Goal: Task Accomplishment & Management: Manage account settings

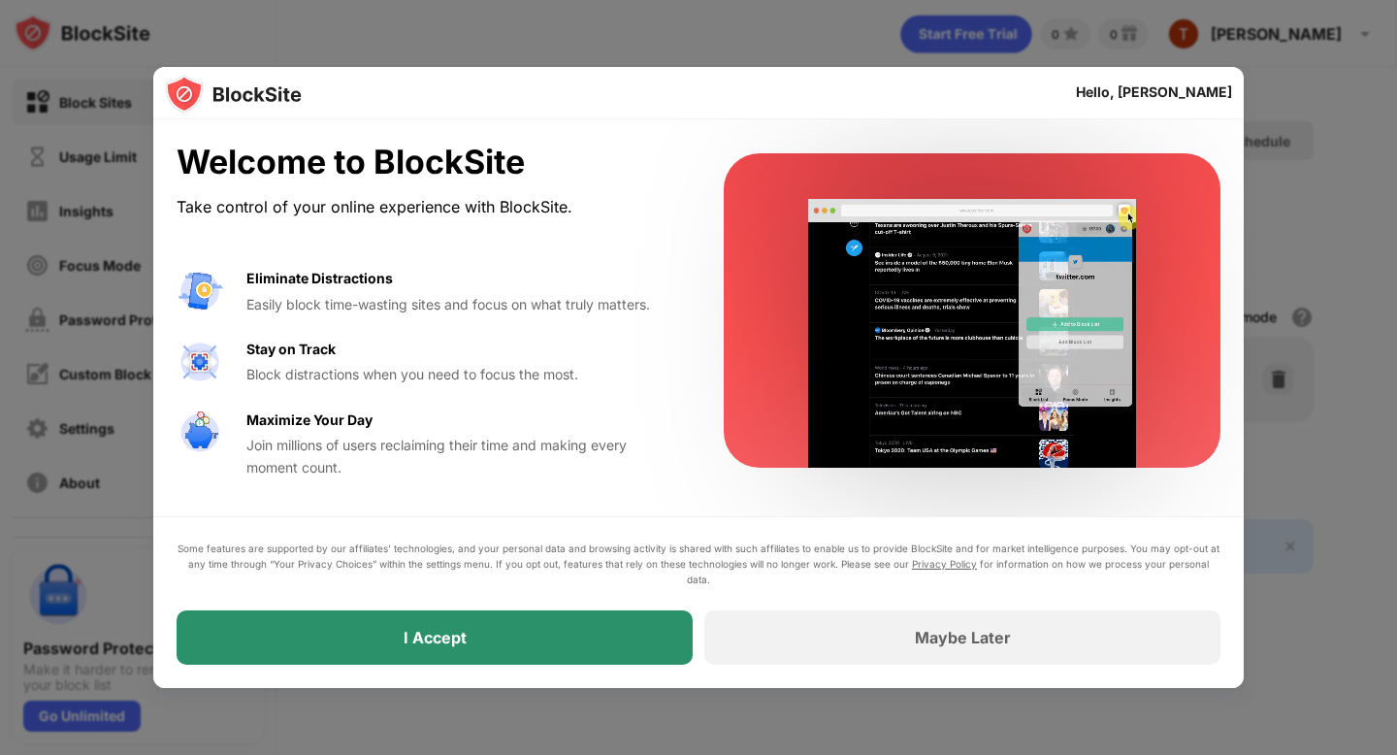
click at [471, 644] on div "I Accept" at bounding box center [435, 637] width 516 height 54
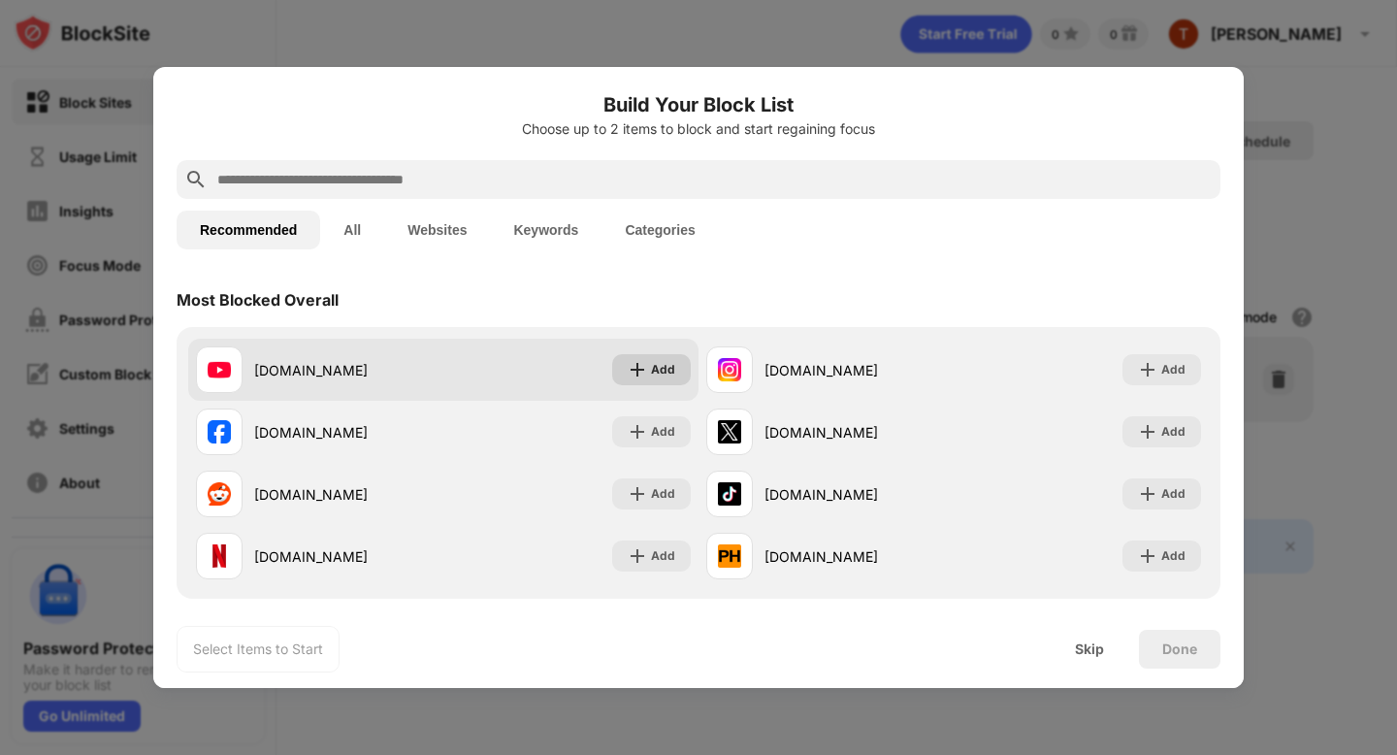
click at [634, 369] on img at bounding box center [637, 369] width 19 height 19
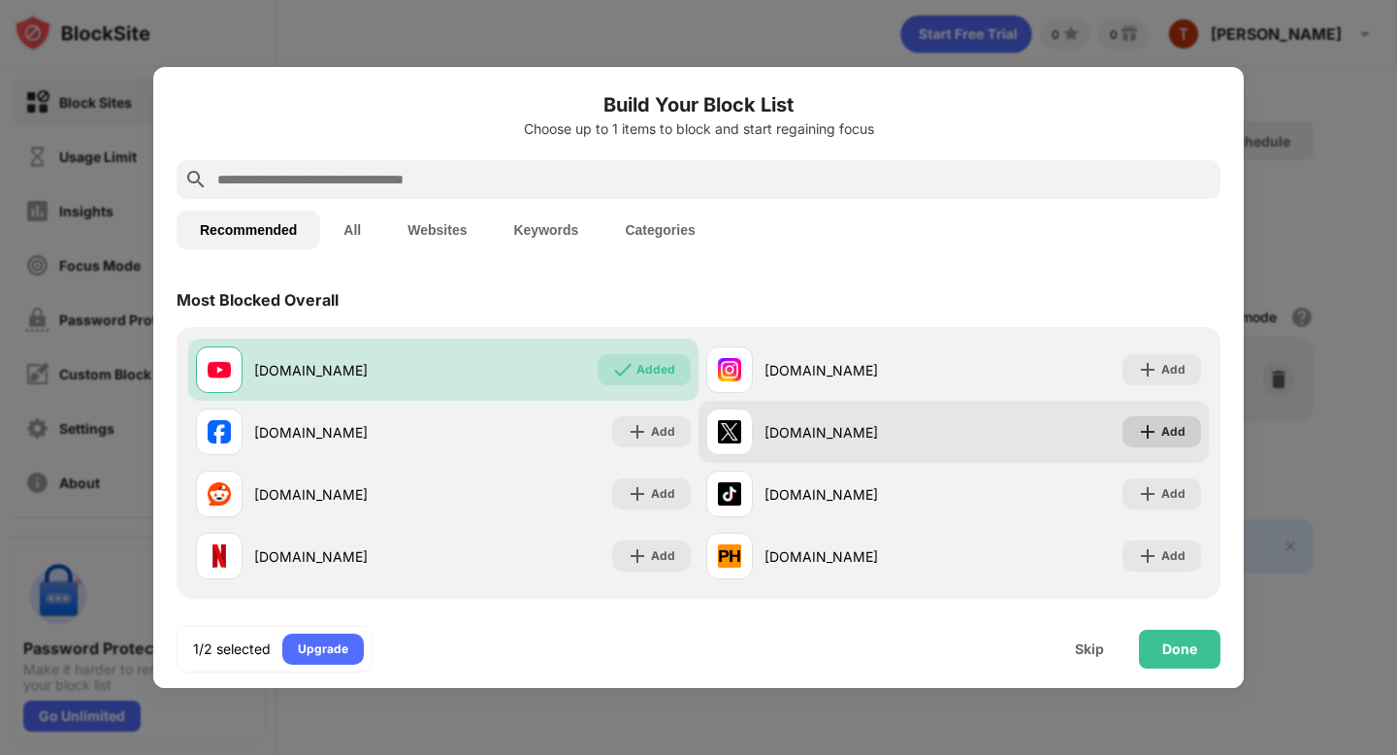
click at [1181, 426] on div "Add" at bounding box center [1173, 431] width 24 height 19
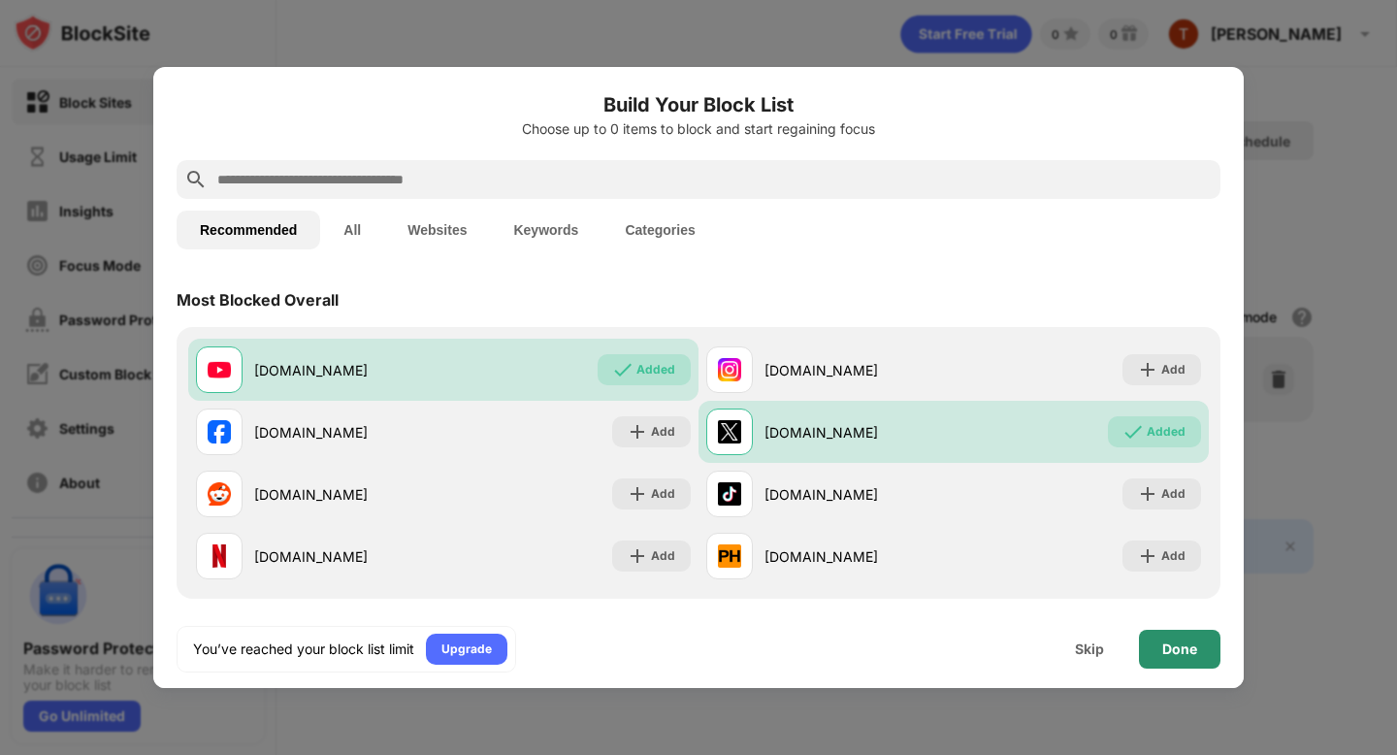
click at [1158, 649] on div "Done" at bounding box center [1179, 649] width 81 height 39
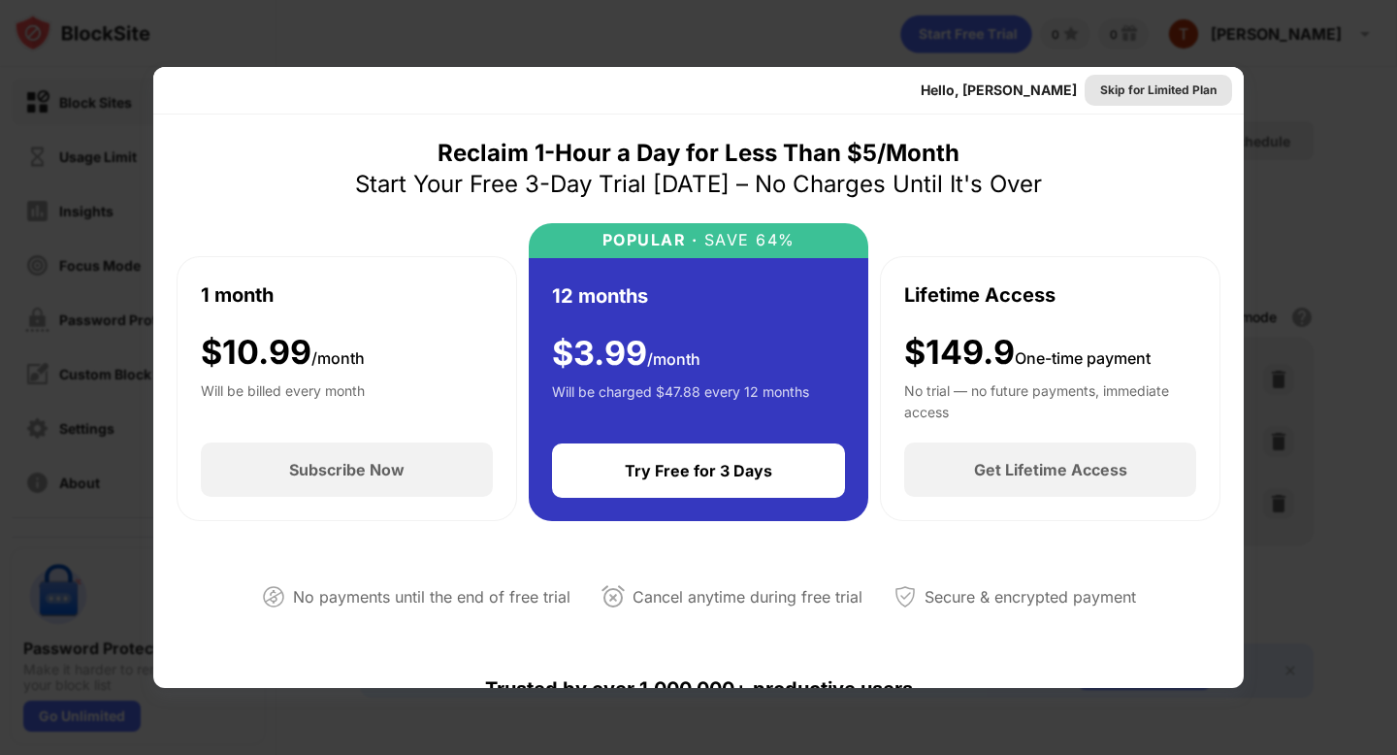
click at [1174, 91] on div "Skip for Limited Plan" at bounding box center [1158, 90] width 116 height 19
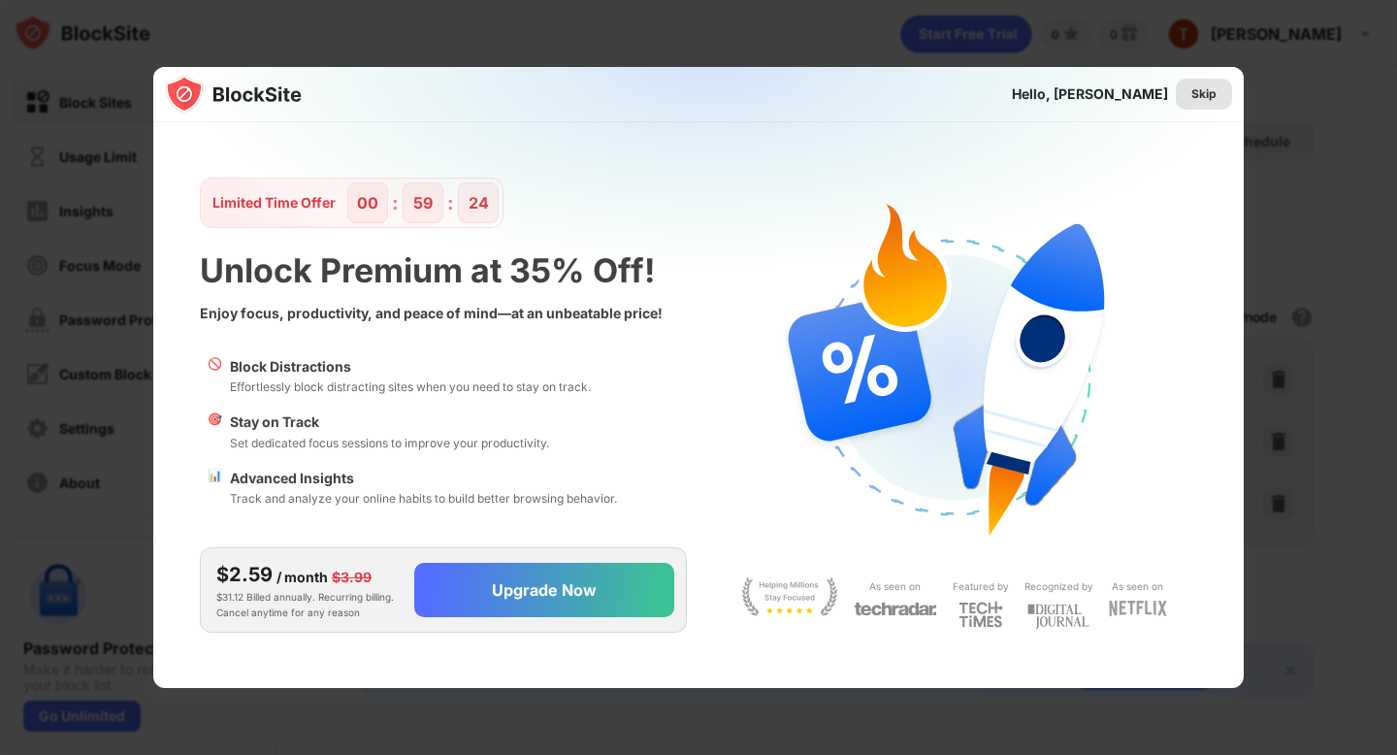
click at [1201, 88] on div "Skip" at bounding box center [1203, 93] width 25 height 19
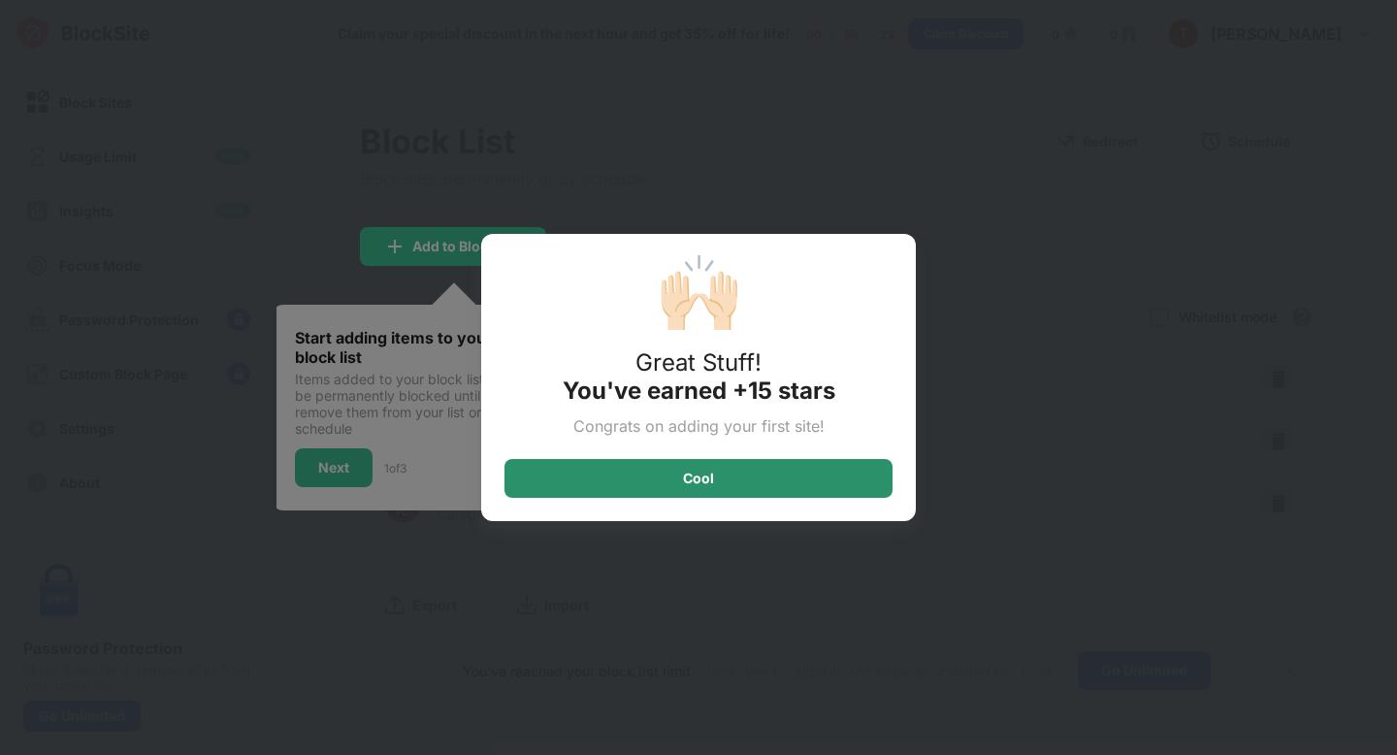
click at [746, 479] on div "Cool" at bounding box center [698, 478] width 388 height 39
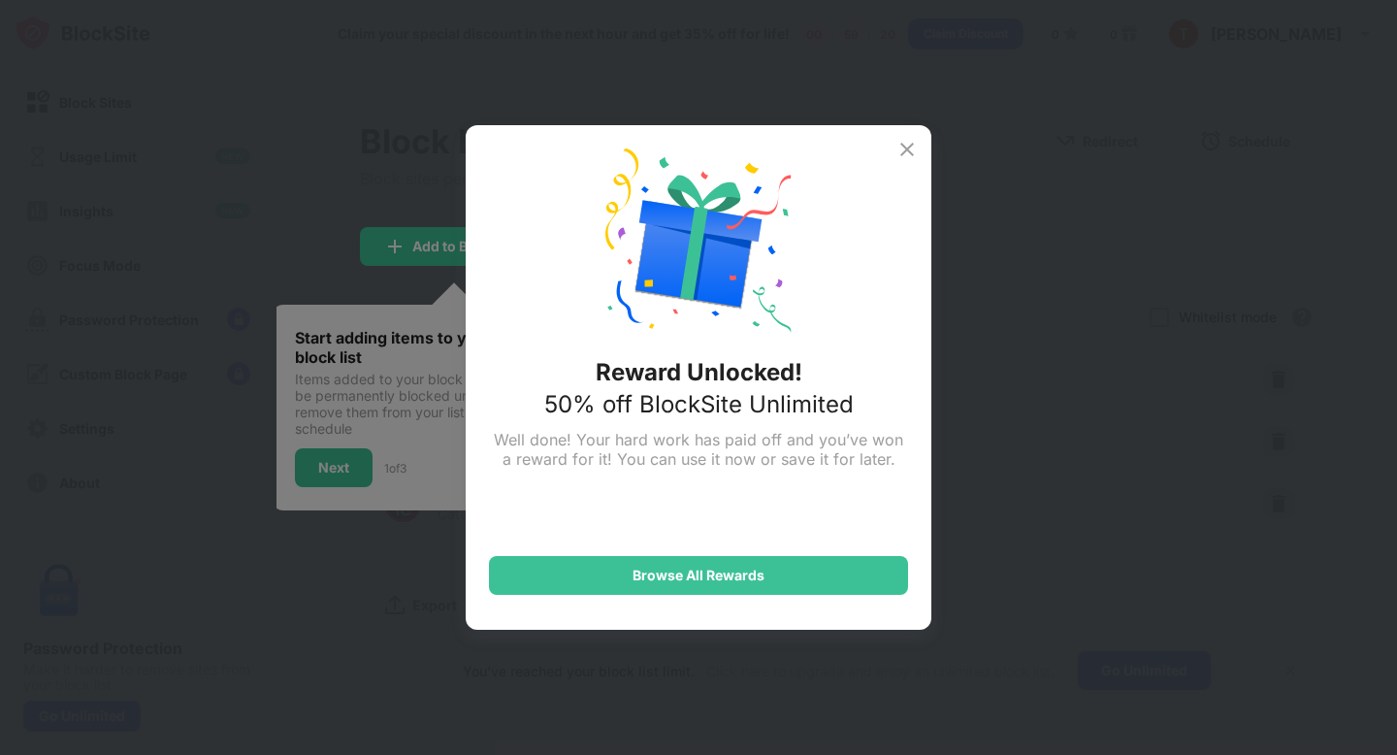
click at [899, 141] on img at bounding box center [906, 149] width 23 height 23
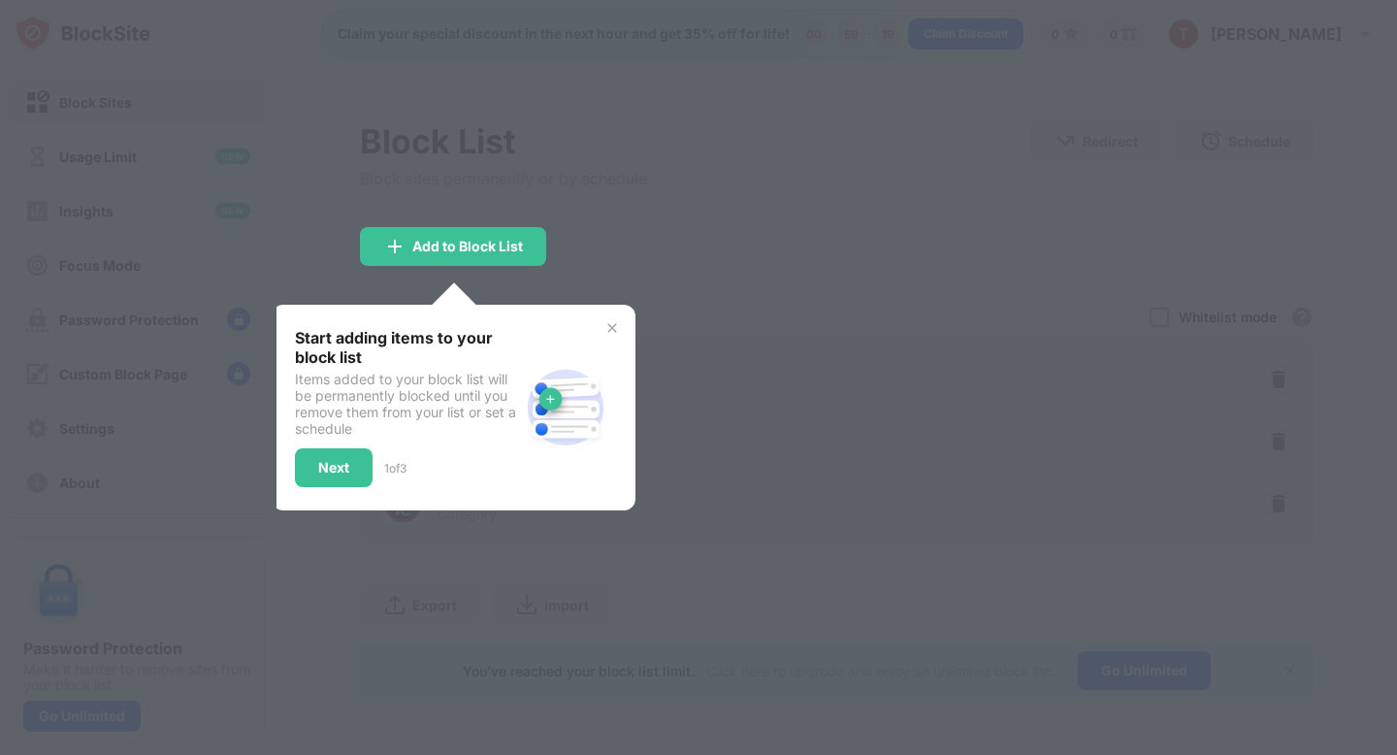
click at [682, 255] on div at bounding box center [698, 377] width 1397 height 755
click at [615, 329] on img at bounding box center [612, 328] width 16 height 16
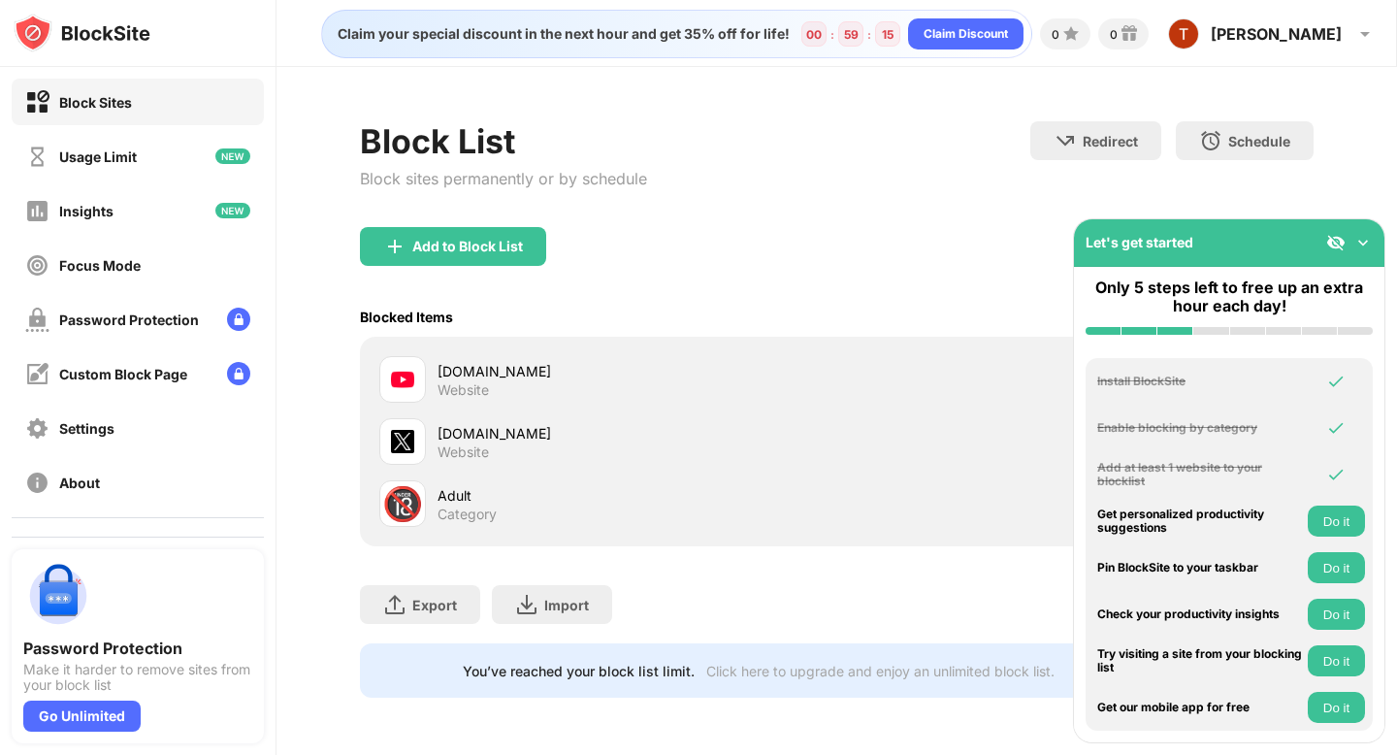
click at [850, 227] on div "Add to Block List" at bounding box center [836, 262] width 953 height 70
click at [1362, 239] on img at bounding box center [1362, 242] width 19 height 19
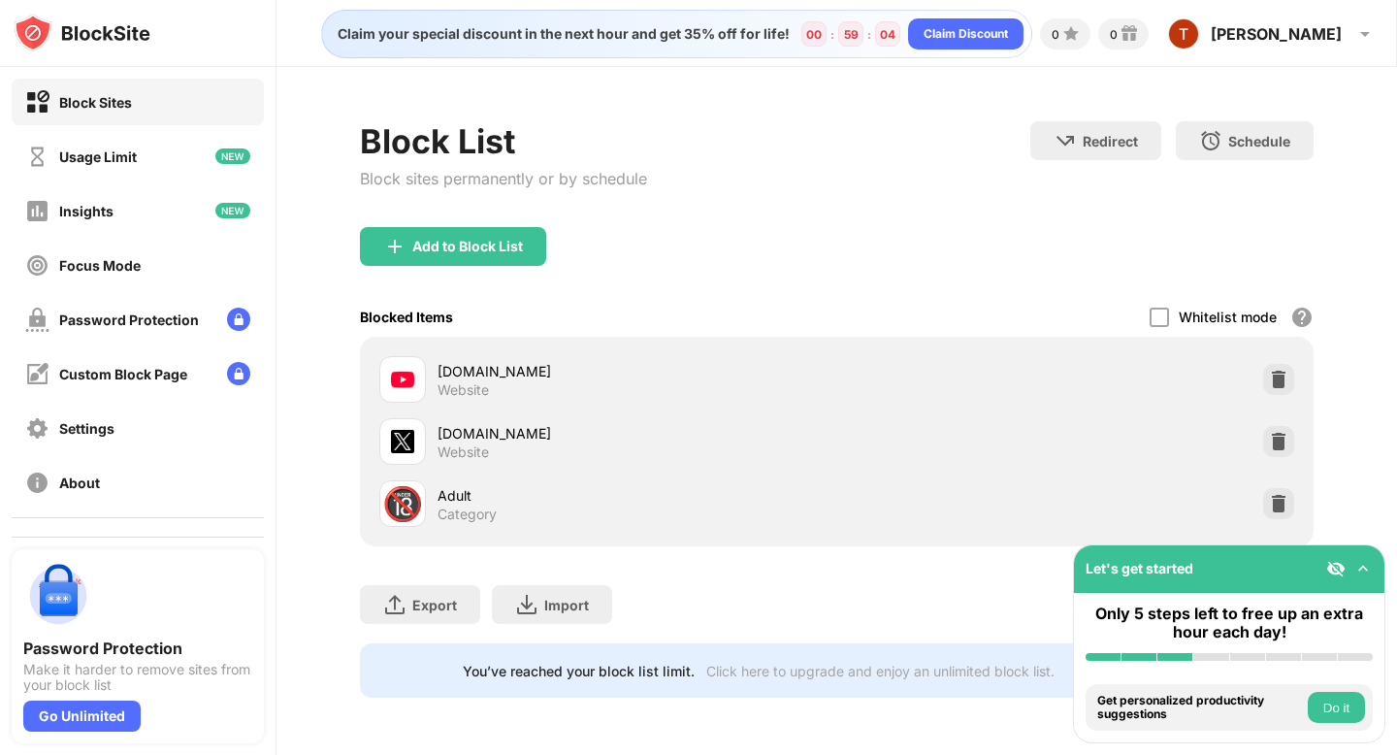
click at [522, 361] on div "[DOMAIN_NAME]" at bounding box center [637, 371] width 399 height 20
click at [499, 367] on div "[DOMAIN_NAME]" at bounding box center [637, 371] width 399 height 20
click at [1363, 569] on img at bounding box center [1362, 568] width 19 height 19
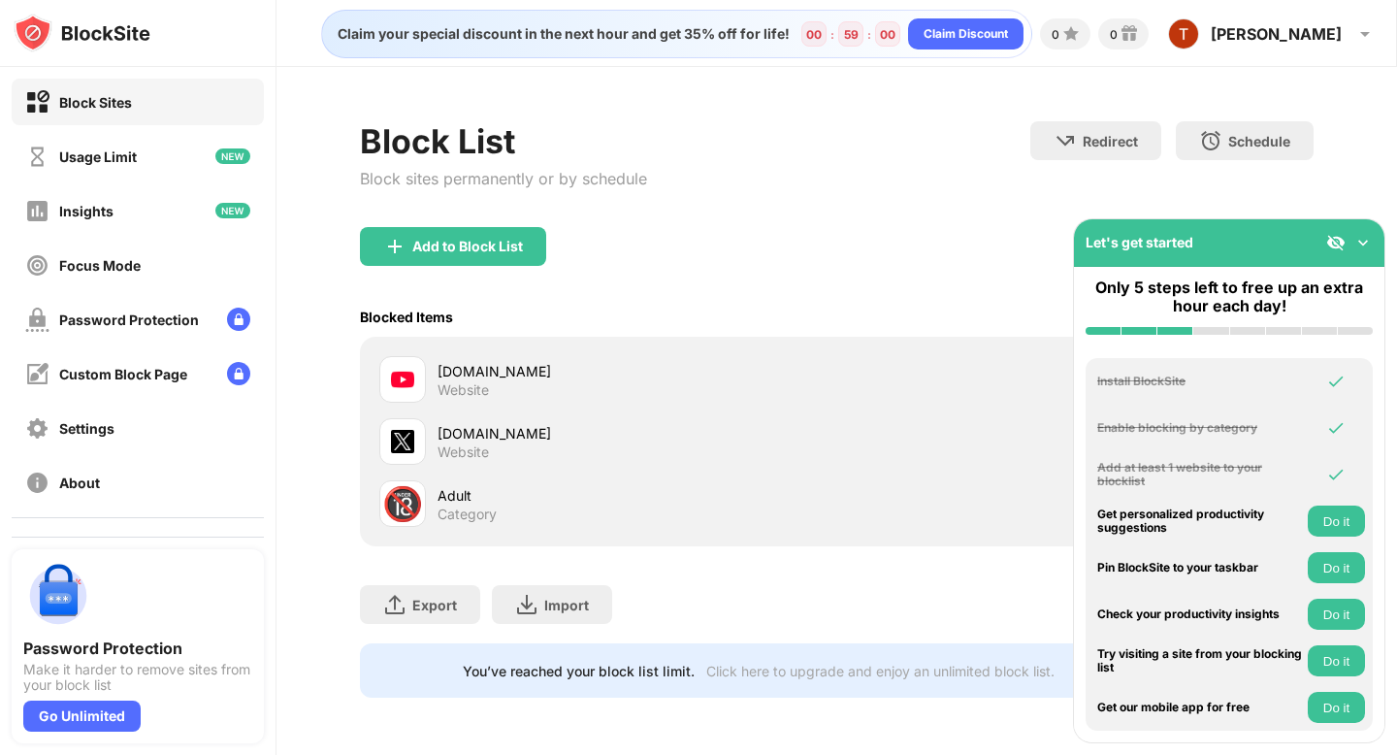
click at [1362, 244] on img at bounding box center [1362, 242] width 19 height 19
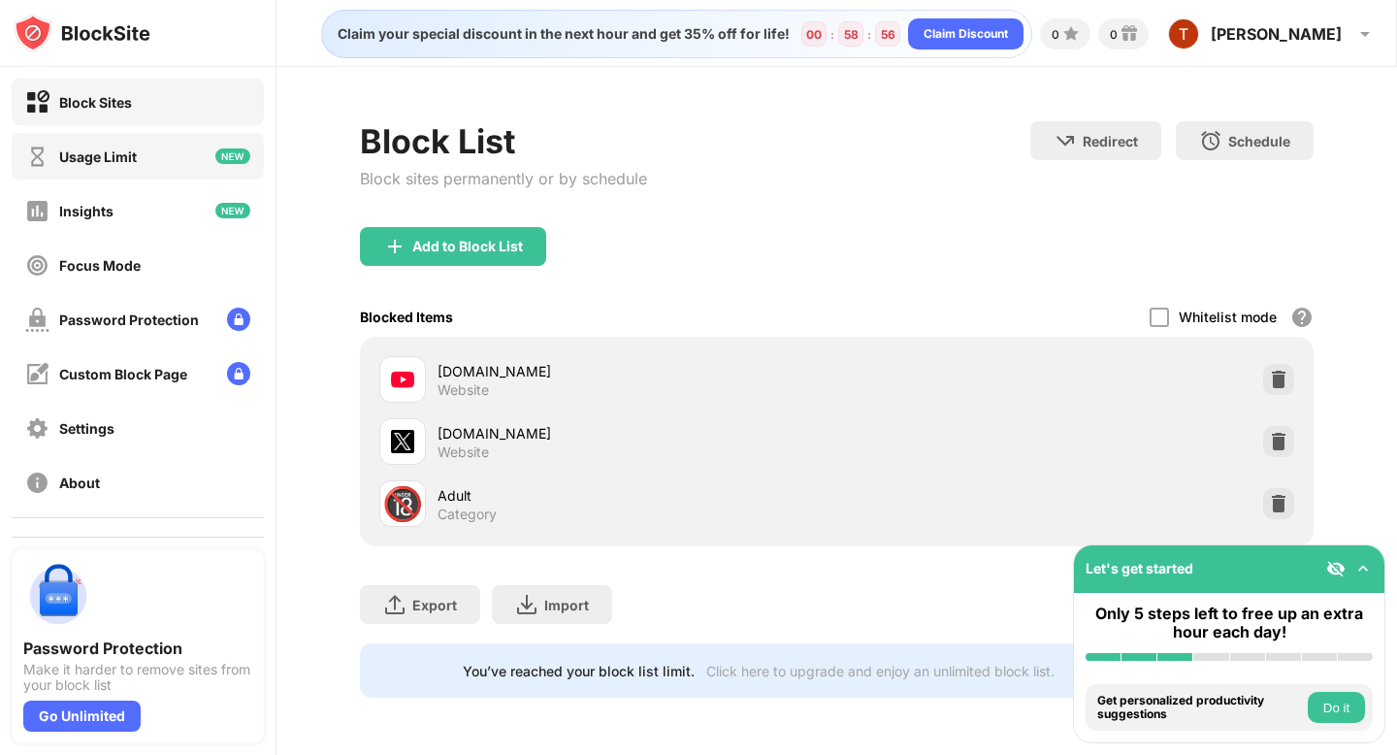
click at [151, 164] on div "Usage Limit" at bounding box center [138, 156] width 252 height 47
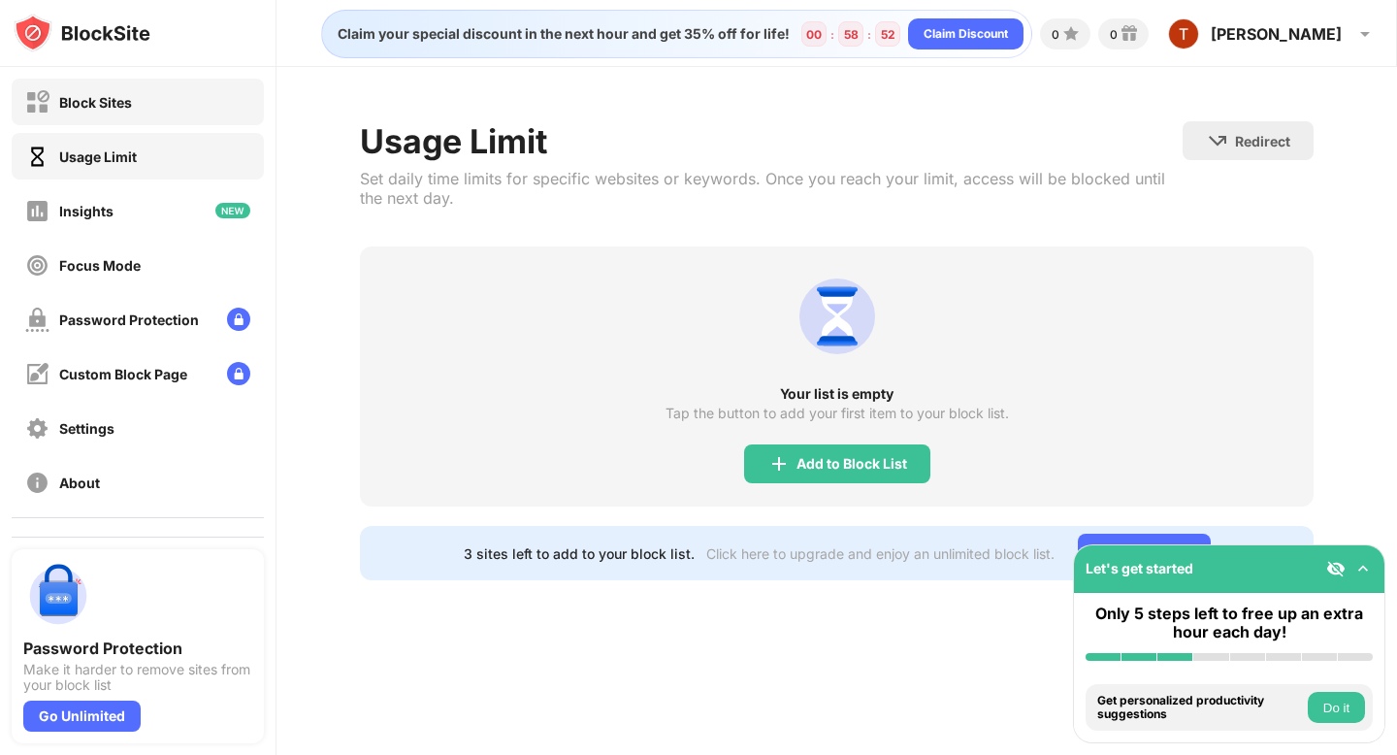
click at [155, 109] on div "Block Sites" at bounding box center [138, 102] width 252 height 47
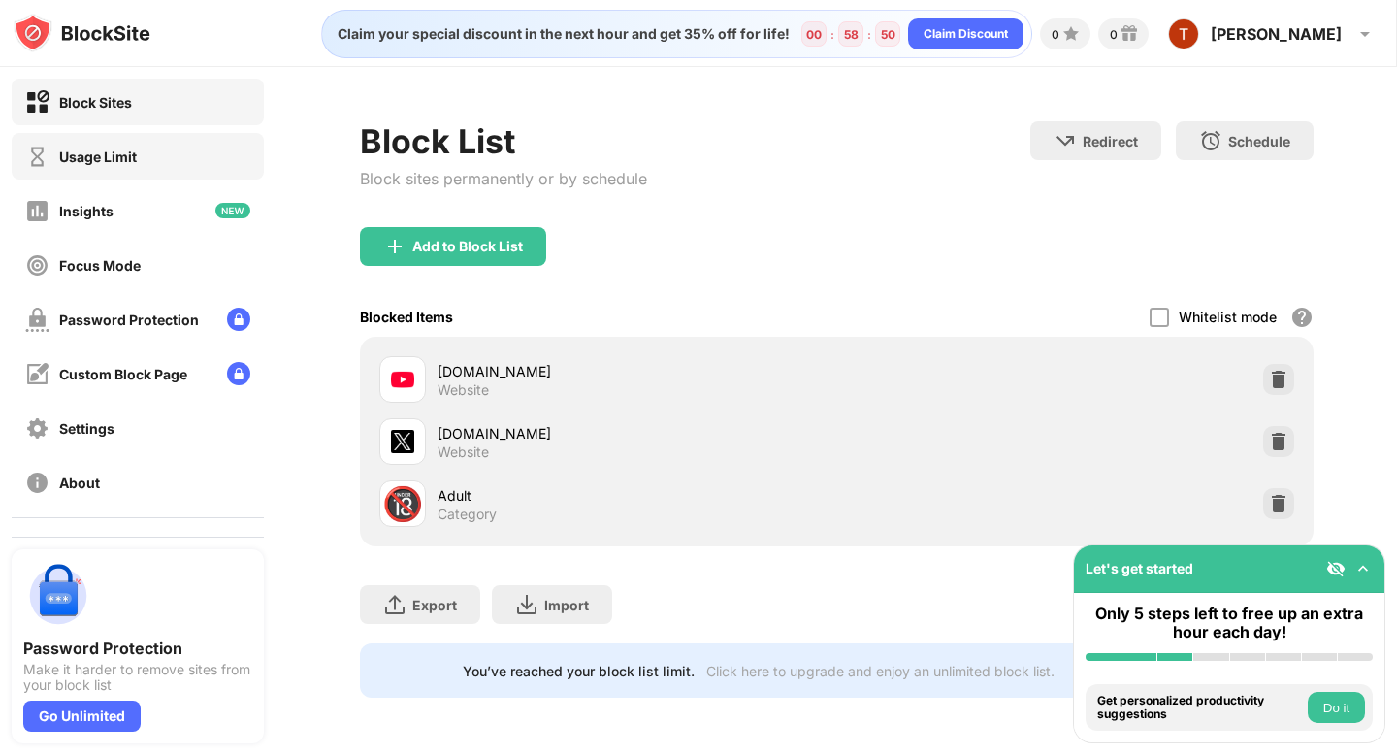
click at [151, 142] on div "Usage Limit" at bounding box center [138, 156] width 252 height 47
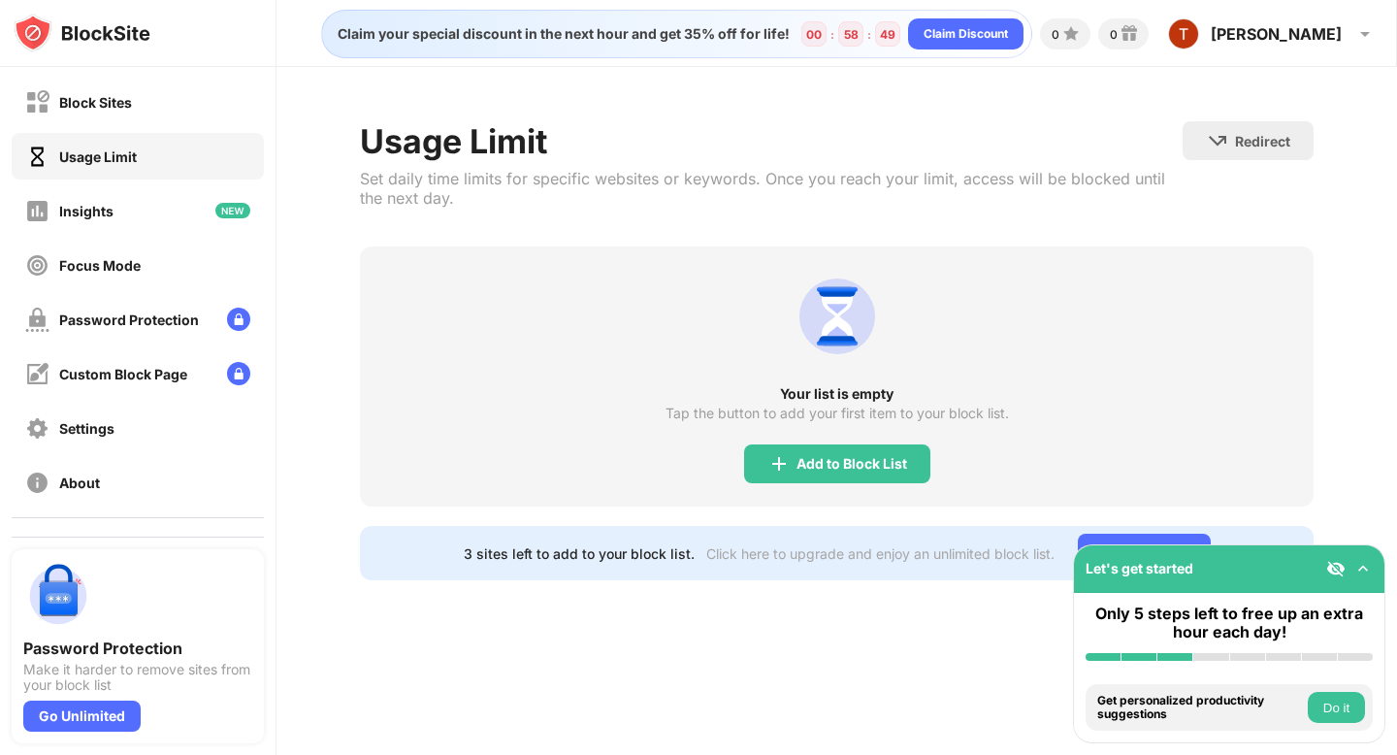
click at [875, 482] on div "Your list is empty Tap the button to add your first item to your block list. Ad…" at bounding box center [836, 376] width 953 height 260
click at [880, 472] on div "Add to Block List" at bounding box center [837, 463] width 186 height 39
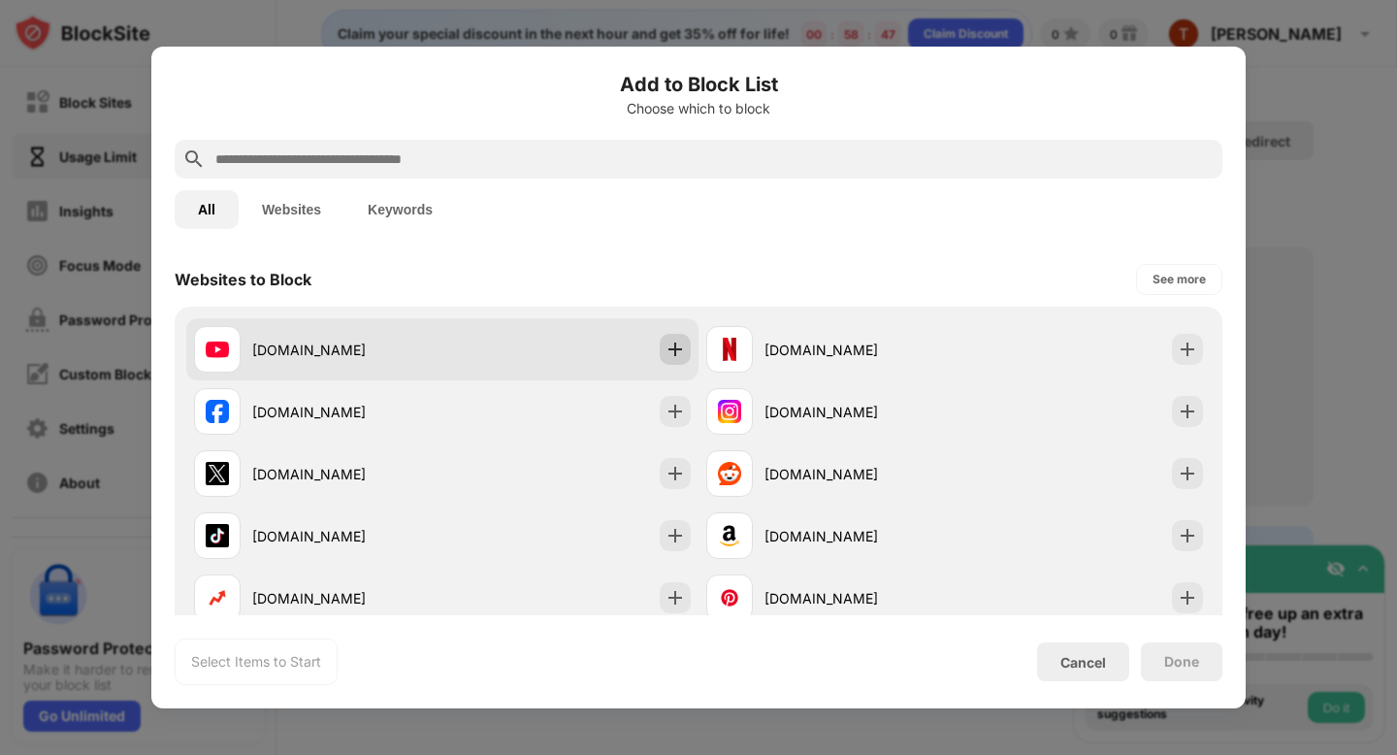
click at [672, 351] on img at bounding box center [675, 349] width 19 height 19
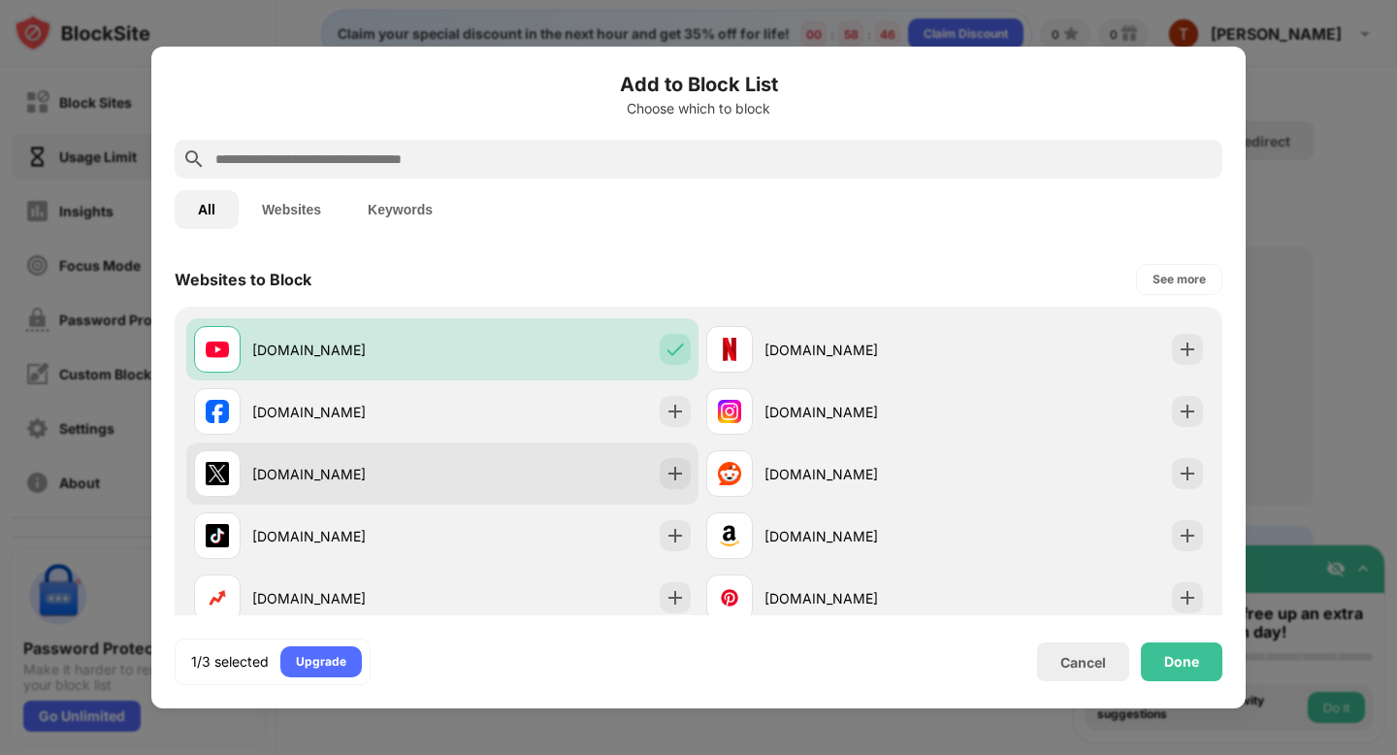
click at [674, 469] on img at bounding box center [675, 473] width 19 height 19
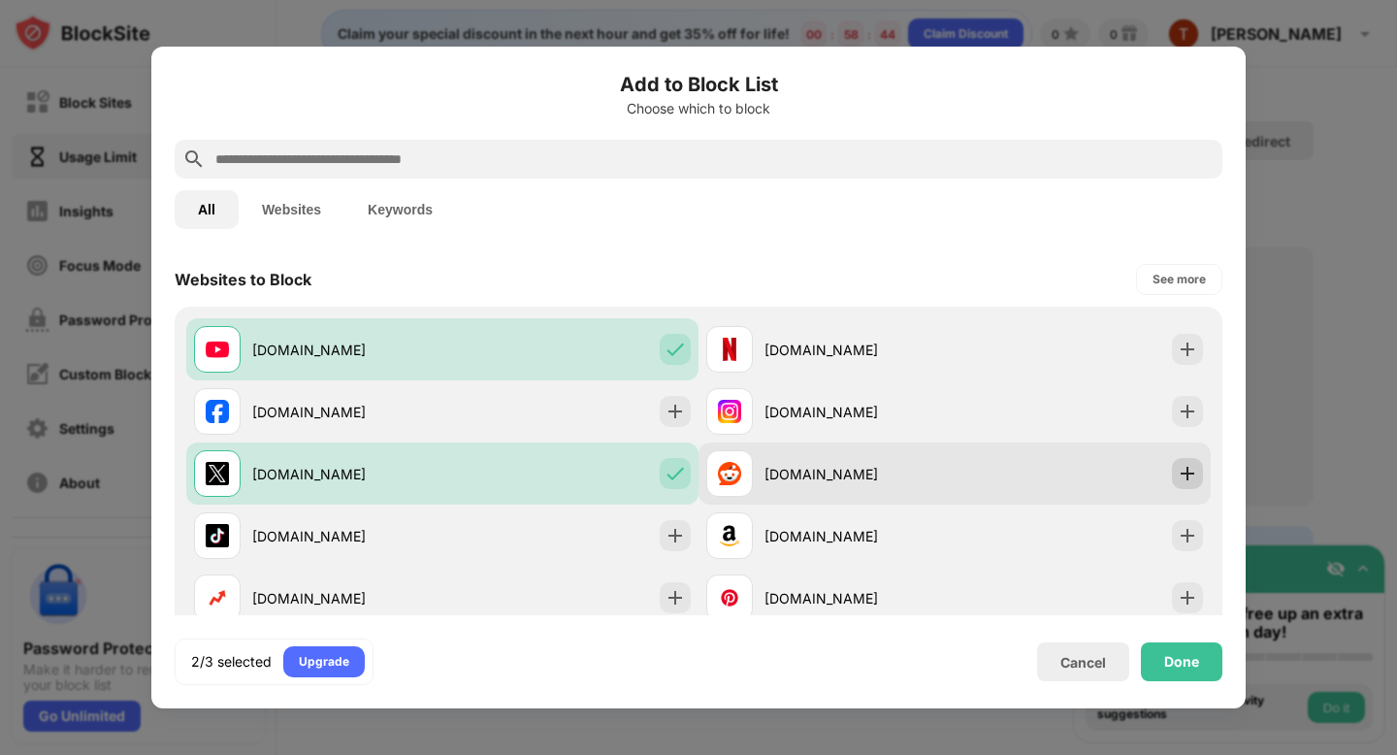
click at [1186, 475] on img at bounding box center [1187, 473] width 19 height 19
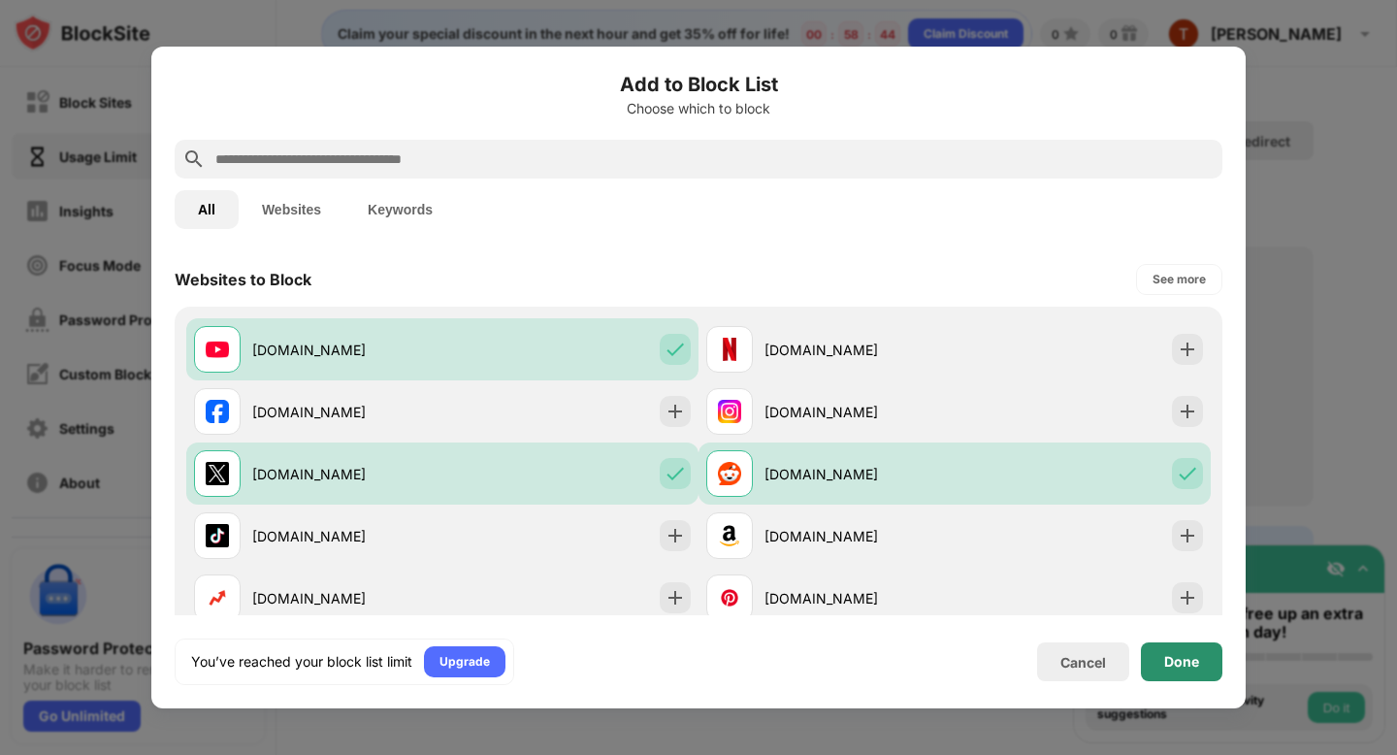
click at [1198, 658] on div "Done" at bounding box center [1181, 662] width 35 height 16
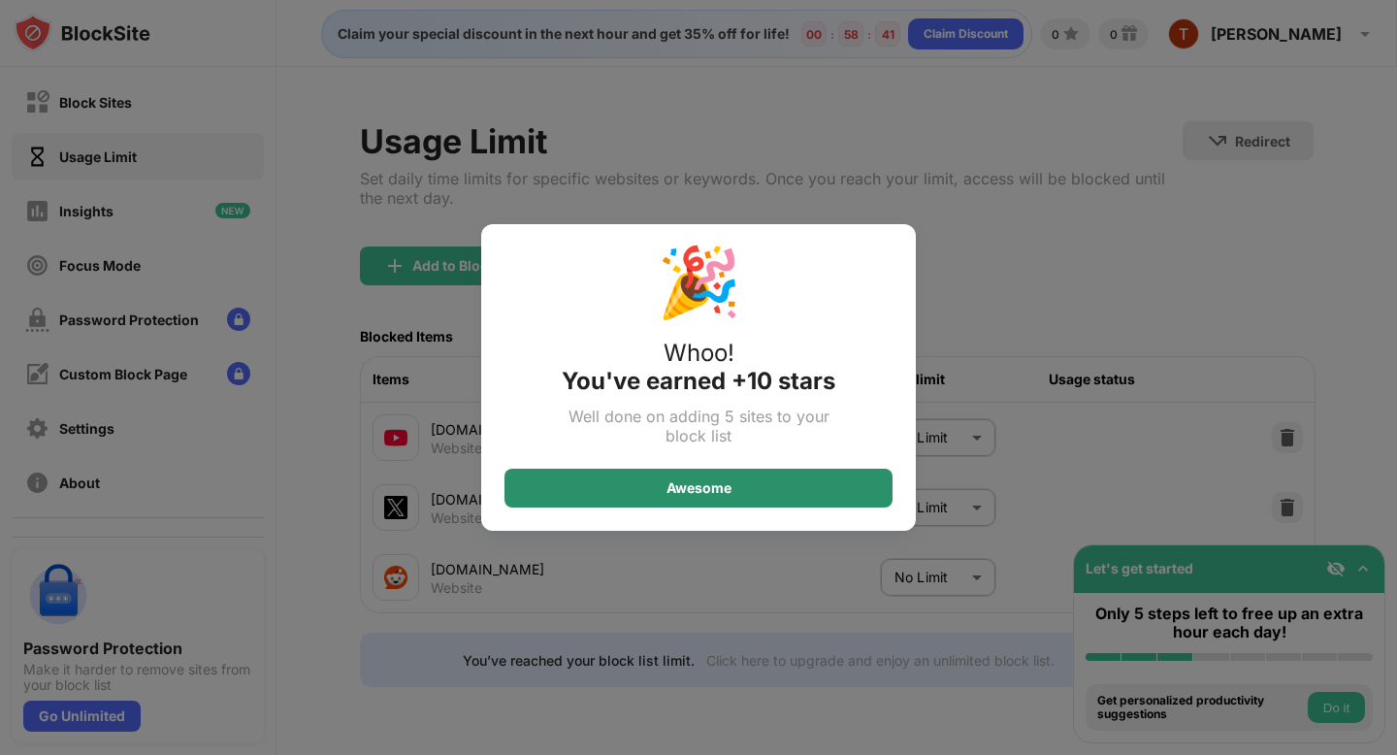
click at [736, 485] on div "Awesome" at bounding box center [698, 488] width 388 height 39
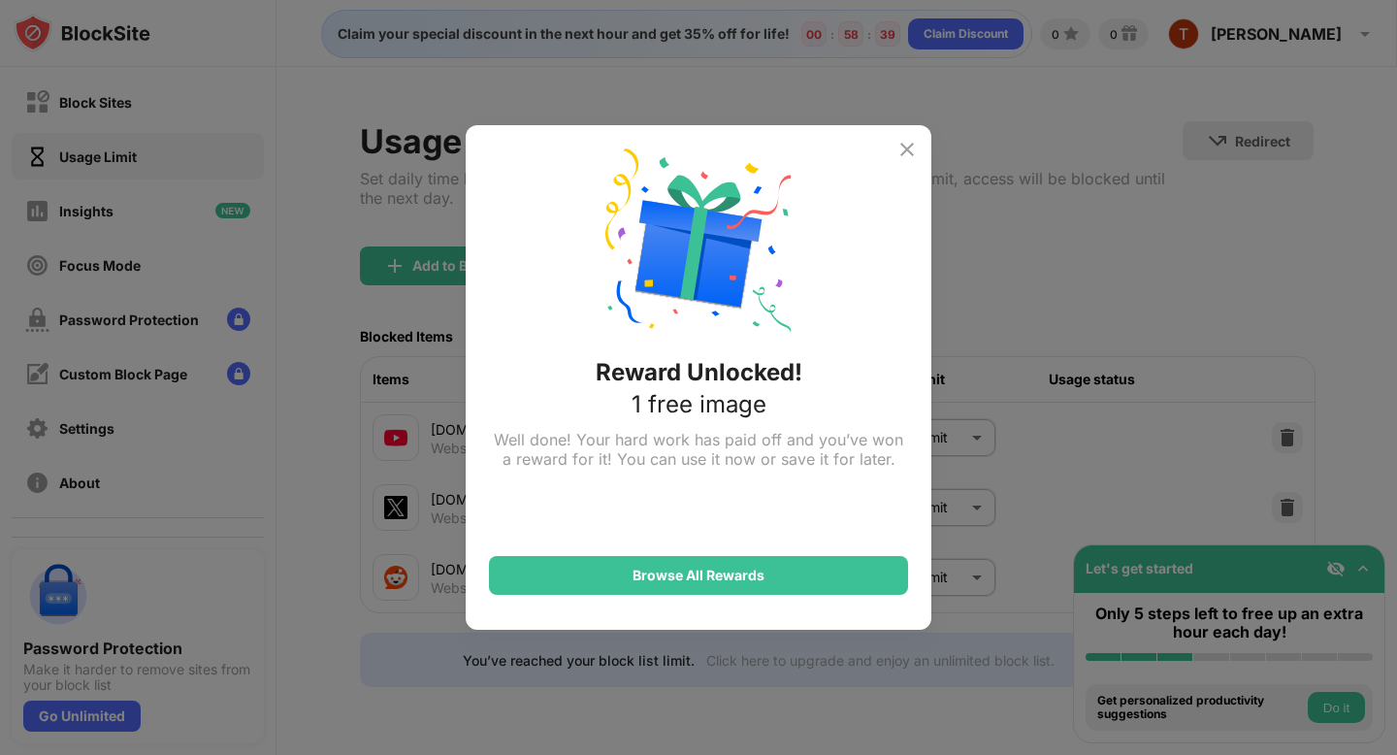
click at [909, 143] on img at bounding box center [906, 149] width 23 height 23
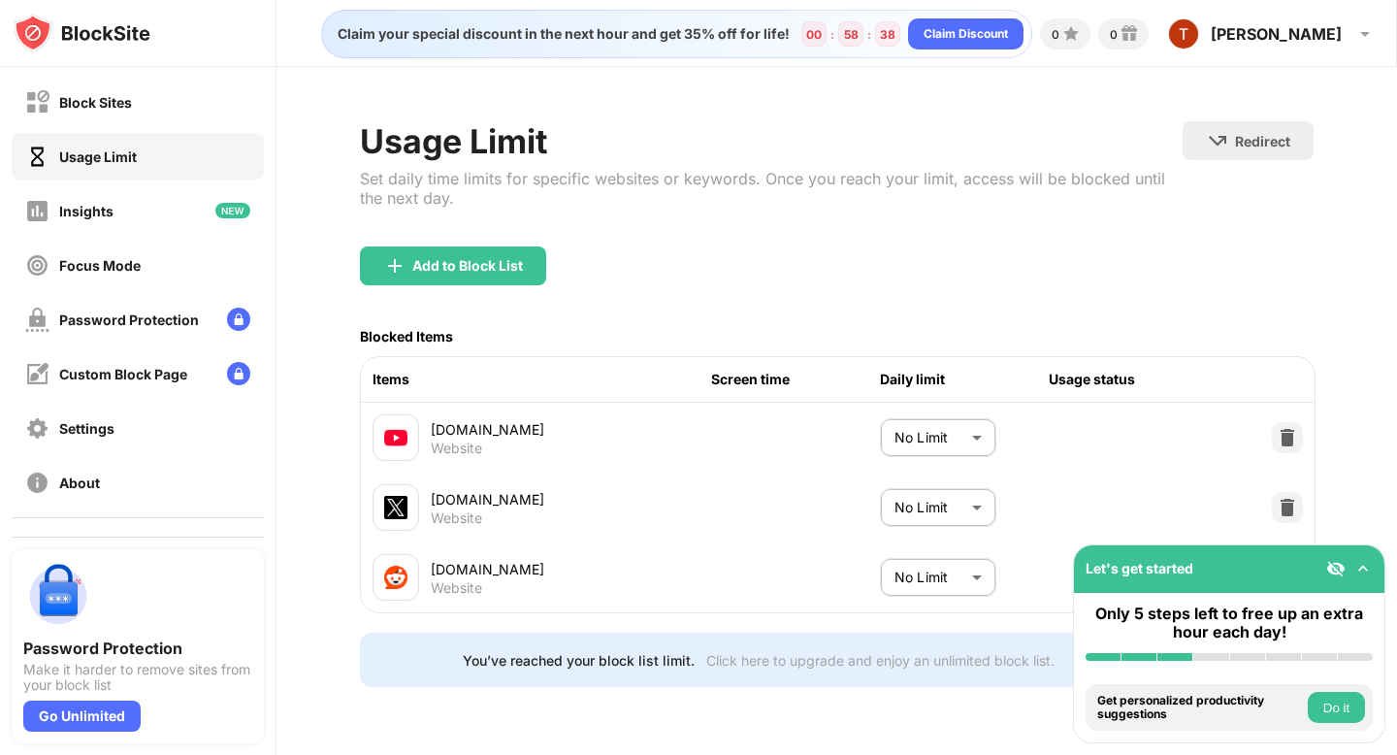
click at [119, 126] on div "Block Sites Usage Limit Insights Focus Mode Password Protection Custom Block Pa…" at bounding box center [138, 292] width 276 height 450
click at [130, 100] on div "Block Sites" at bounding box center [95, 102] width 73 height 16
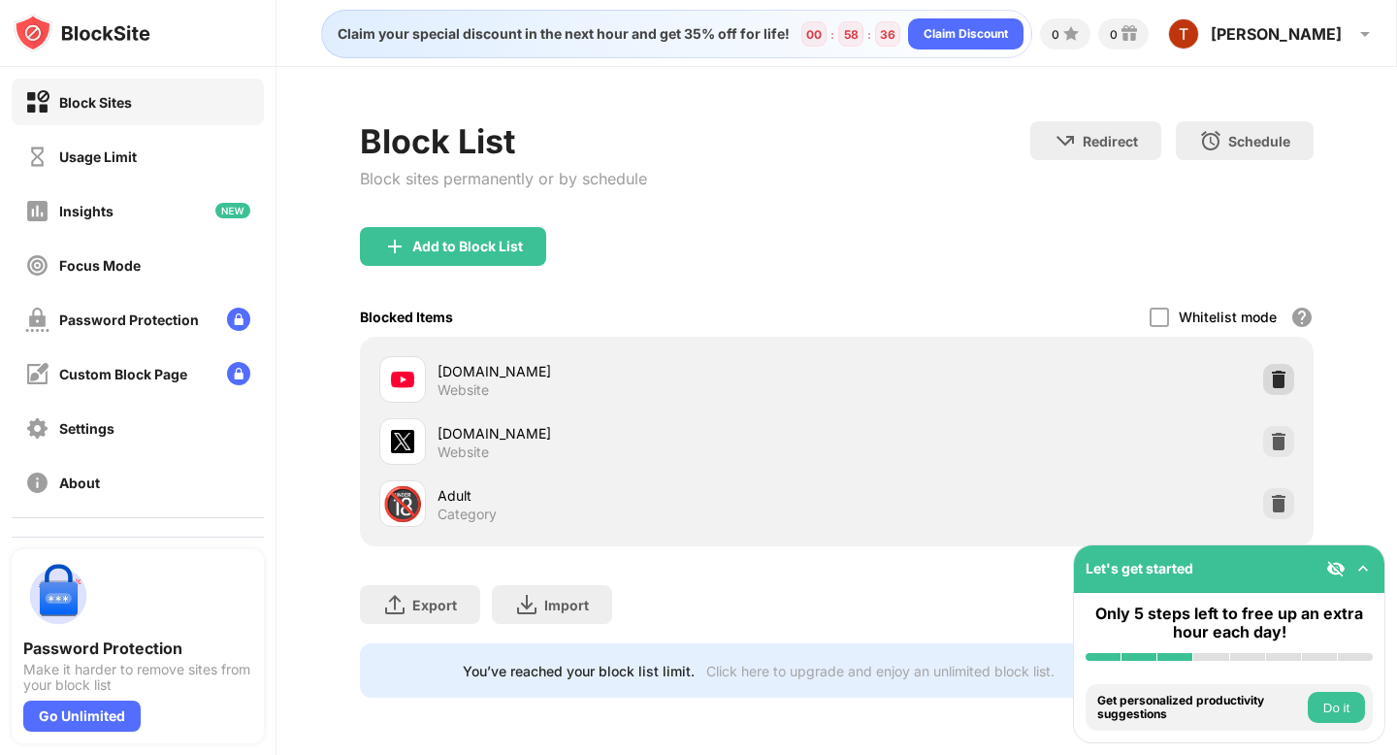
click at [1284, 376] on img at bounding box center [1278, 379] width 19 height 19
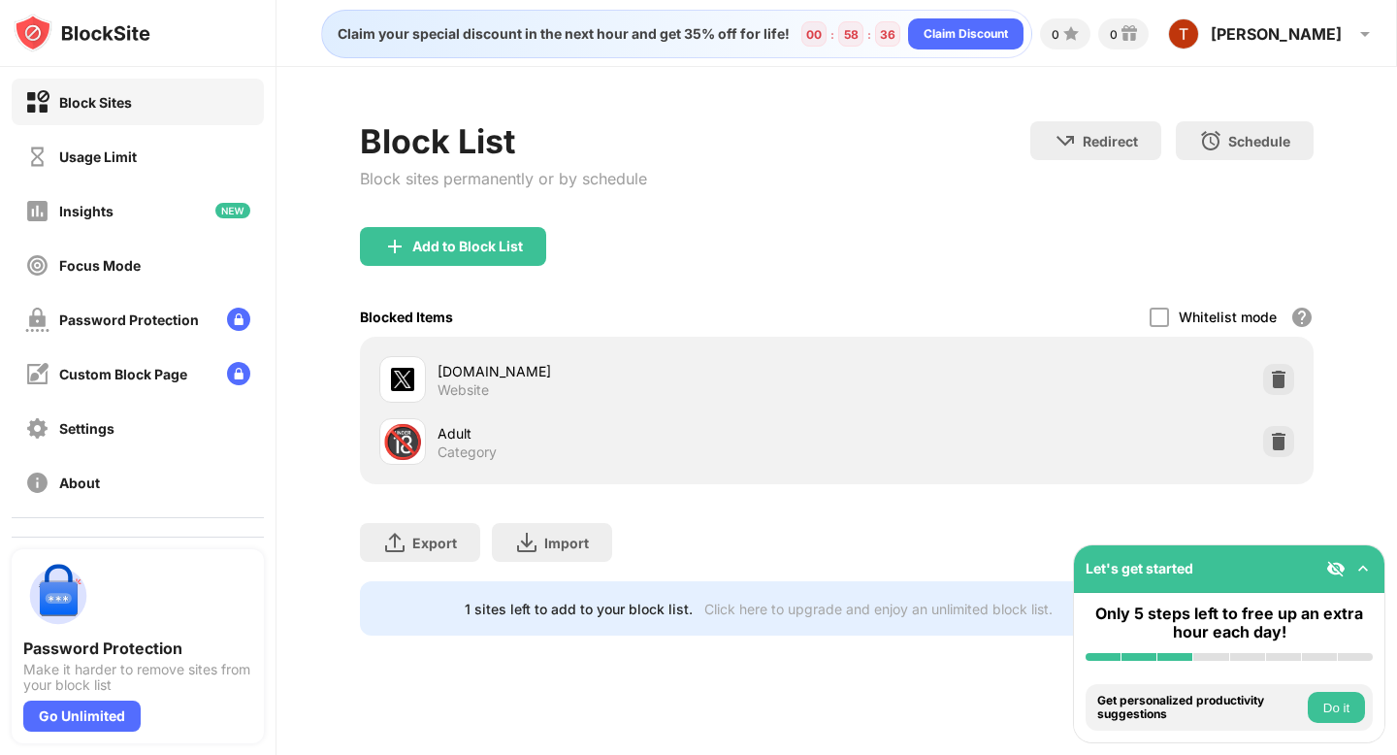
click at [1282, 378] on img at bounding box center [1278, 379] width 19 height 19
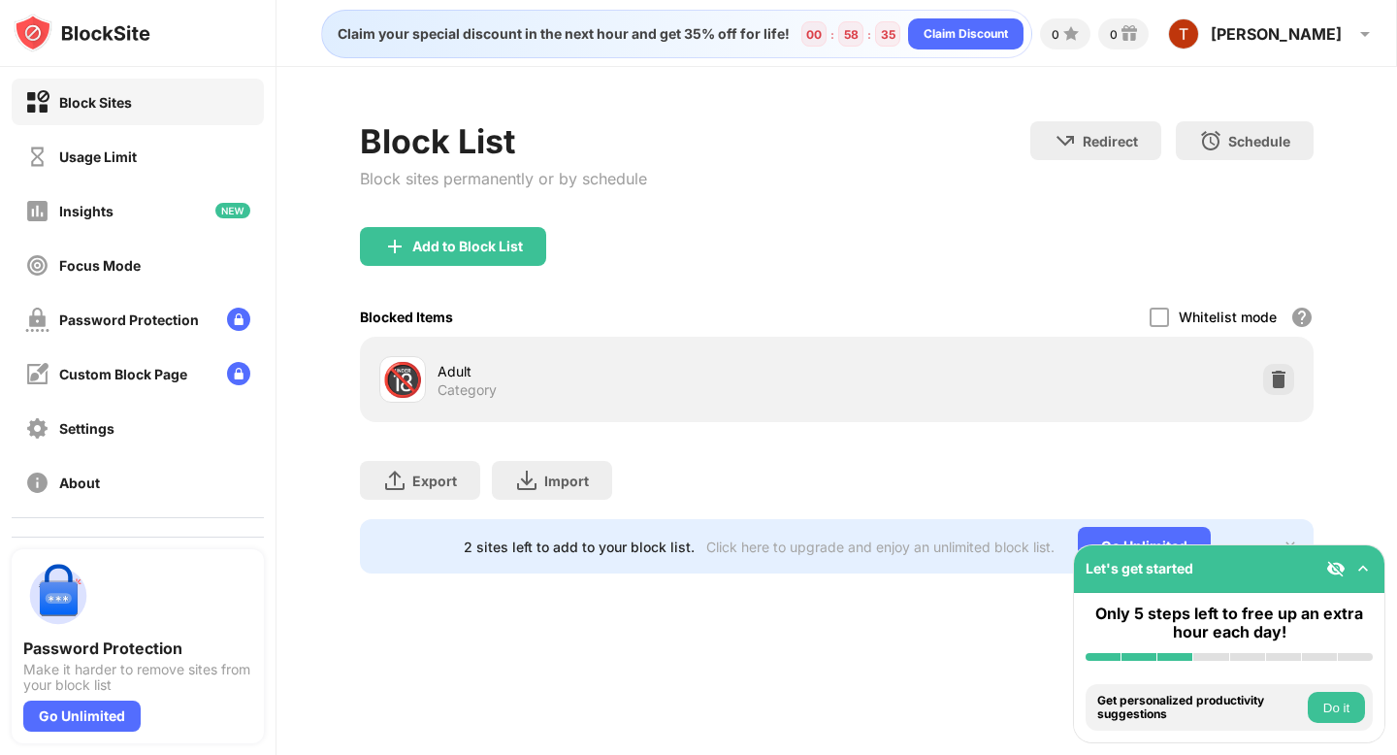
click at [1282, 390] on div at bounding box center [1278, 379] width 31 height 31
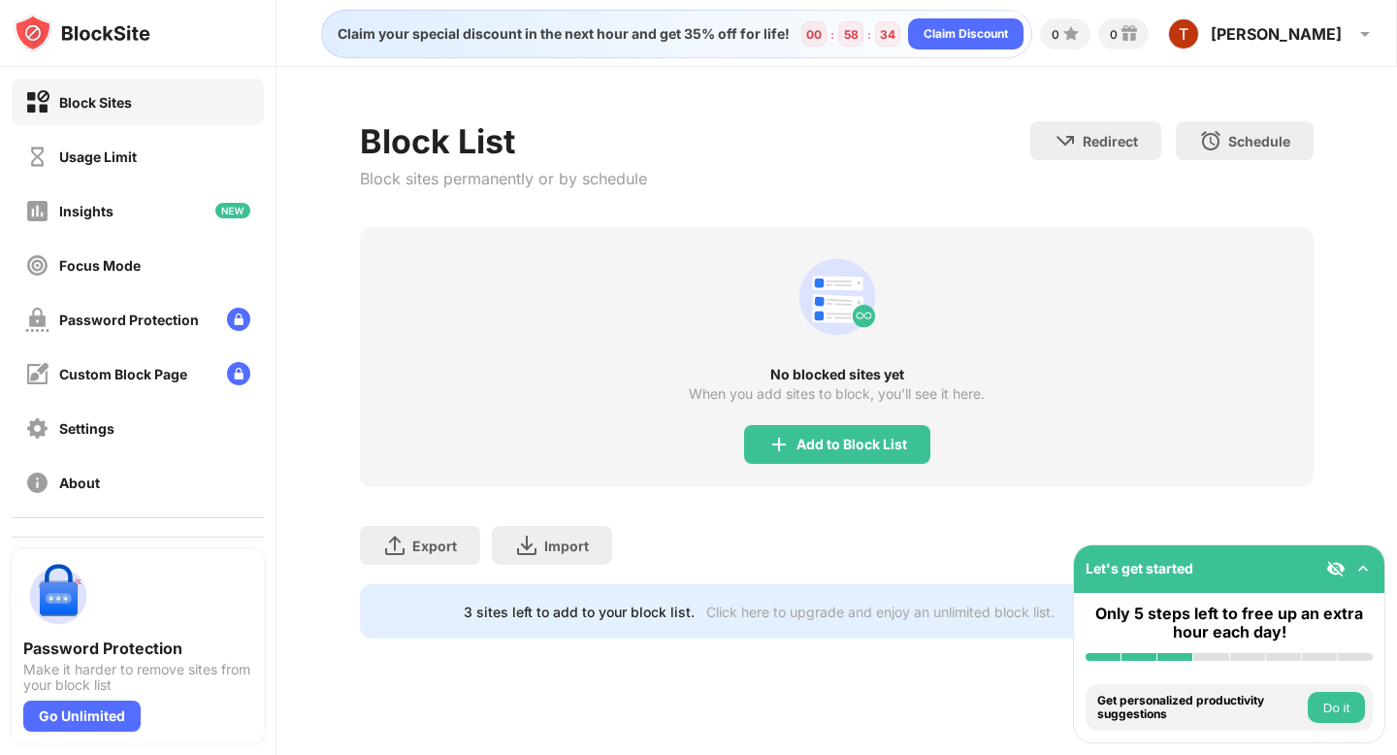
click at [101, 125] on div "Block Sites Usage Limit Insights Focus Mode Password Protection Custom Block Pa…" at bounding box center [138, 292] width 276 height 450
click at [105, 140] on div "Usage Limit" at bounding box center [138, 156] width 252 height 47
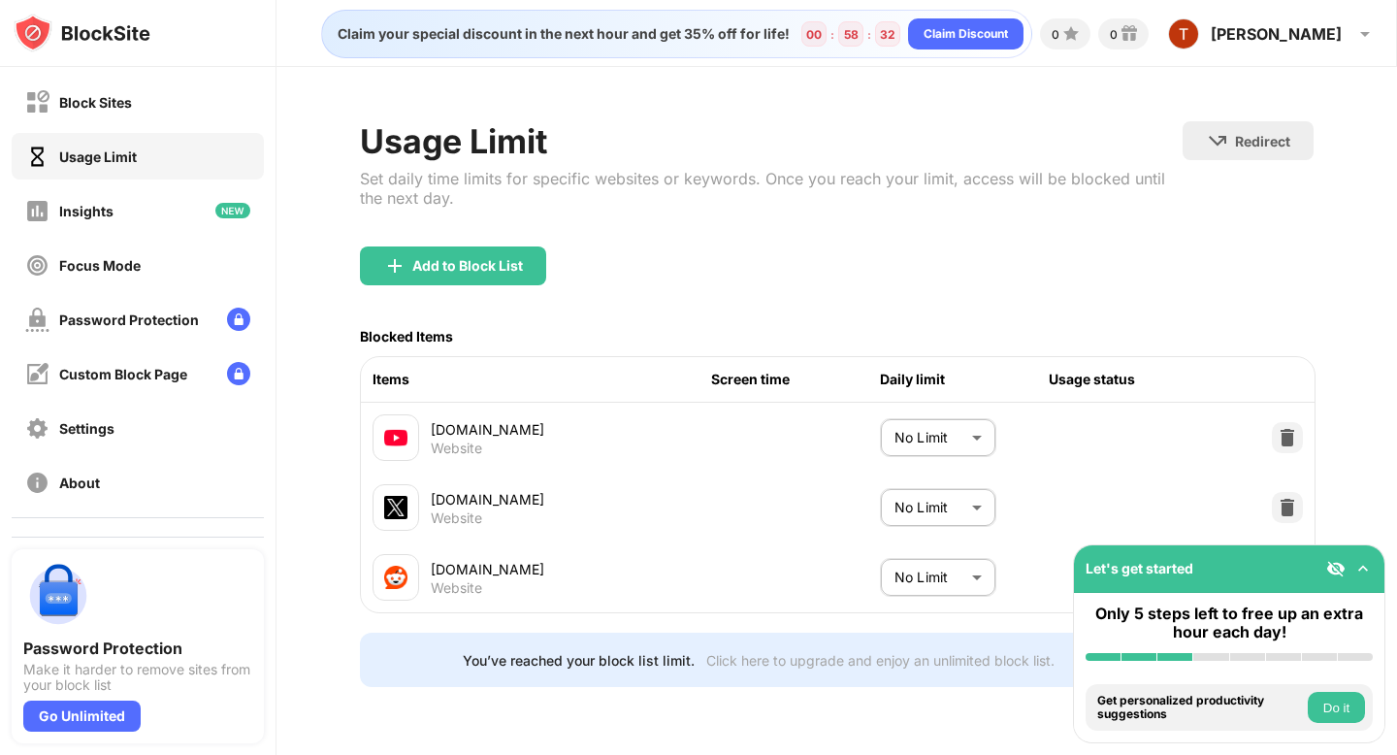
click at [974, 439] on body "Block Sites Usage Limit Insights Focus Mode Password Protection Custom Block Pa…" at bounding box center [698, 377] width 1397 height 755
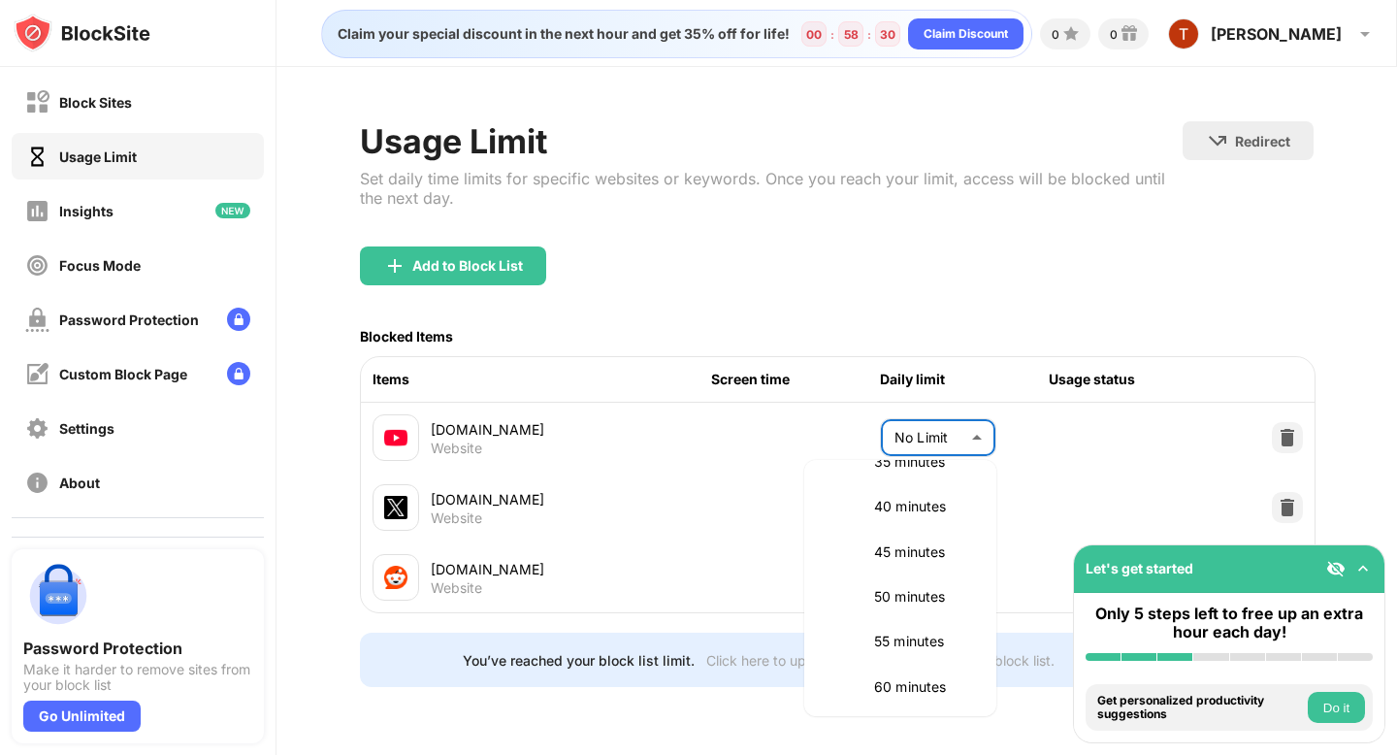
scroll to position [368, 0]
click at [698, 507] on div at bounding box center [698, 377] width 1397 height 755
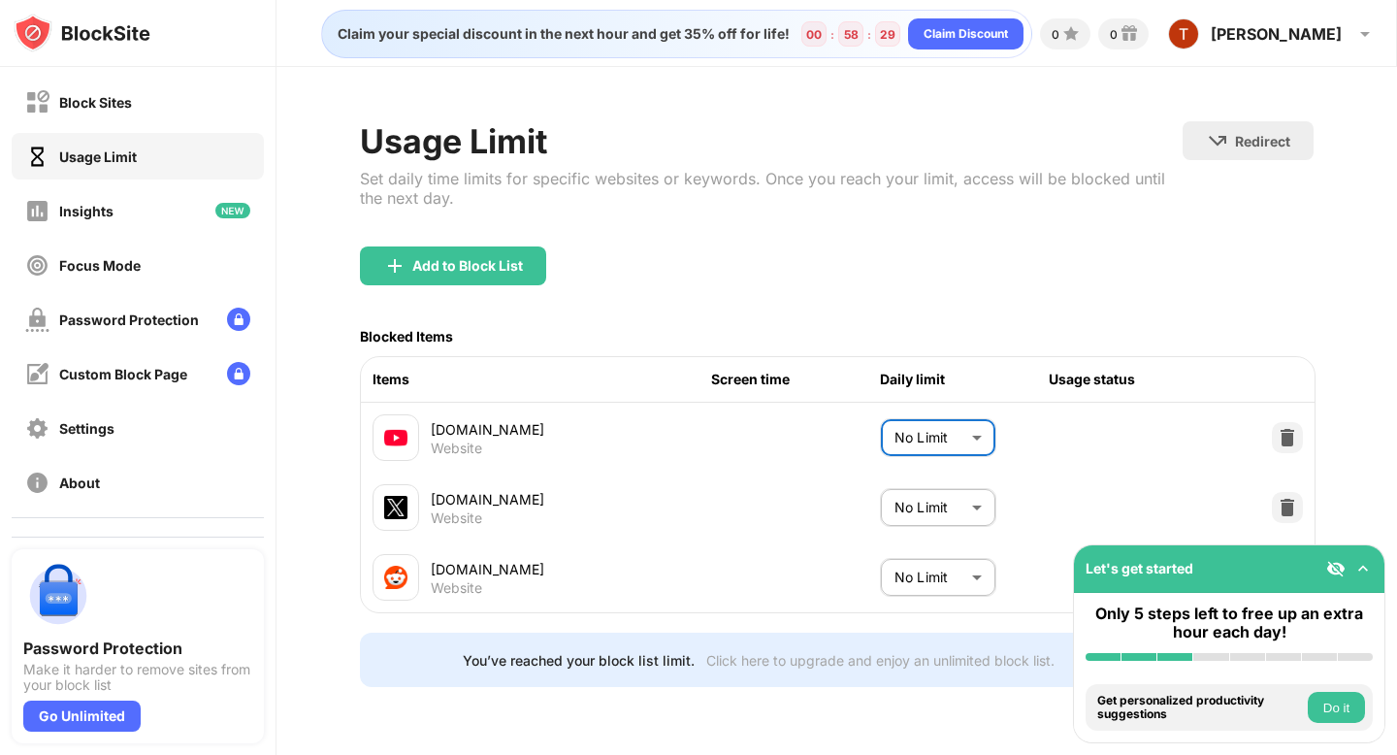
click at [982, 510] on body "Block Sites Usage Limit Insights Focus Mode Password Protection Custom Block Pa…" at bounding box center [698, 377] width 1397 height 755
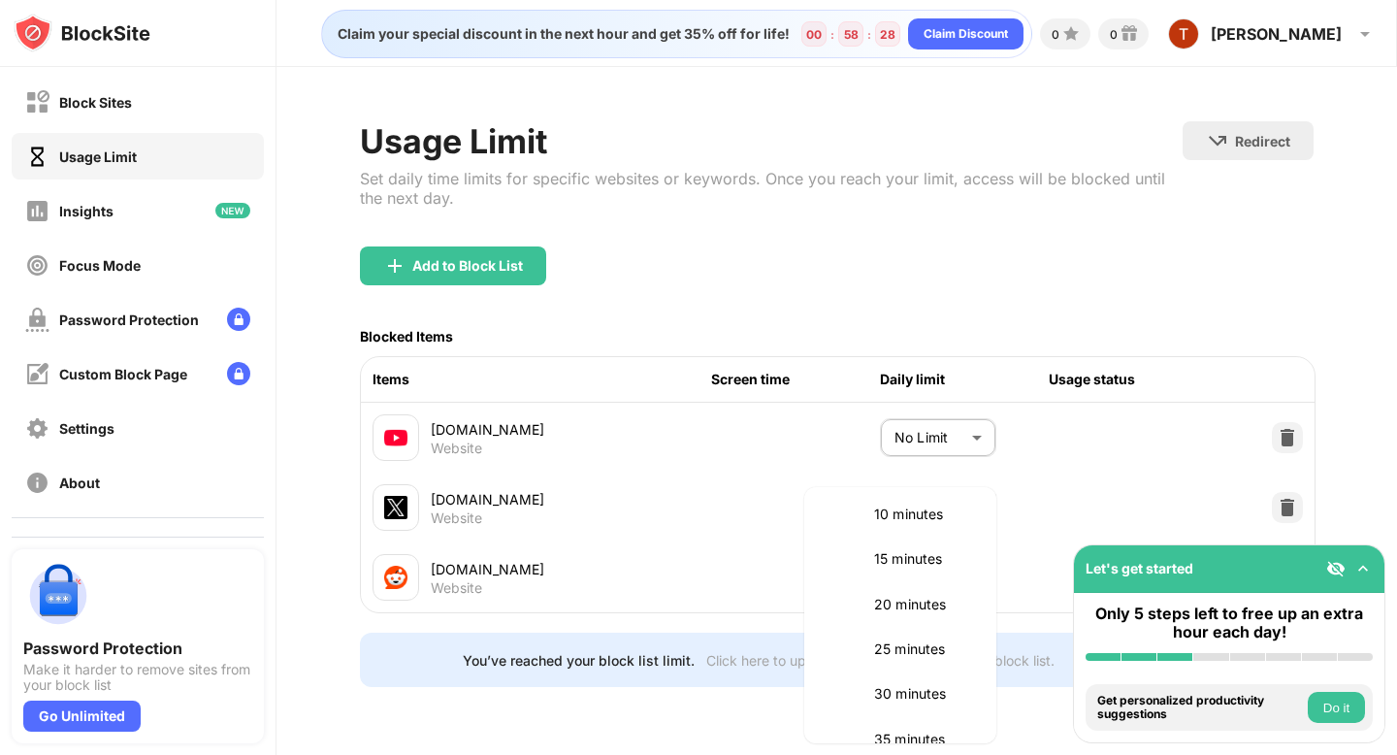
scroll to position [219, 0]
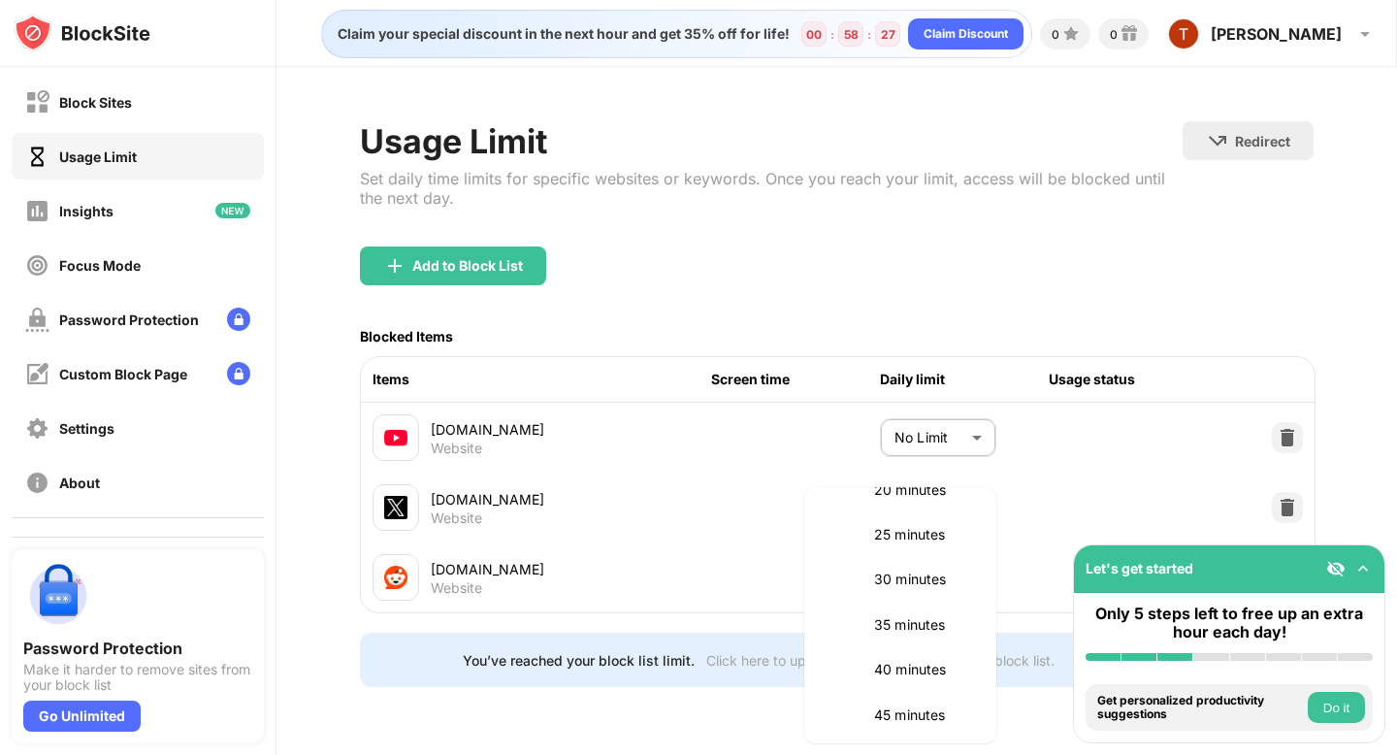
click at [941, 563] on li "30 minutes" at bounding box center [900, 579] width 169 height 45
type input "**"
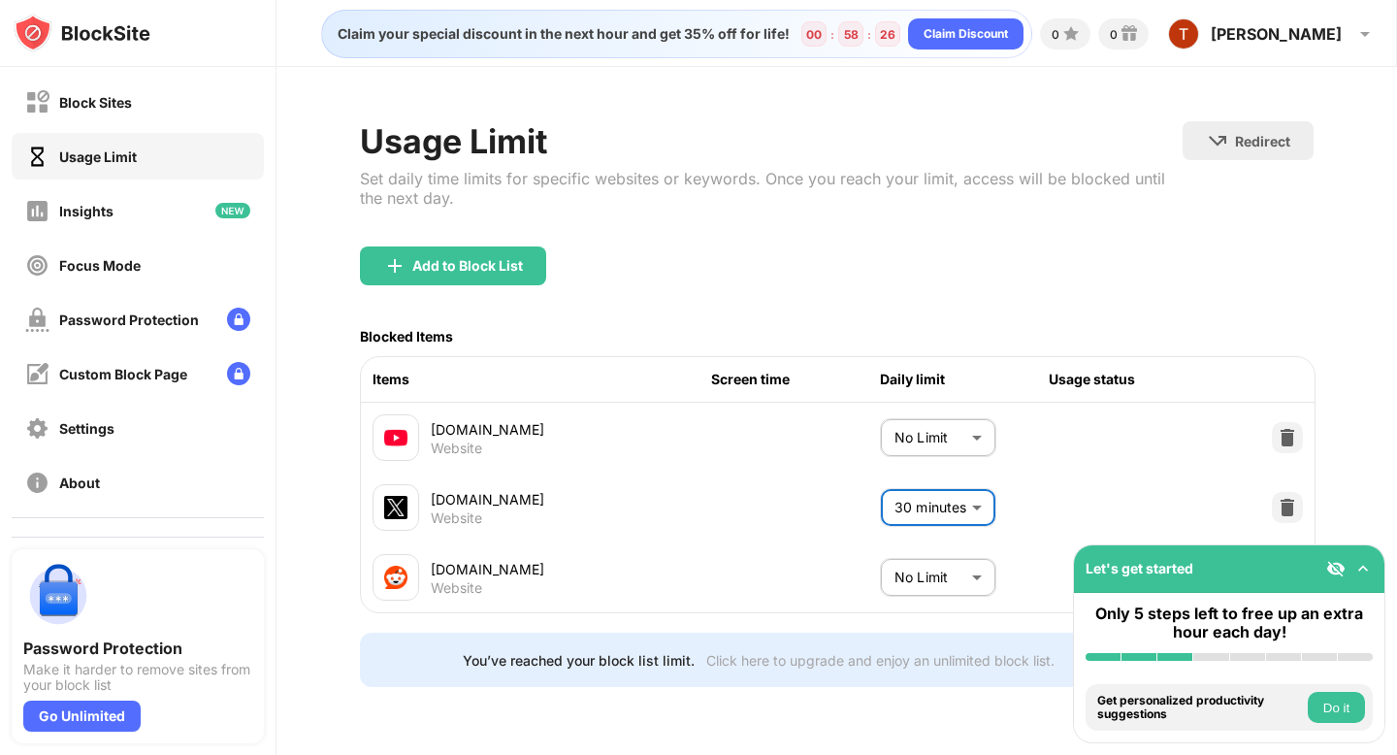
click at [971, 583] on body "Block Sites Usage Limit Insights Focus Mode Password Protection Custom Block Pa…" at bounding box center [698, 377] width 1397 height 755
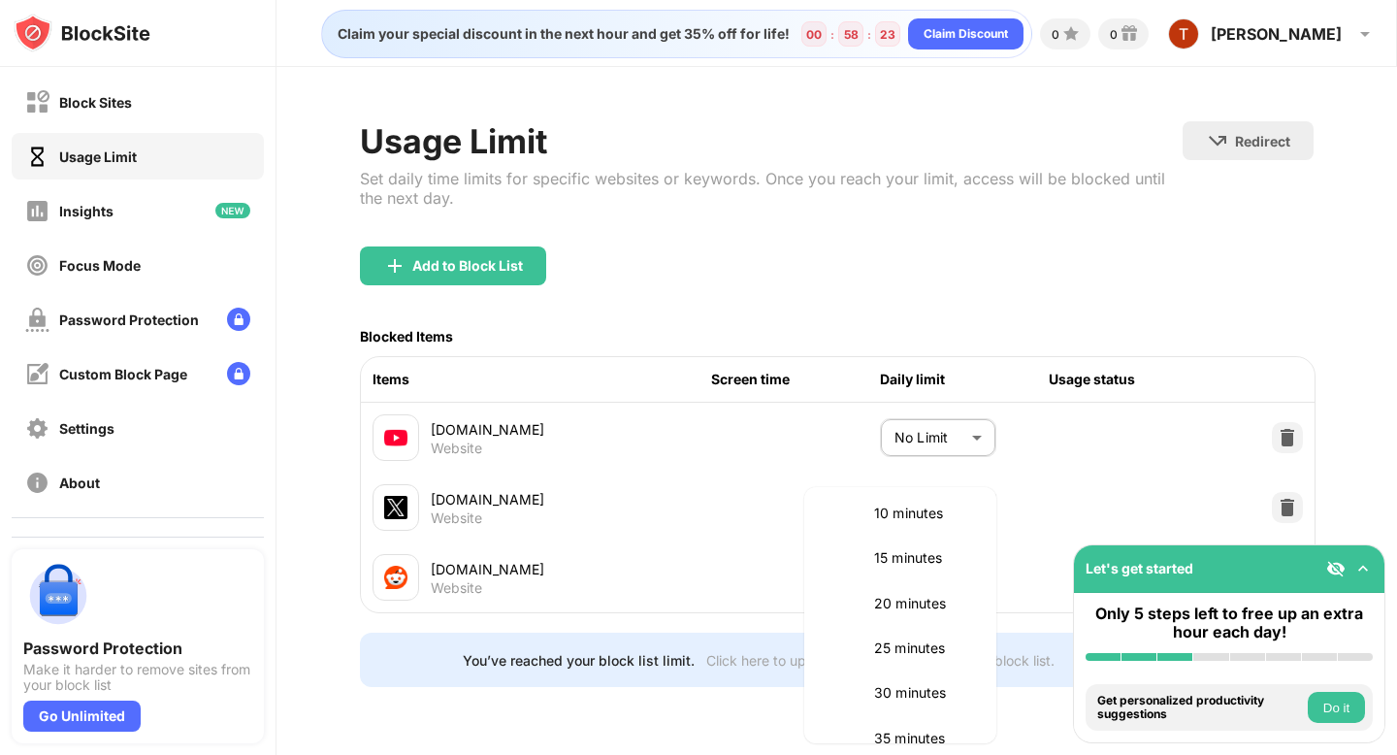
scroll to position [135, 0]
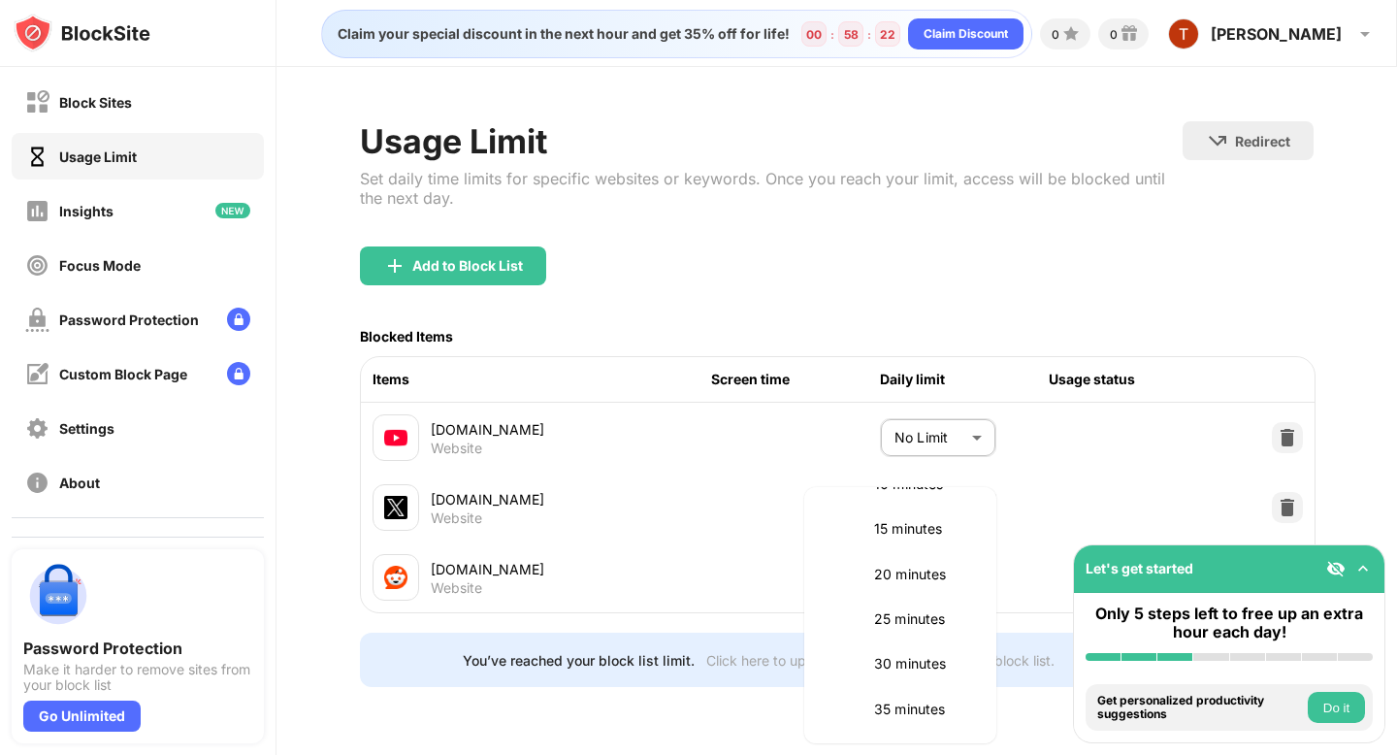
click at [945, 658] on p "30 minutes" at bounding box center [923, 663] width 99 height 21
type input "**"
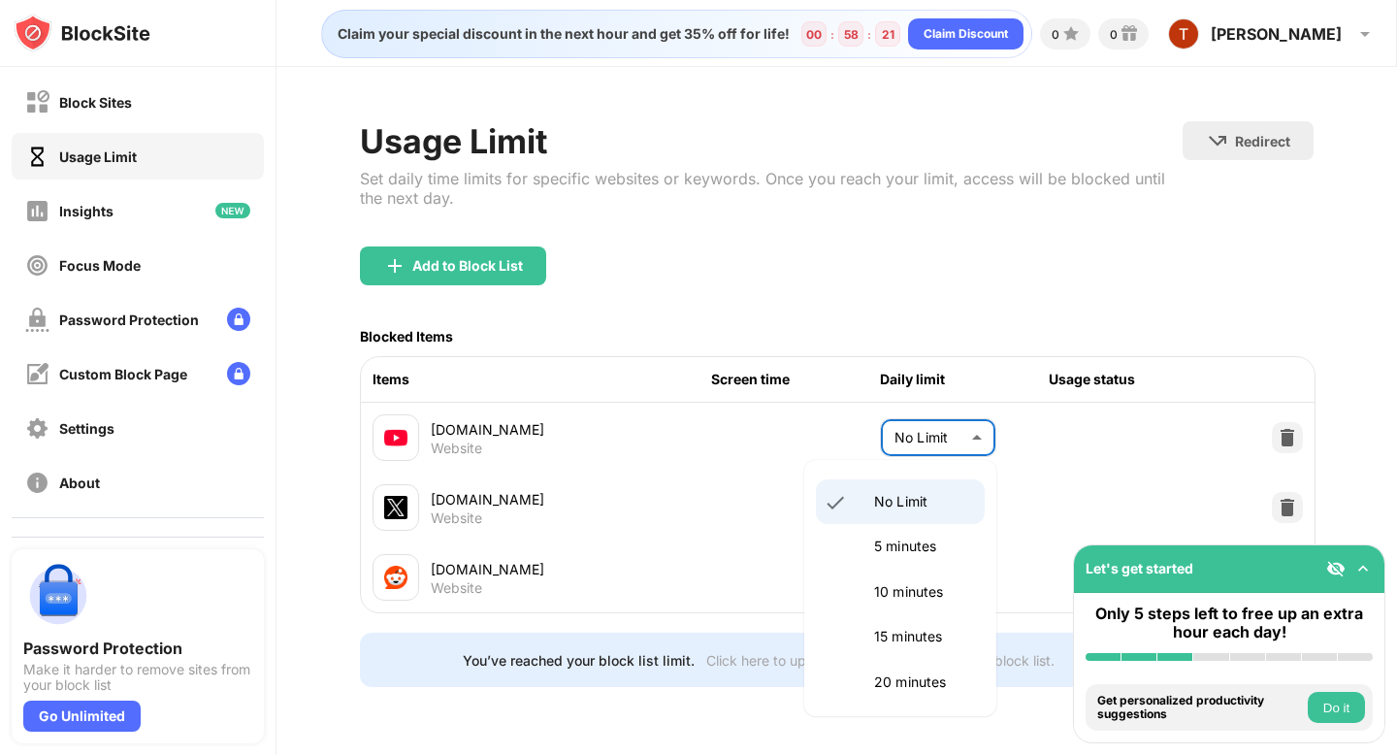
click at [946, 439] on body "Block Sites Usage Limit Insights Focus Mode Password Protection Custom Block Pa…" at bounding box center [698, 377] width 1397 height 755
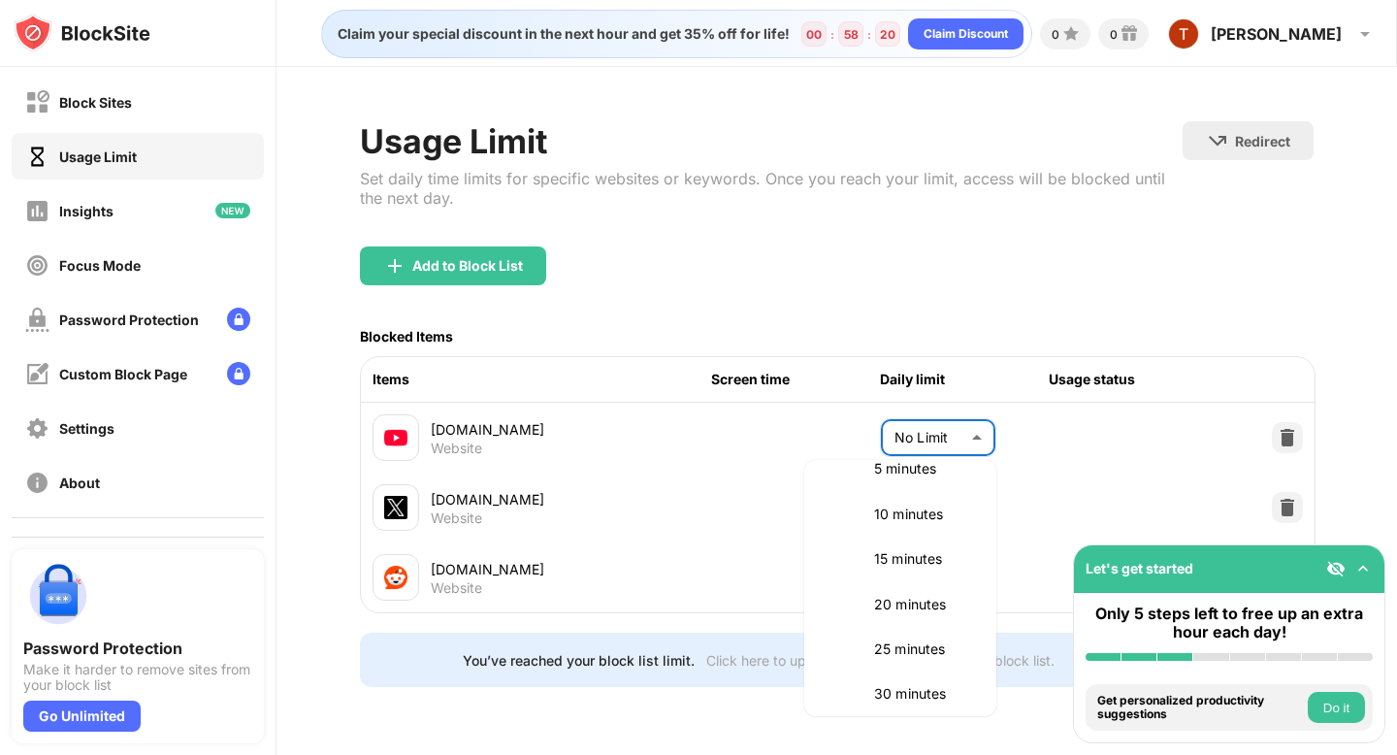
scroll to position [85, 0]
click at [926, 670] on li "30 minutes" at bounding box center [900, 686] width 169 height 45
type input "**"
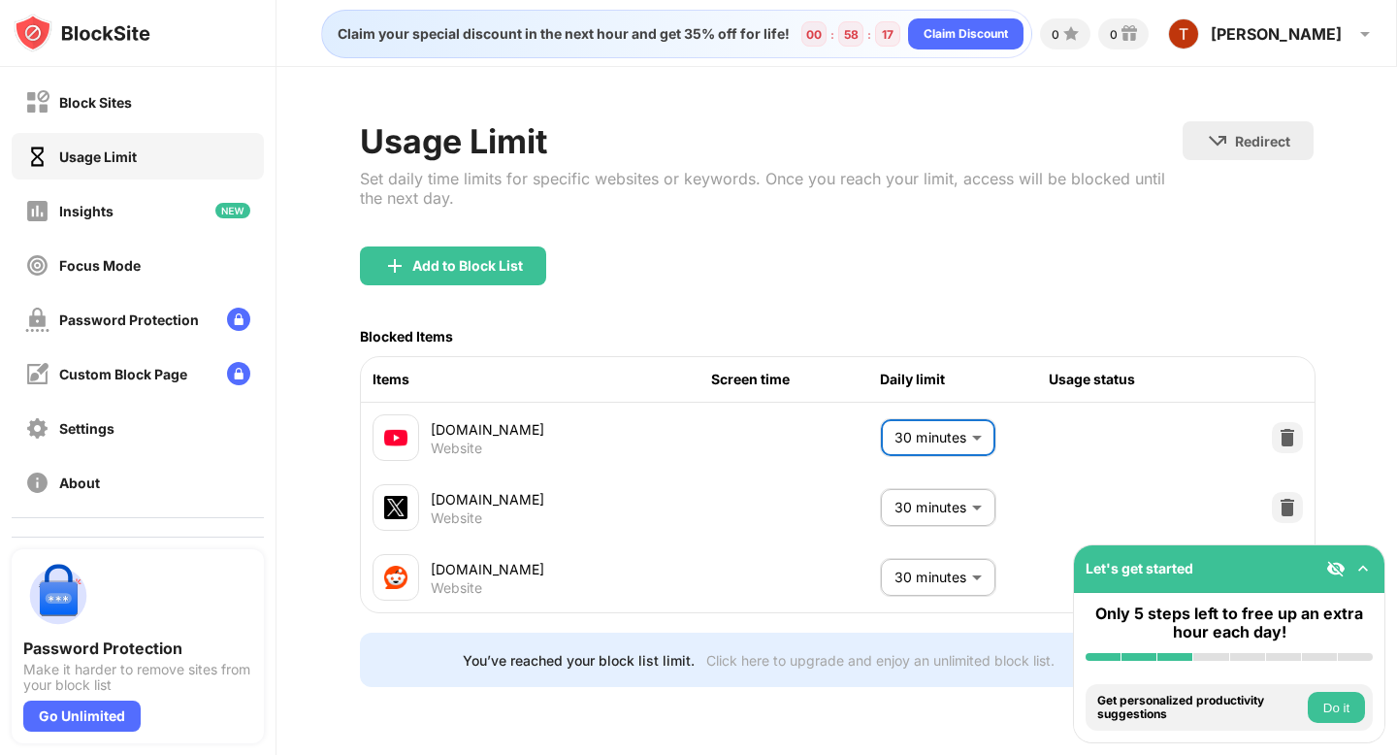
click at [1331, 566] on img at bounding box center [1335, 568] width 19 height 19
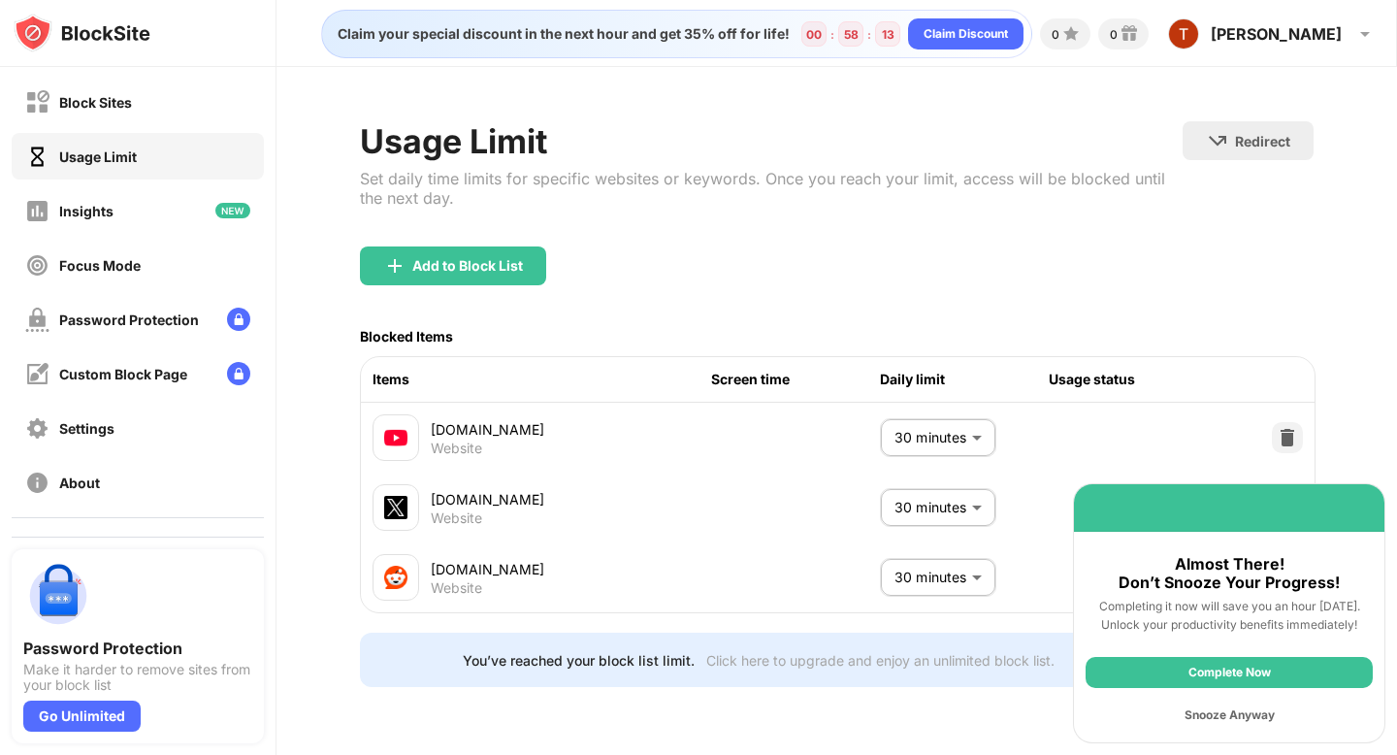
click at [1240, 674] on div "Complete Now" at bounding box center [1229, 672] width 287 height 31
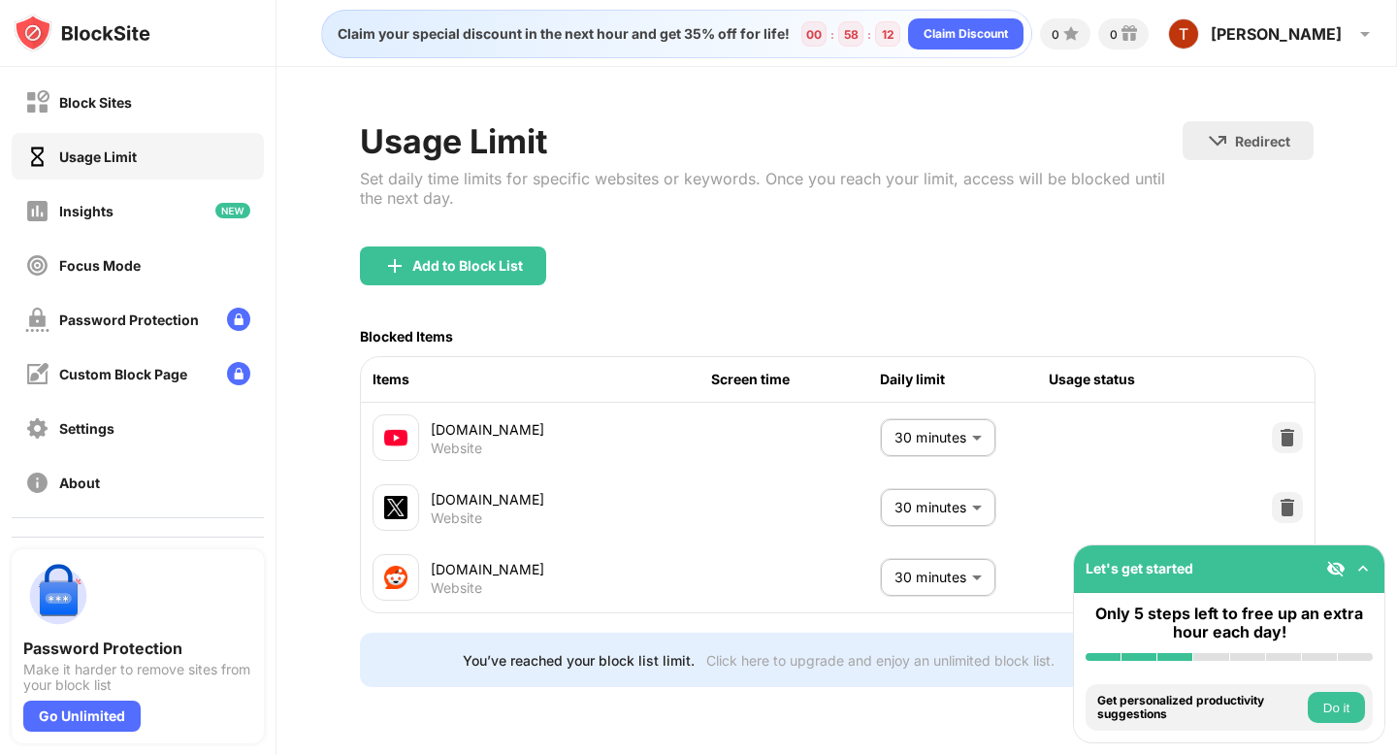
click at [1343, 702] on button "Do it" at bounding box center [1336, 707] width 57 height 31
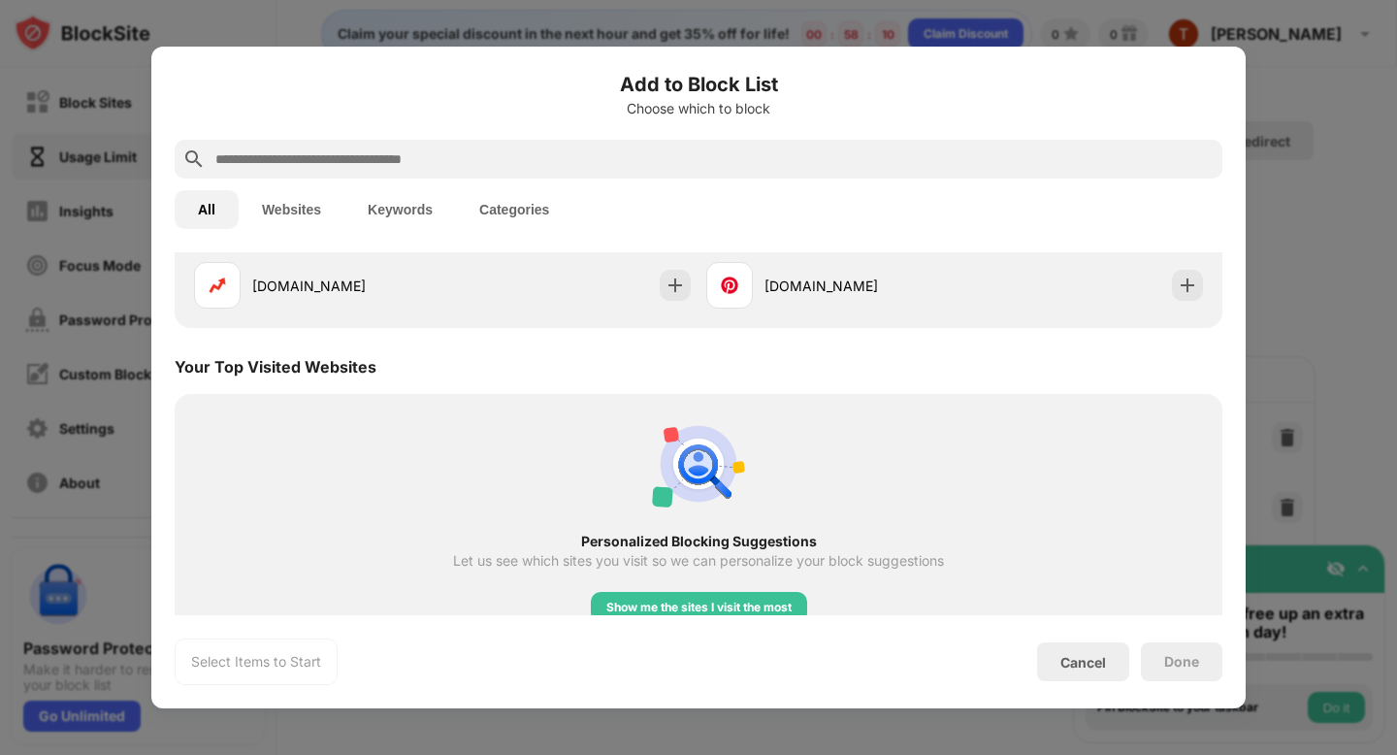
scroll to position [675, 0]
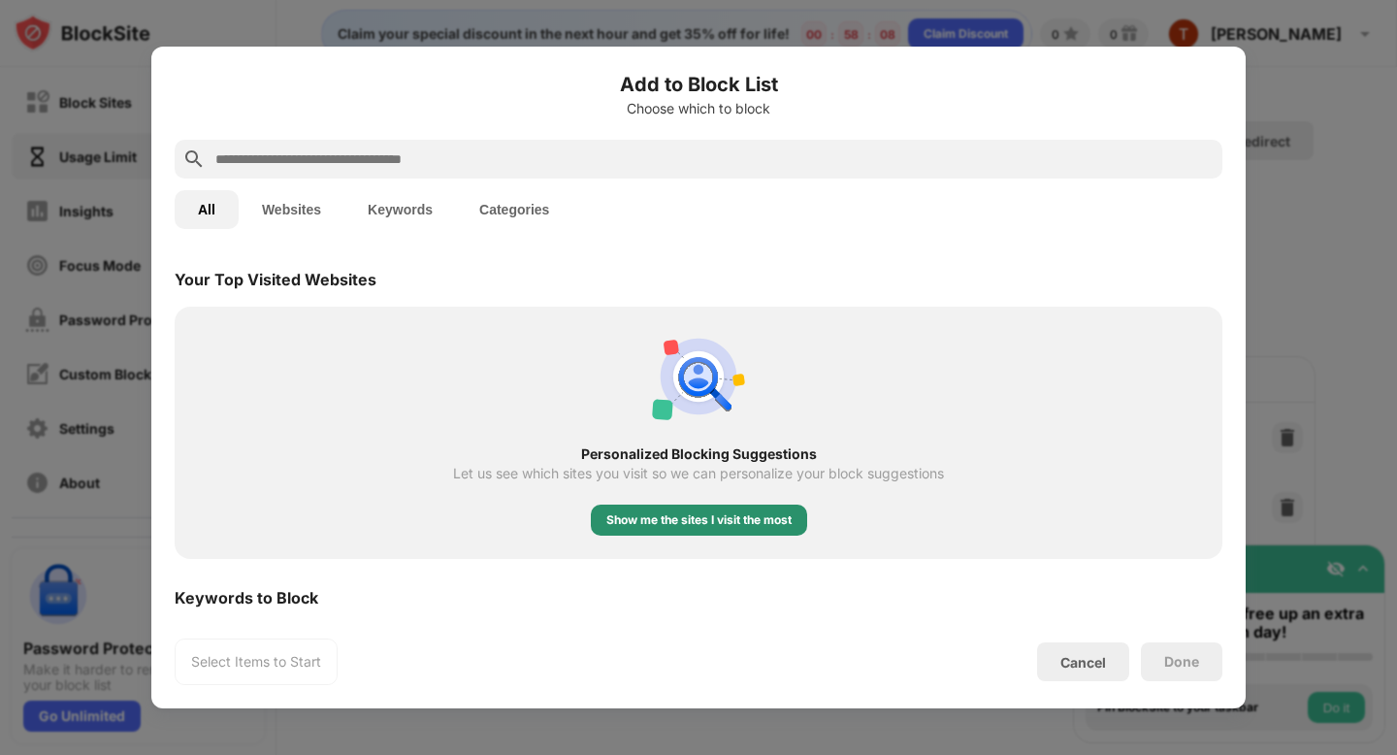
click at [734, 521] on div "Show me the sites I visit the most" at bounding box center [698, 519] width 185 height 19
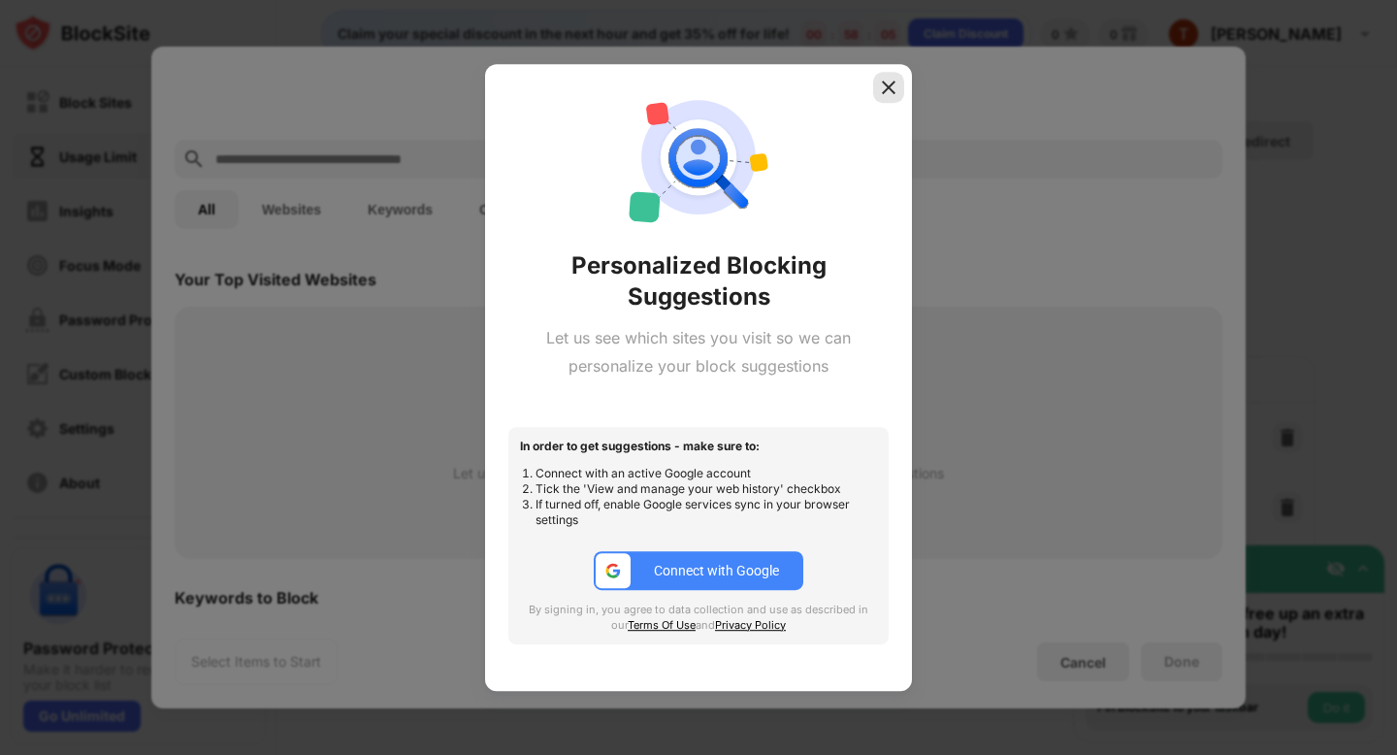
click at [889, 86] on img at bounding box center [888, 87] width 19 height 19
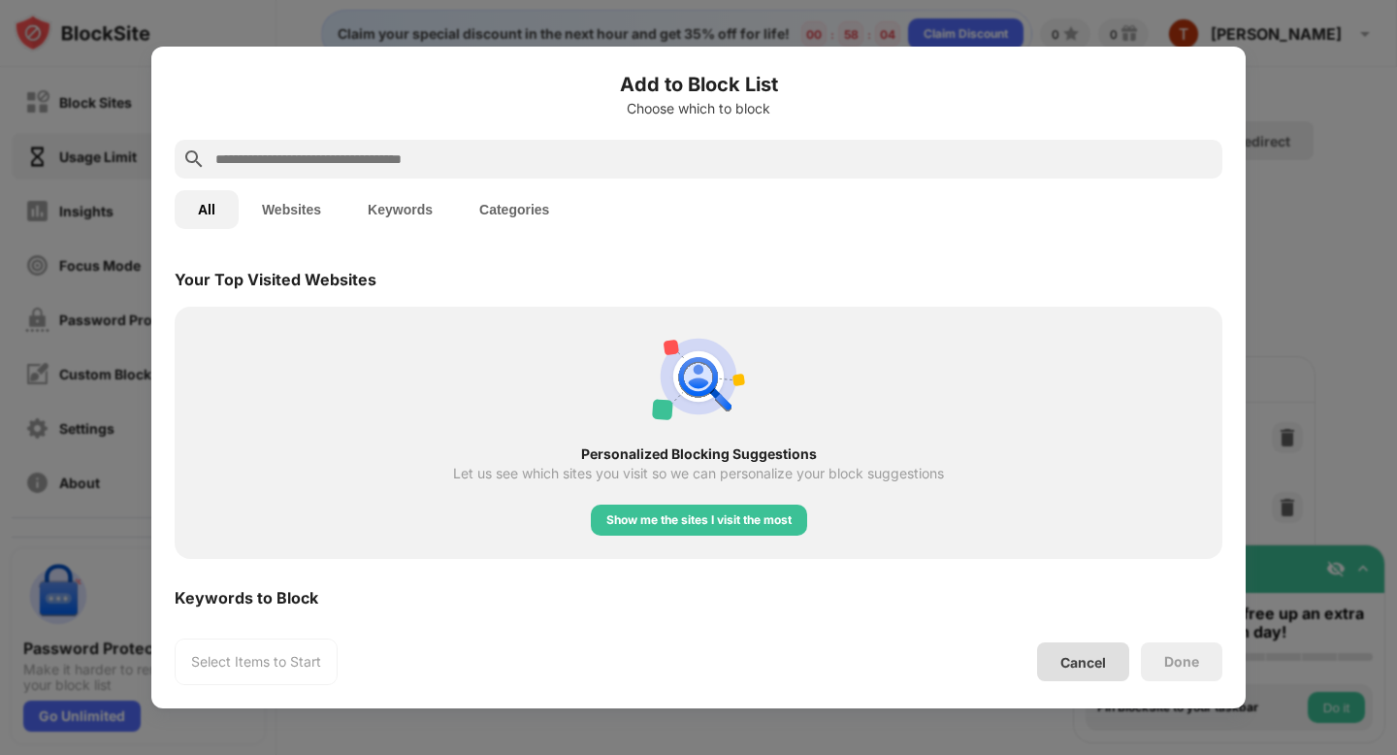
click at [1093, 660] on div "Cancel" at bounding box center [1083, 662] width 46 height 16
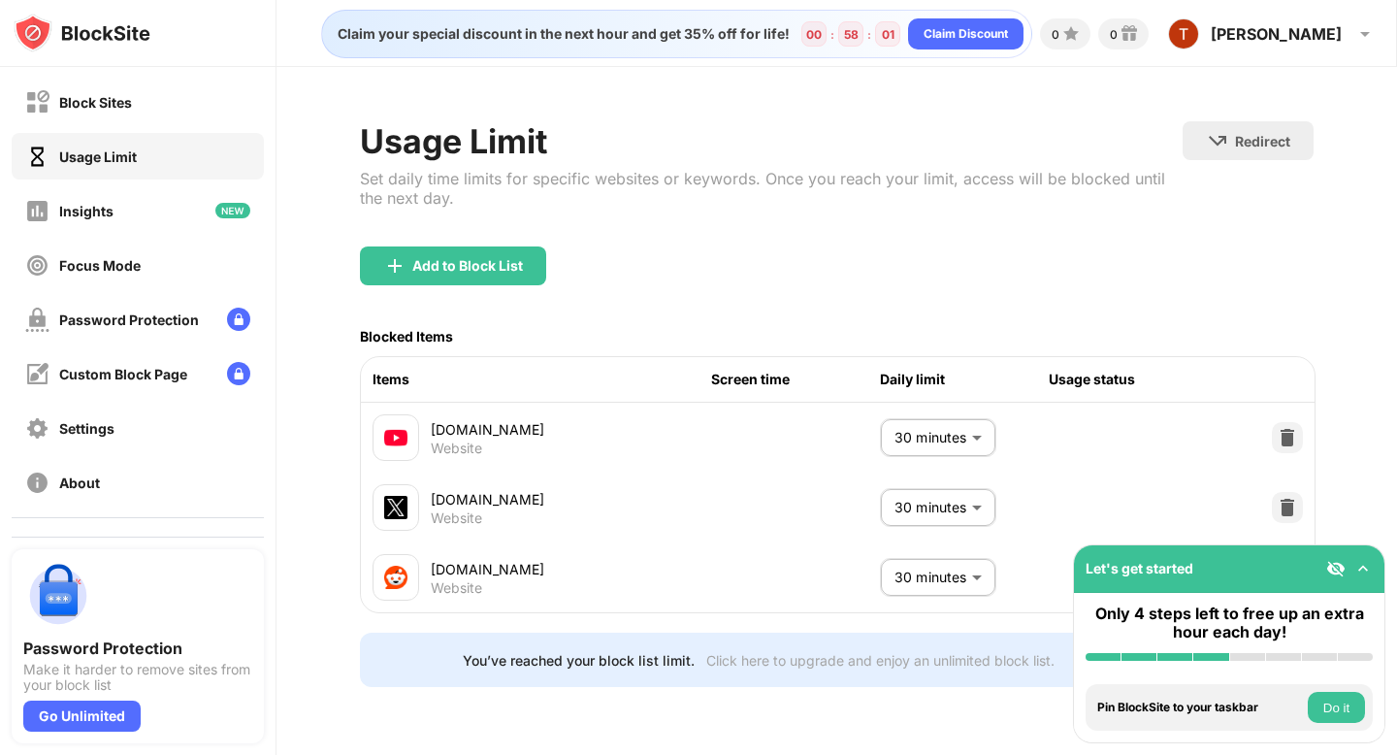
click at [1337, 568] on img at bounding box center [1335, 568] width 19 height 19
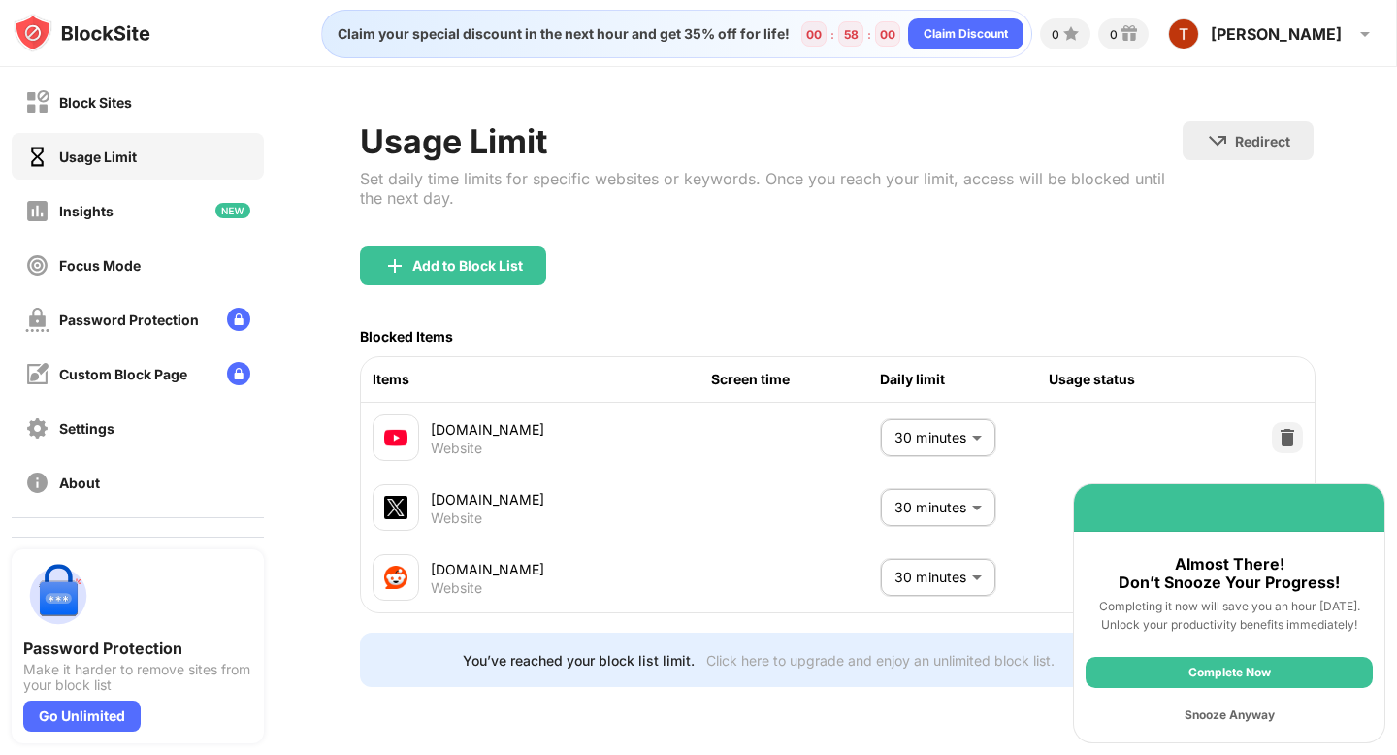
click at [1253, 708] on div "Snooze Anyway" at bounding box center [1229, 714] width 287 height 31
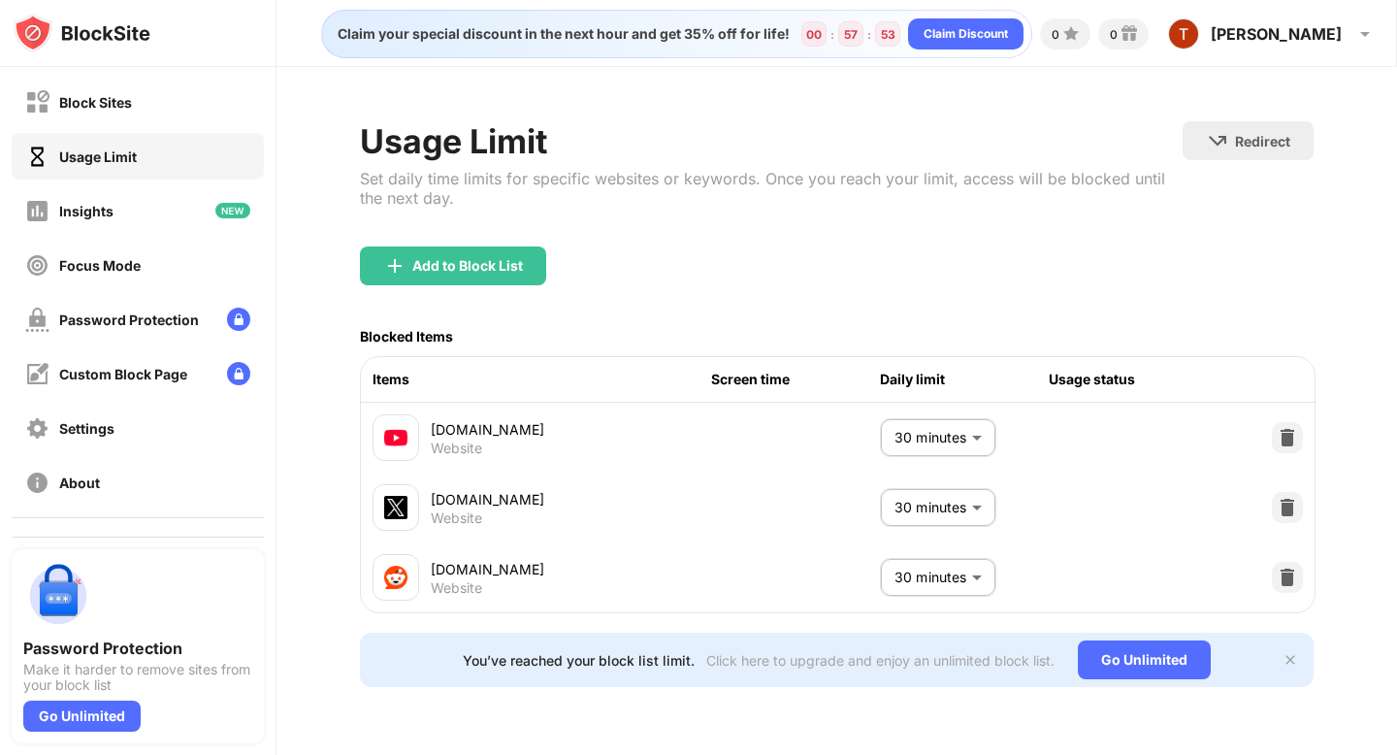
click at [130, 30] on img at bounding box center [82, 33] width 137 height 39
click at [150, 433] on div "Settings" at bounding box center [138, 428] width 252 height 47
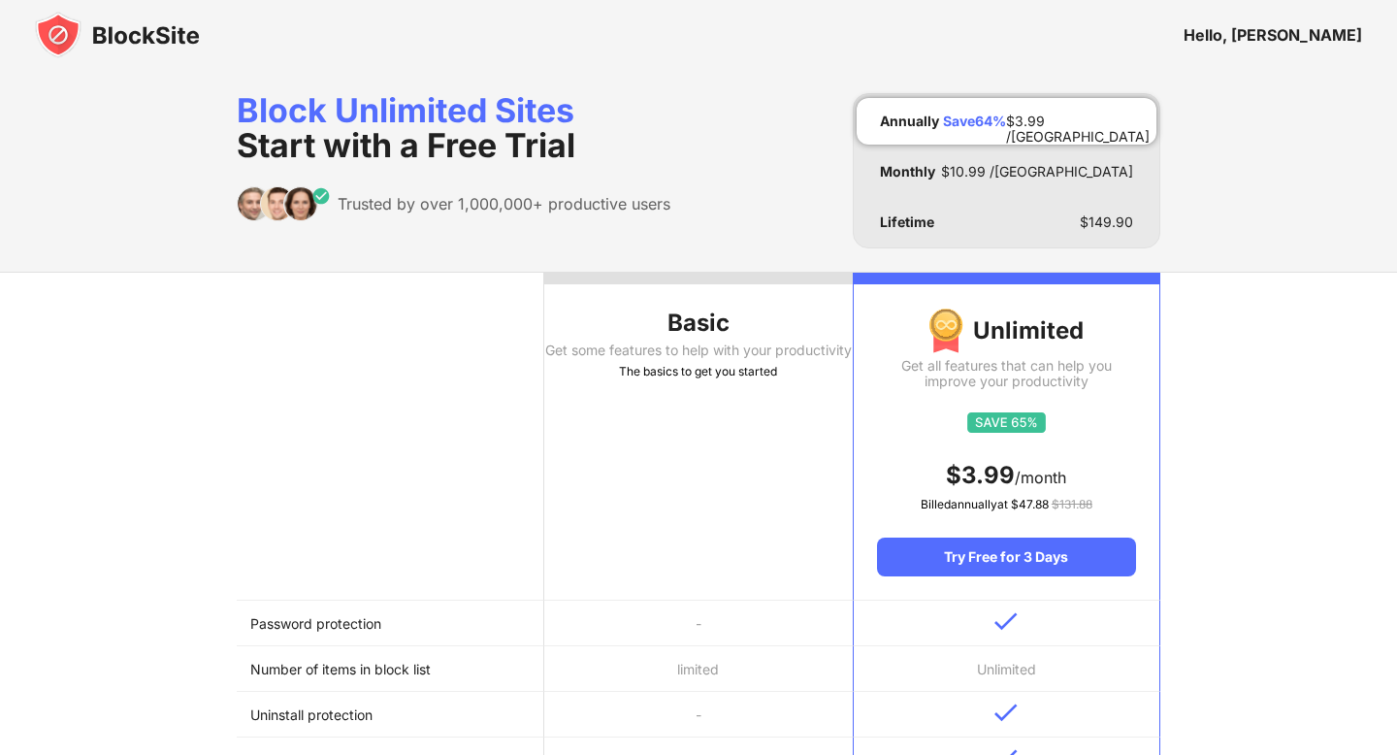
click at [1326, 32] on div "Hello, [PERSON_NAME]" at bounding box center [1273, 34] width 179 height 19
click at [124, 35] on img at bounding box center [117, 35] width 165 height 47
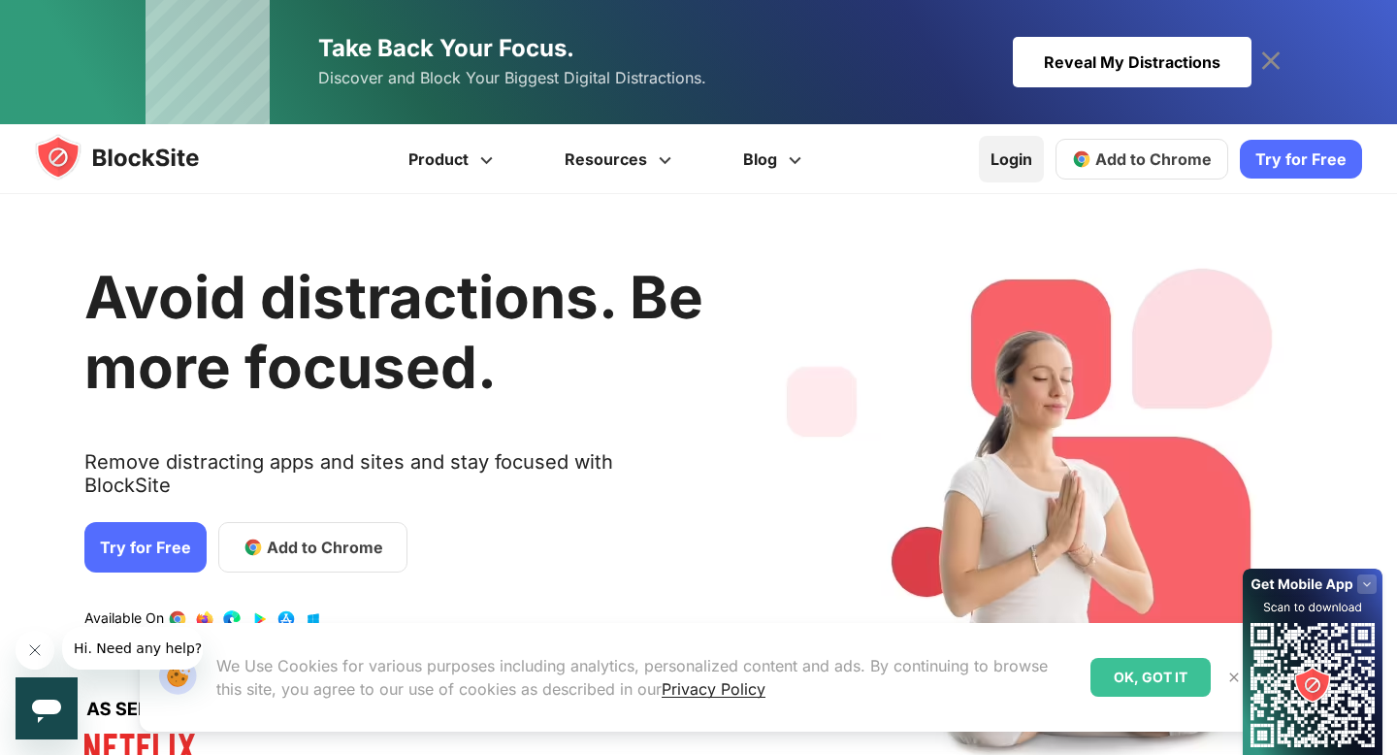
click at [1038, 167] on link "Login" at bounding box center [1011, 159] width 65 height 47
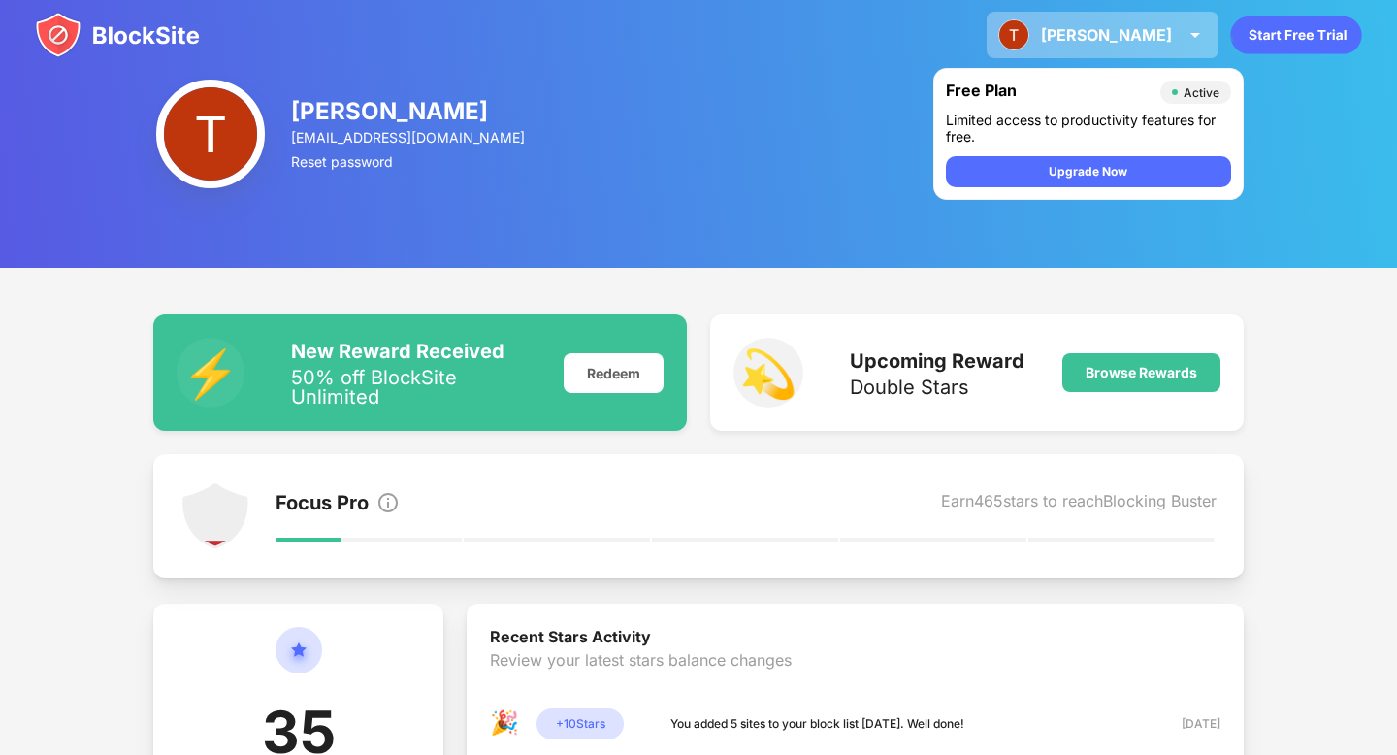
click at [1154, 41] on div "Thomas" at bounding box center [1106, 34] width 131 height 19
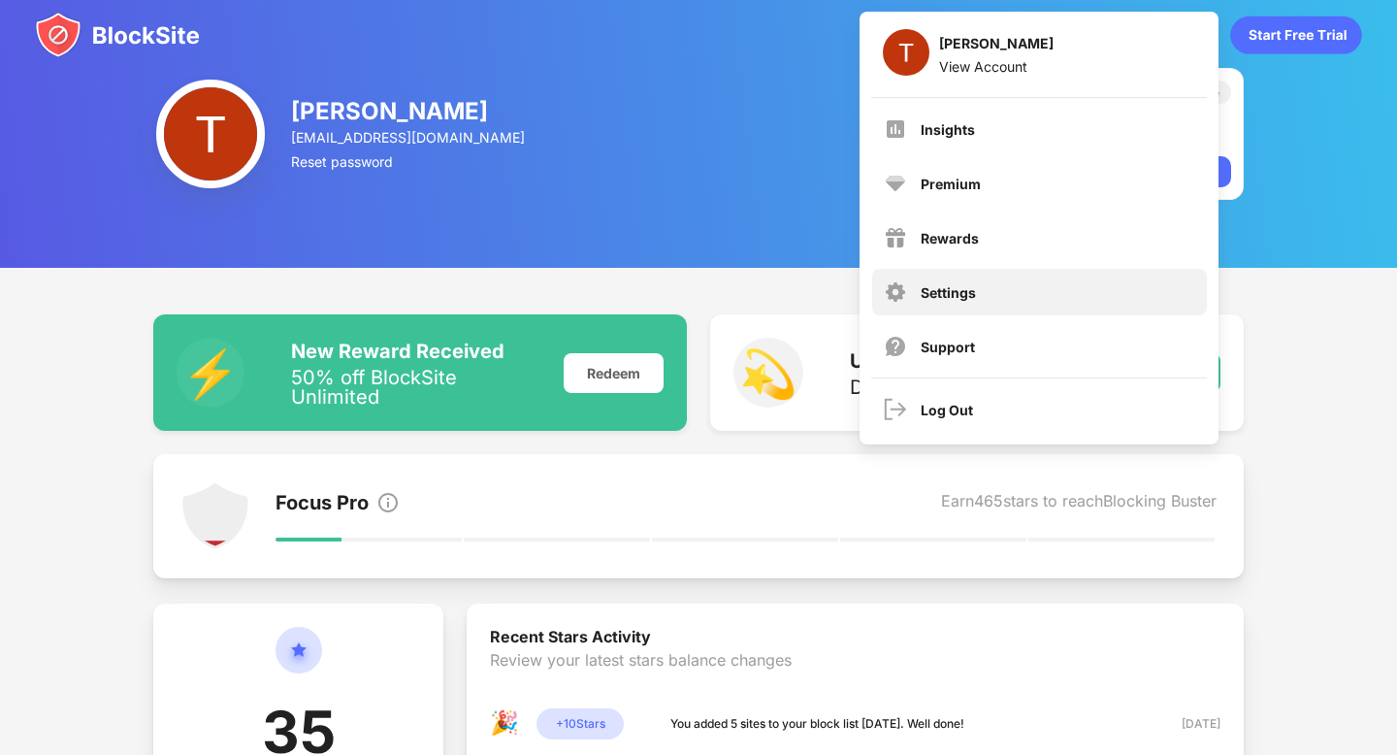
click at [973, 306] on div "Settings" at bounding box center [1039, 292] width 335 height 47
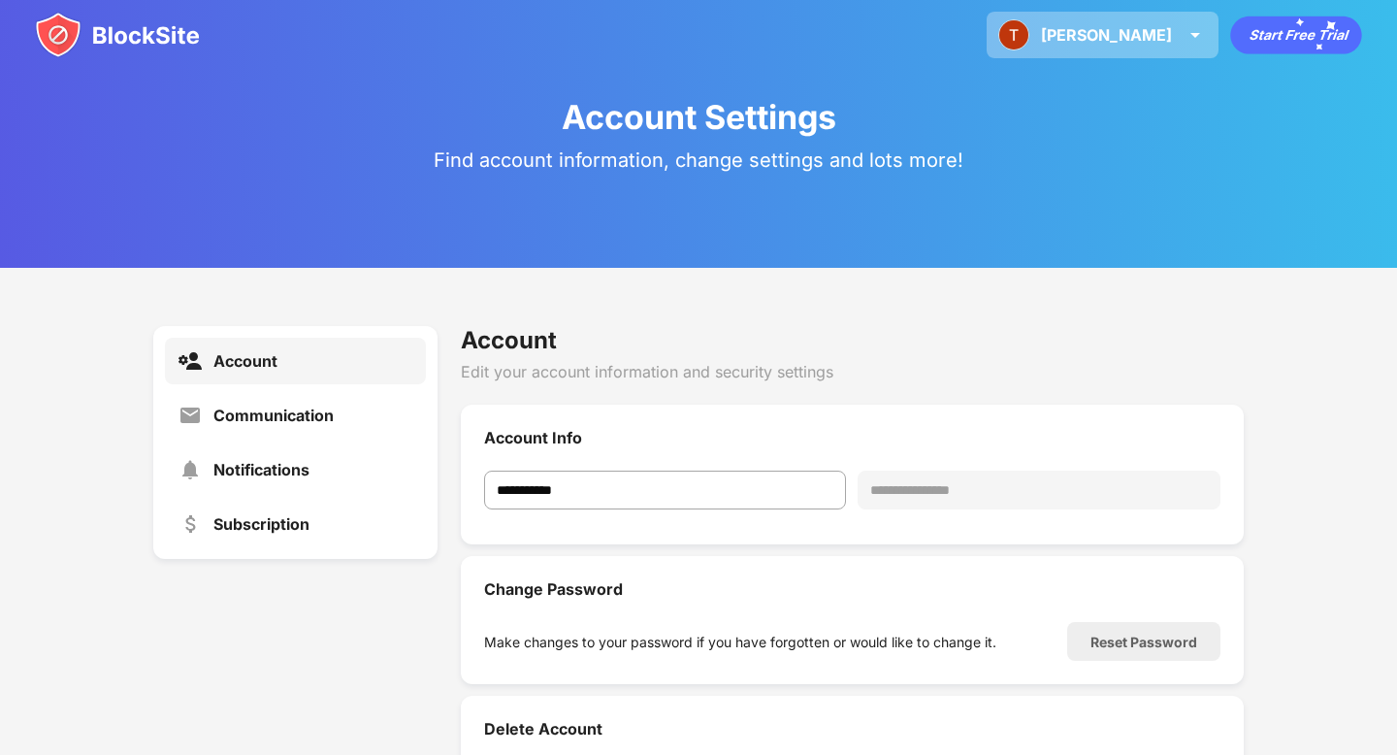
click at [1147, 31] on div "Thomas" at bounding box center [1106, 34] width 131 height 19
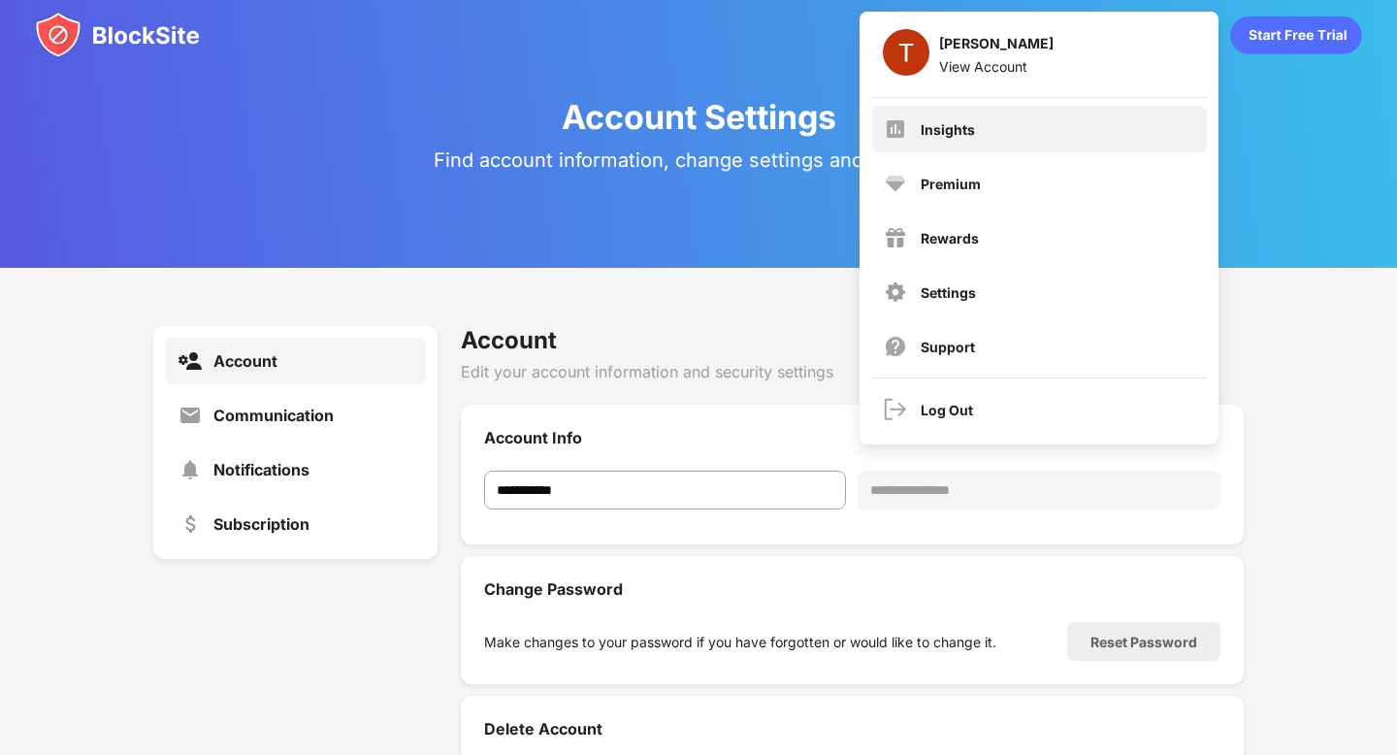
click at [940, 132] on div "Insights" at bounding box center [948, 129] width 54 height 16
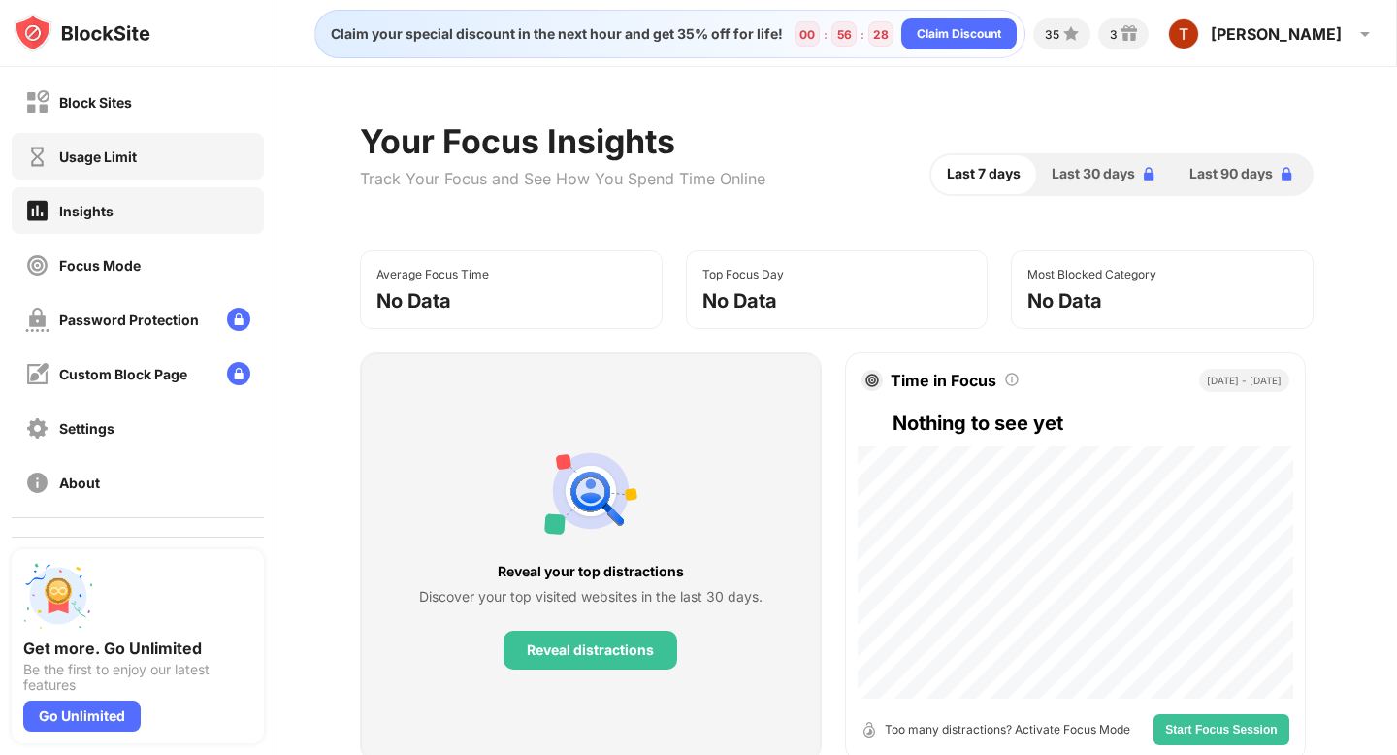
scroll to position [41, 0]
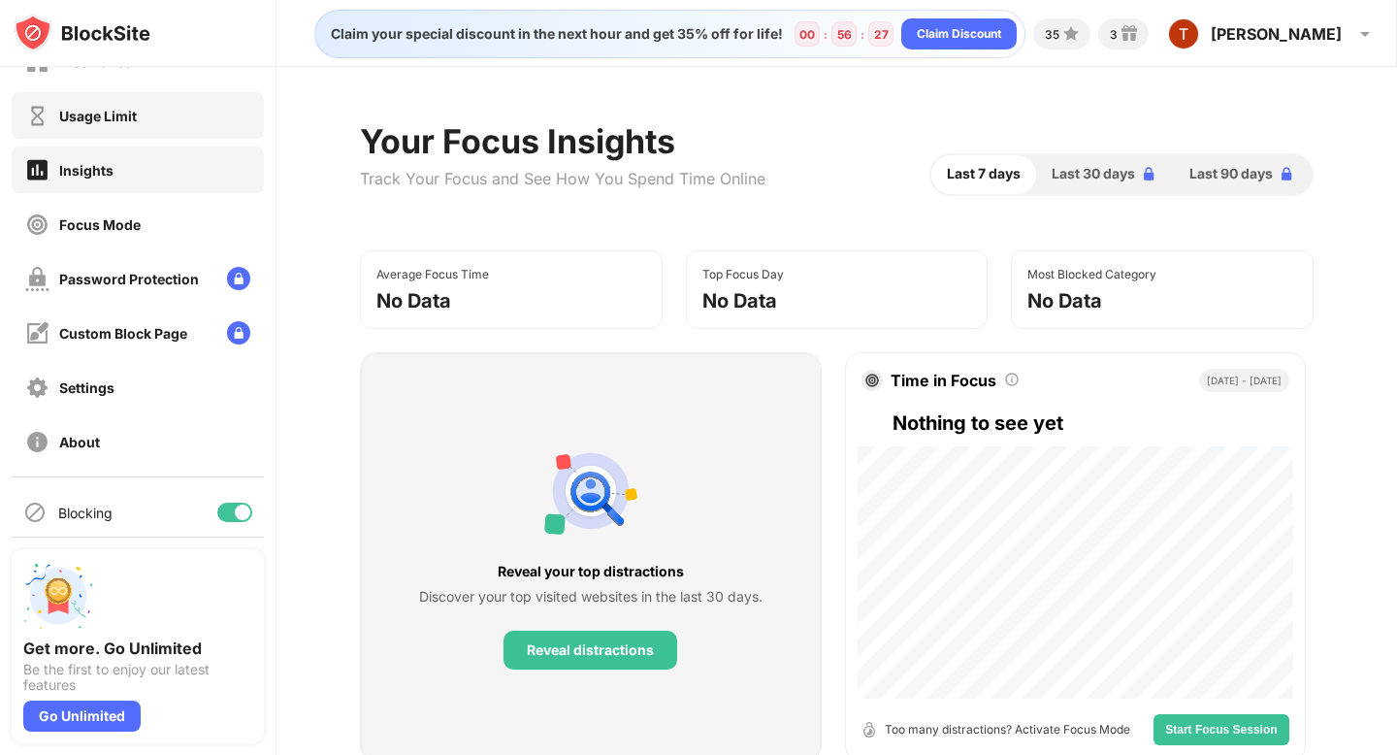
click at [143, 113] on div "Usage Limit" at bounding box center [138, 115] width 252 height 47
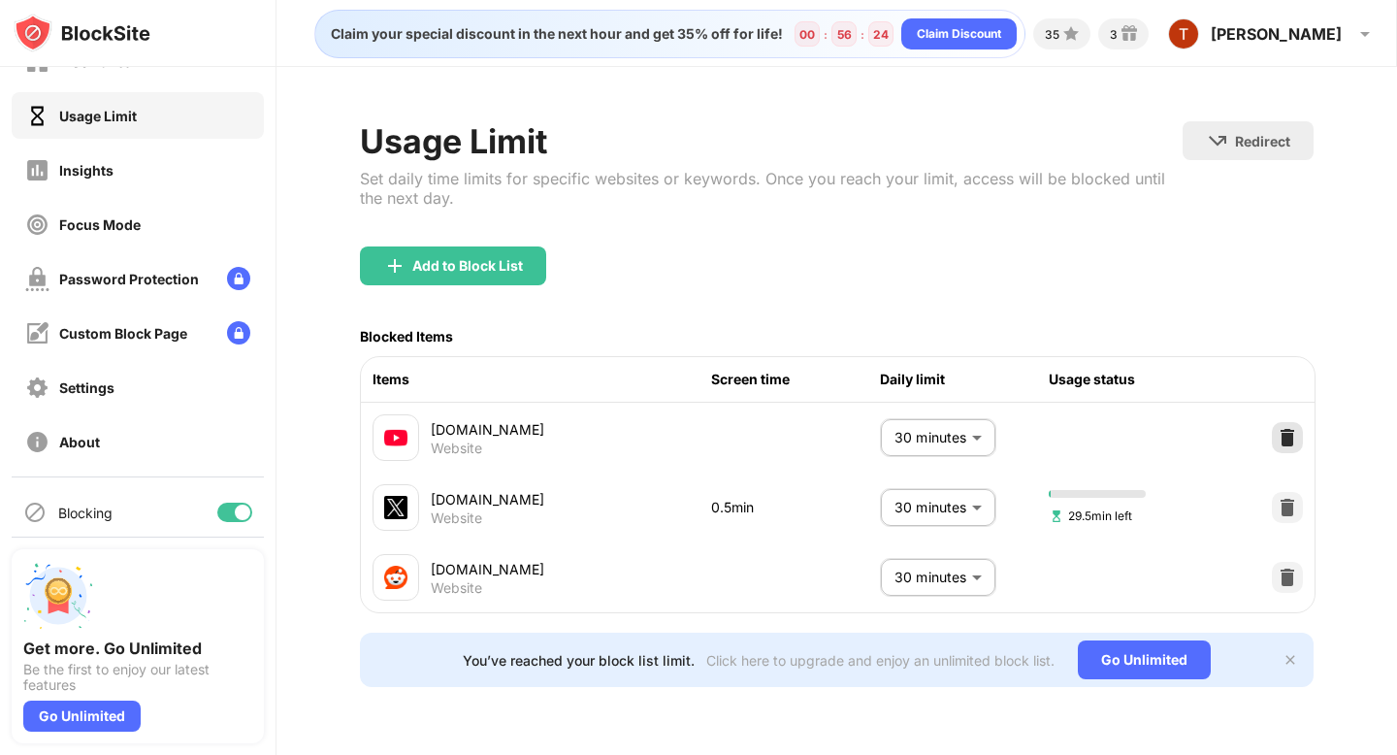
click at [1286, 431] on img at bounding box center [1287, 437] width 19 height 19
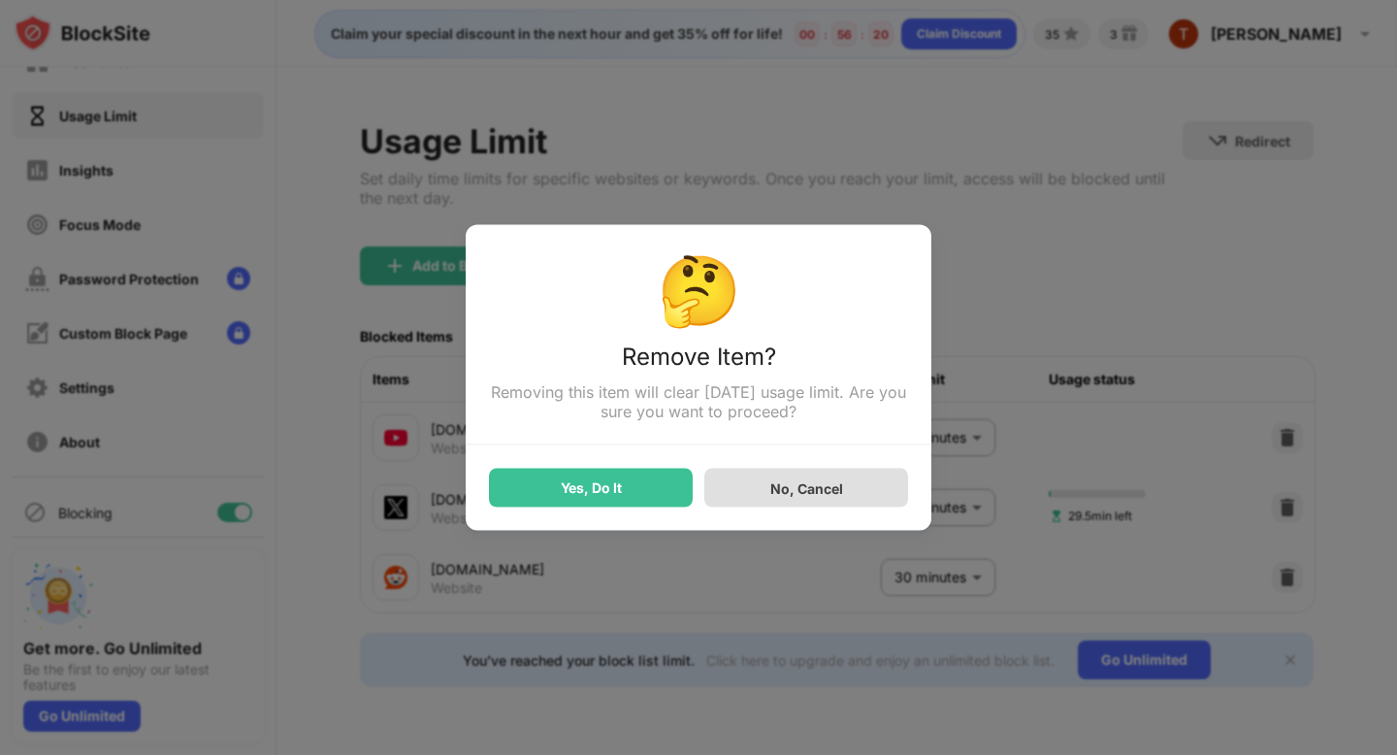
click at [834, 494] on div "No, Cancel" at bounding box center [806, 487] width 73 height 16
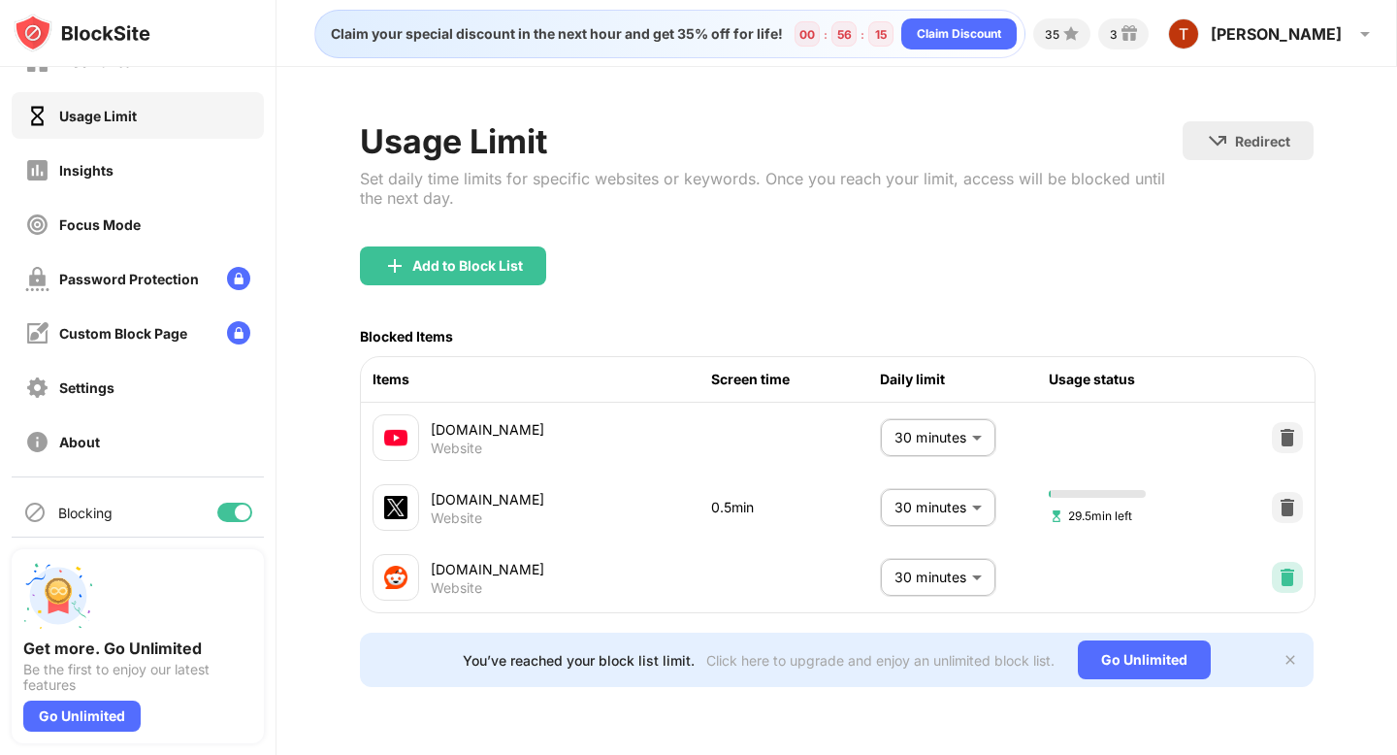
click at [1284, 573] on img at bounding box center [1287, 577] width 19 height 19
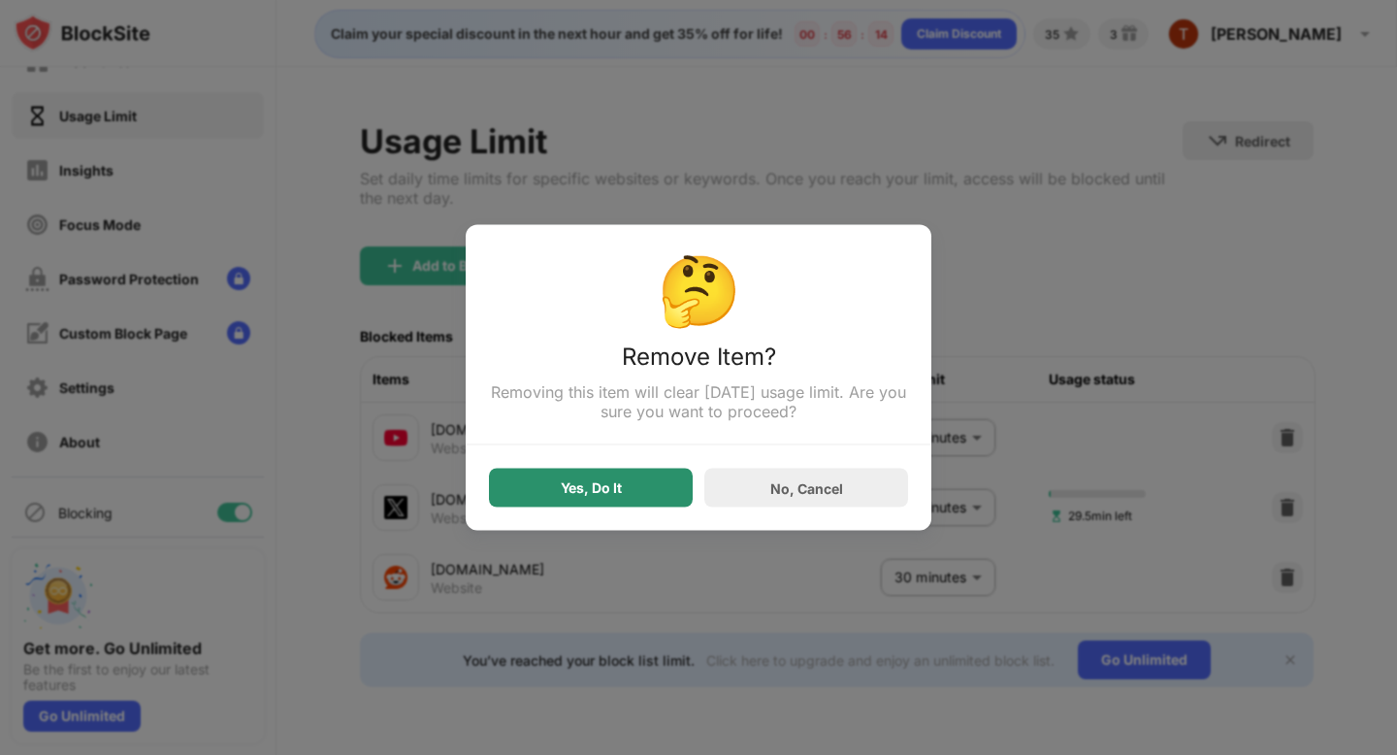
click at [648, 483] on div "Yes, Do It" at bounding box center [591, 488] width 204 height 39
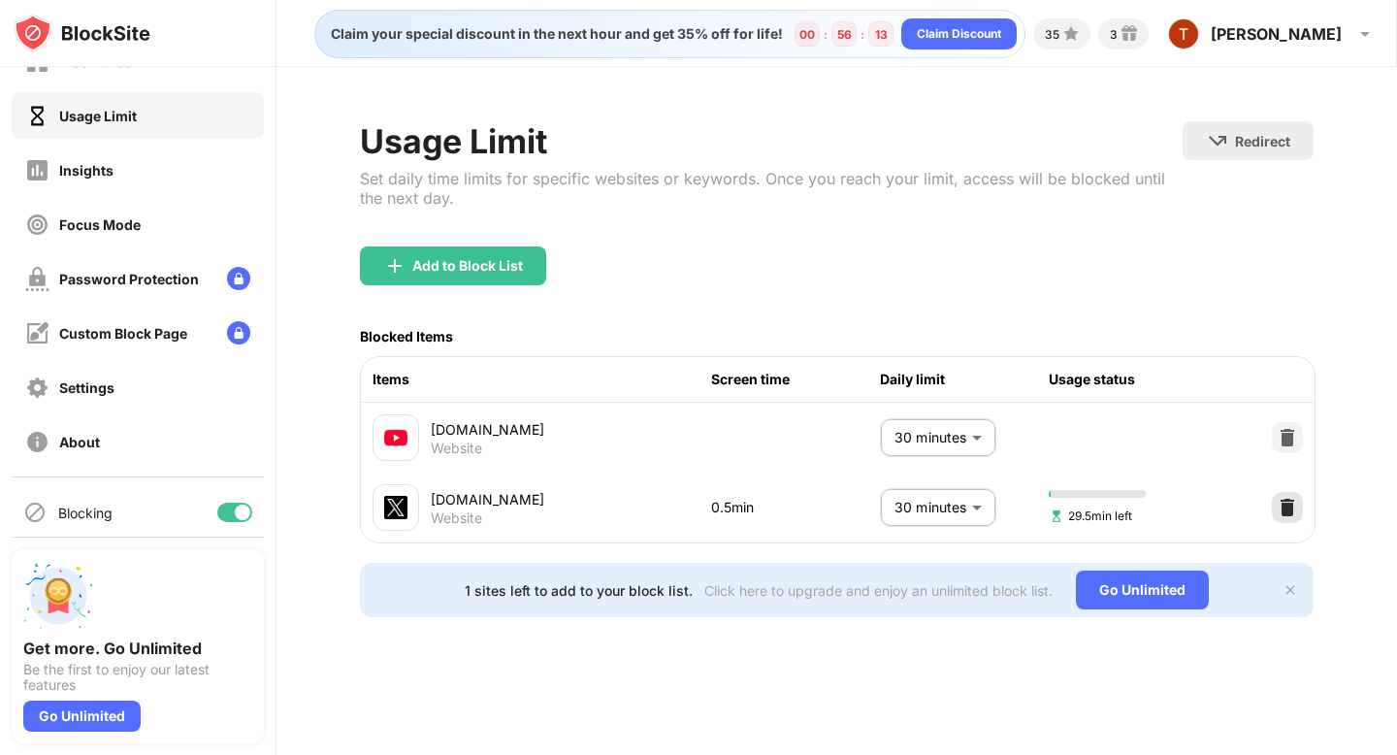
click at [1283, 506] on img at bounding box center [1287, 507] width 19 height 19
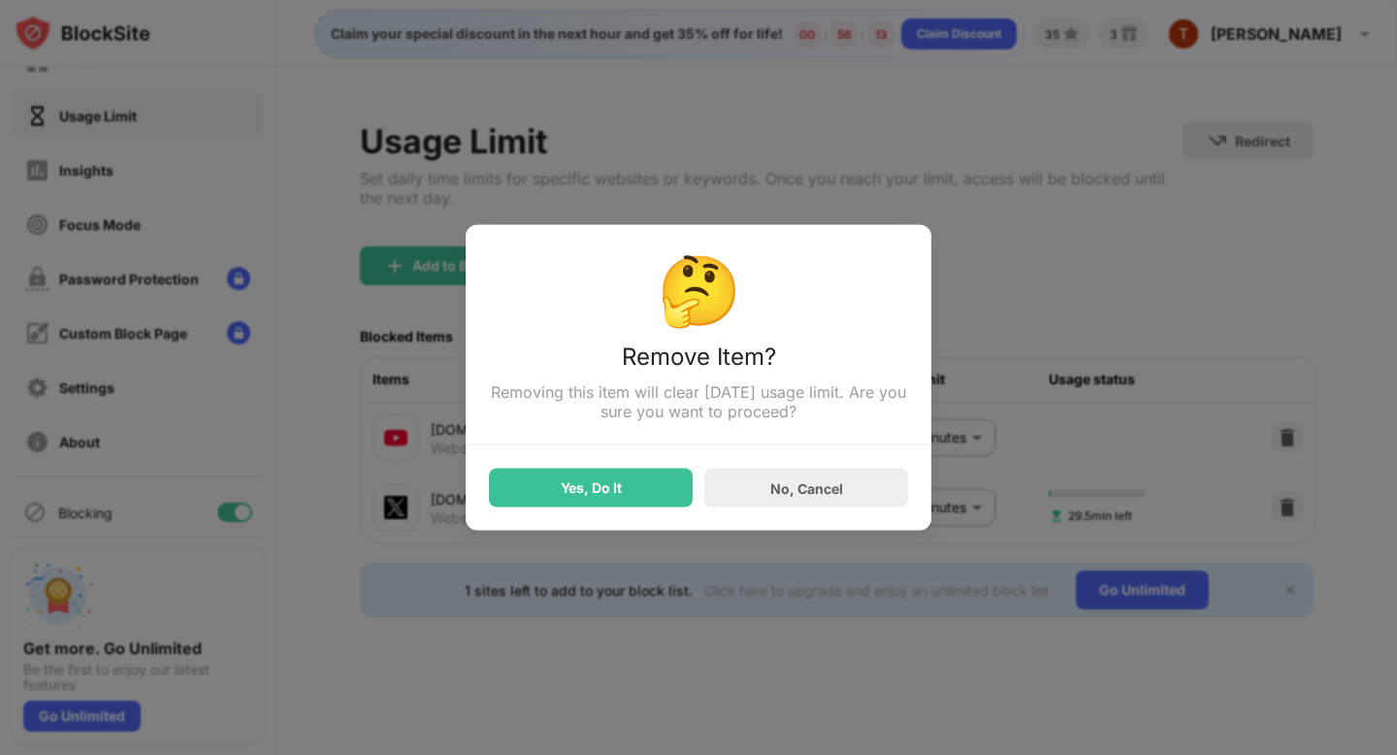
click at [587, 483] on div "Yes, Do It" at bounding box center [591, 488] width 61 height 16
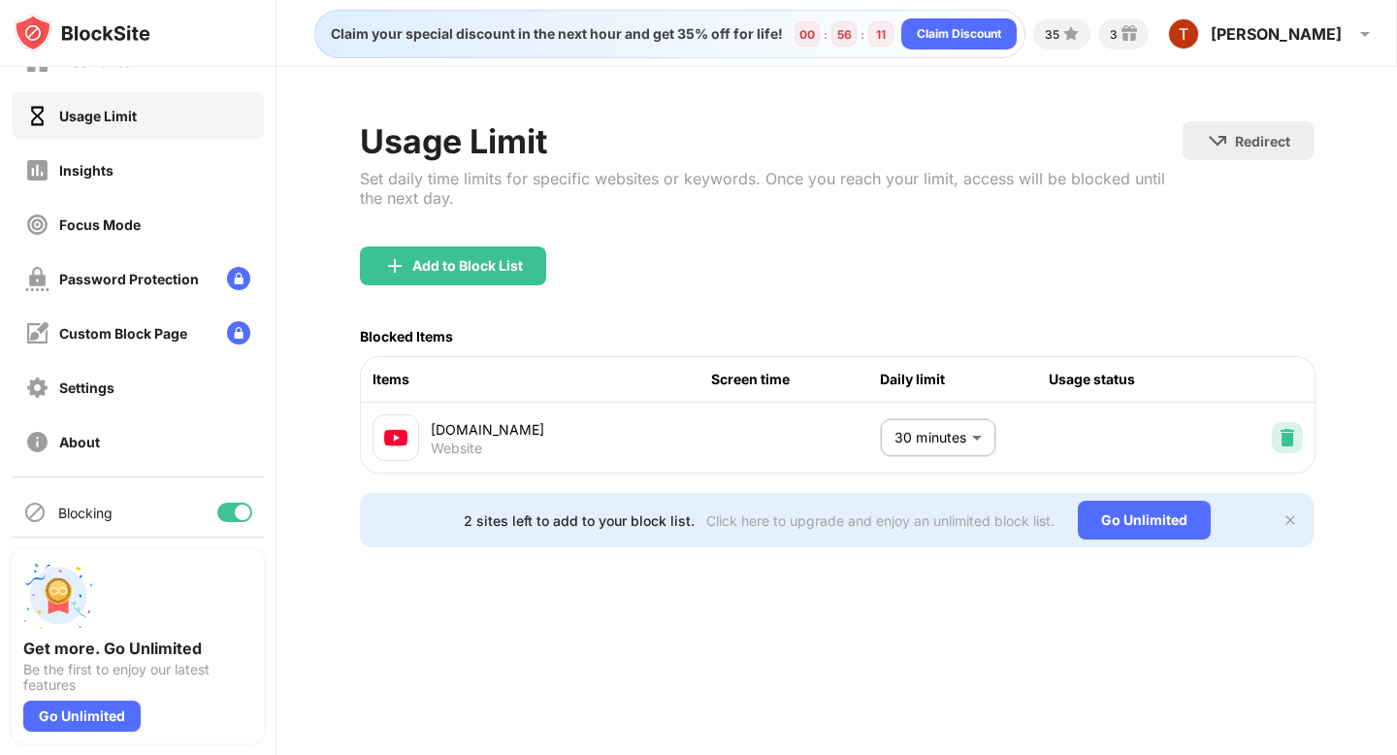
click at [1286, 435] on img at bounding box center [1287, 437] width 19 height 19
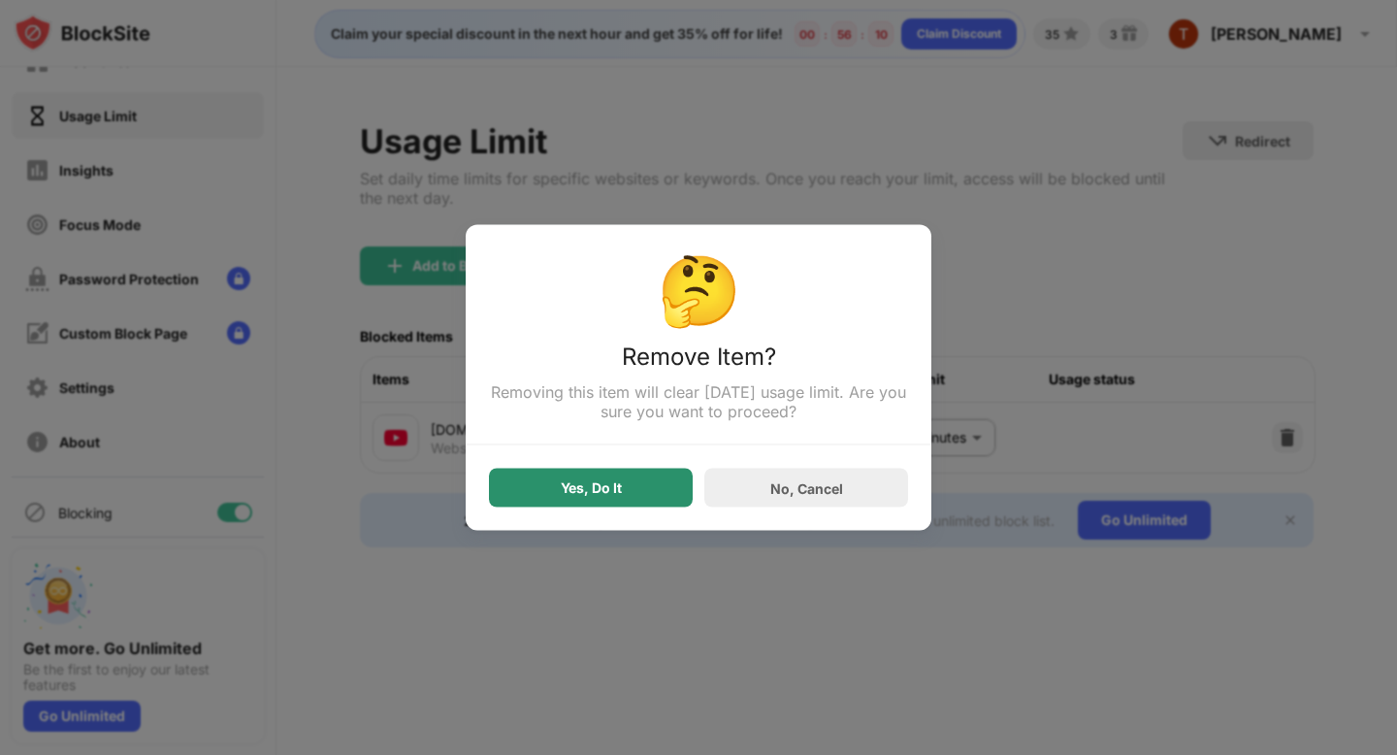
click at [642, 493] on div "Yes, Do It" at bounding box center [591, 488] width 204 height 39
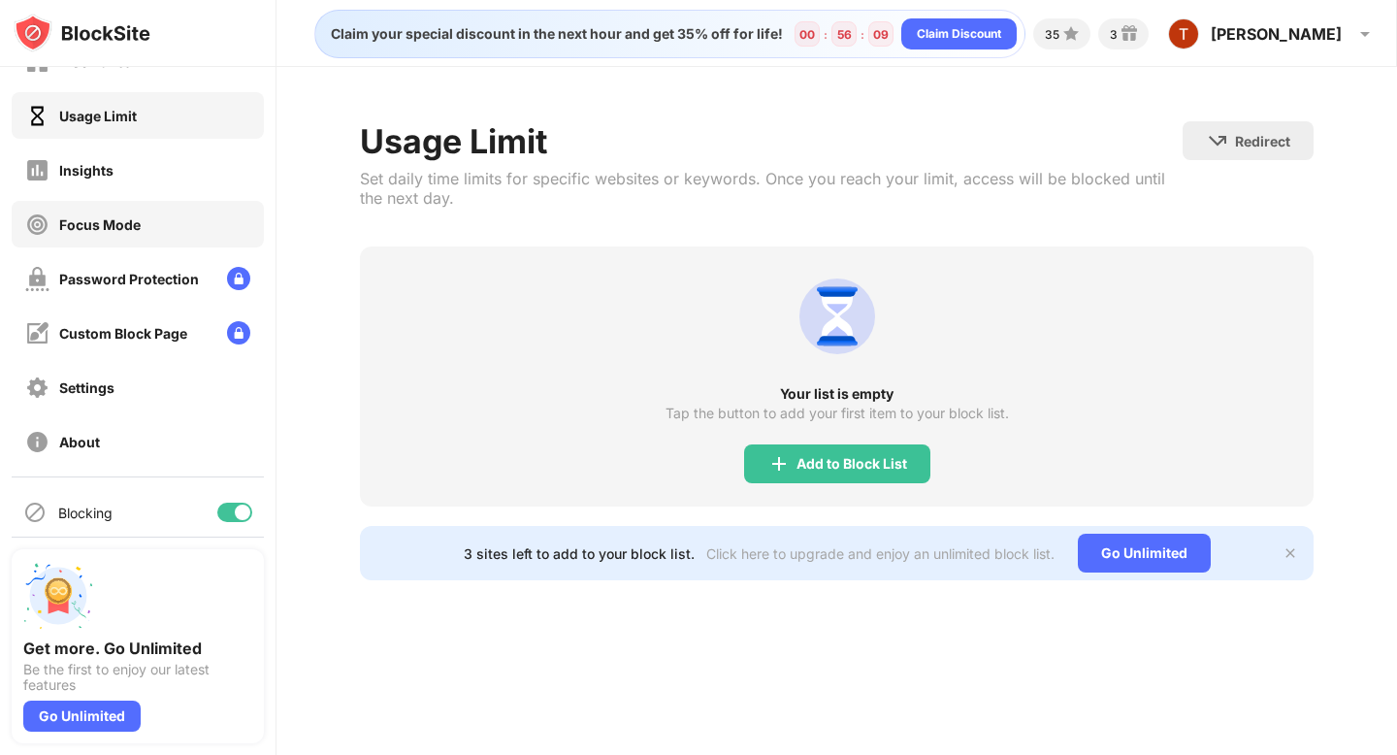
click at [122, 219] on div "Focus Mode" at bounding box center [99, 224] width 81 height 16
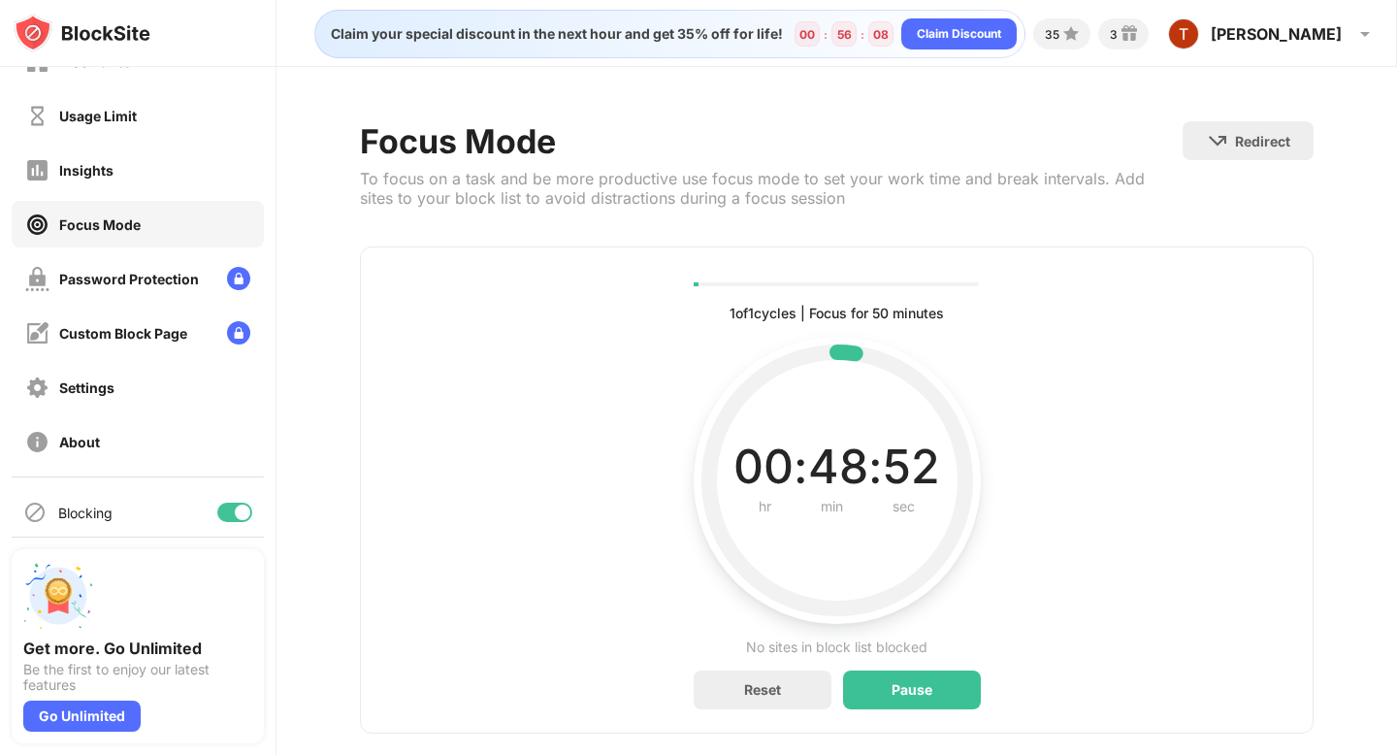
scroll to position [32, 0]
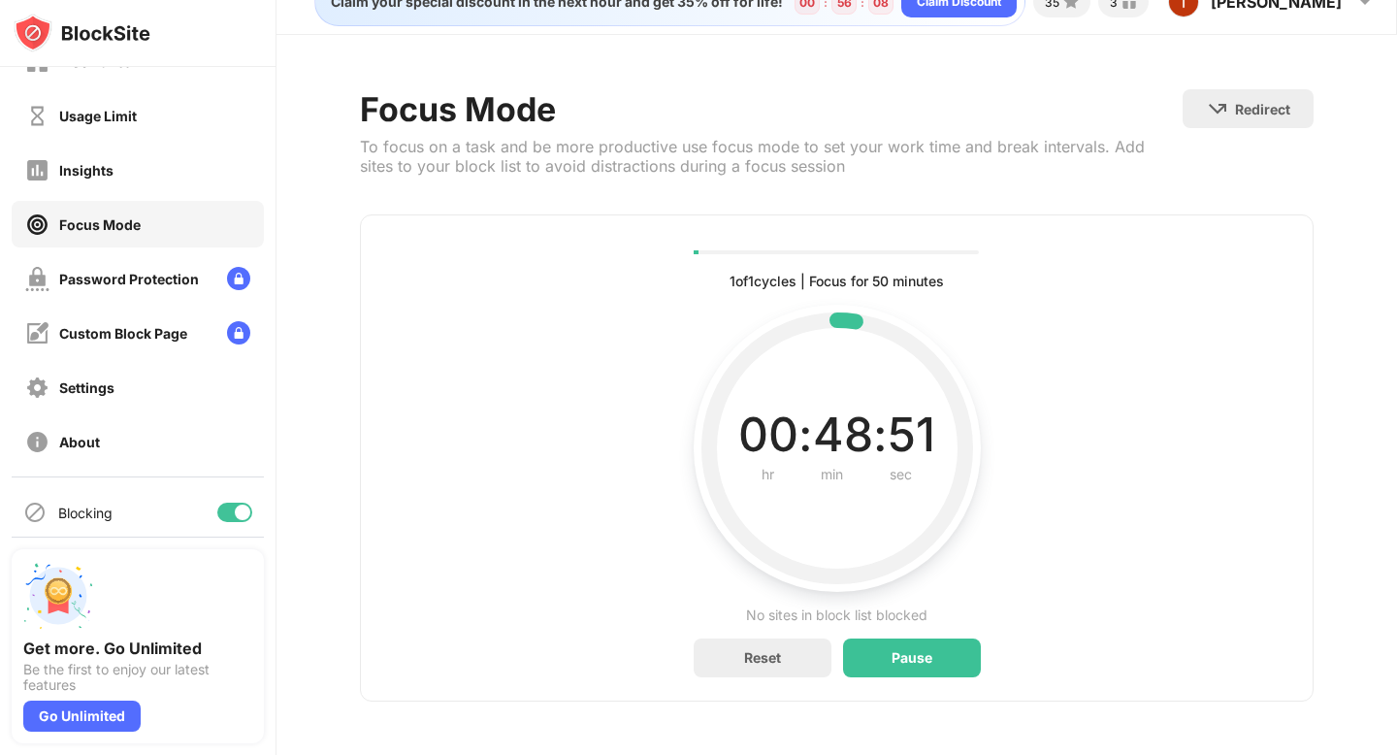
click at [780, 413] on div "00" at bounding box center [768, 434] width 60 height 52
click at [783, 650] on div "Reset" at bounding box center [763, 657] width 138 height 39
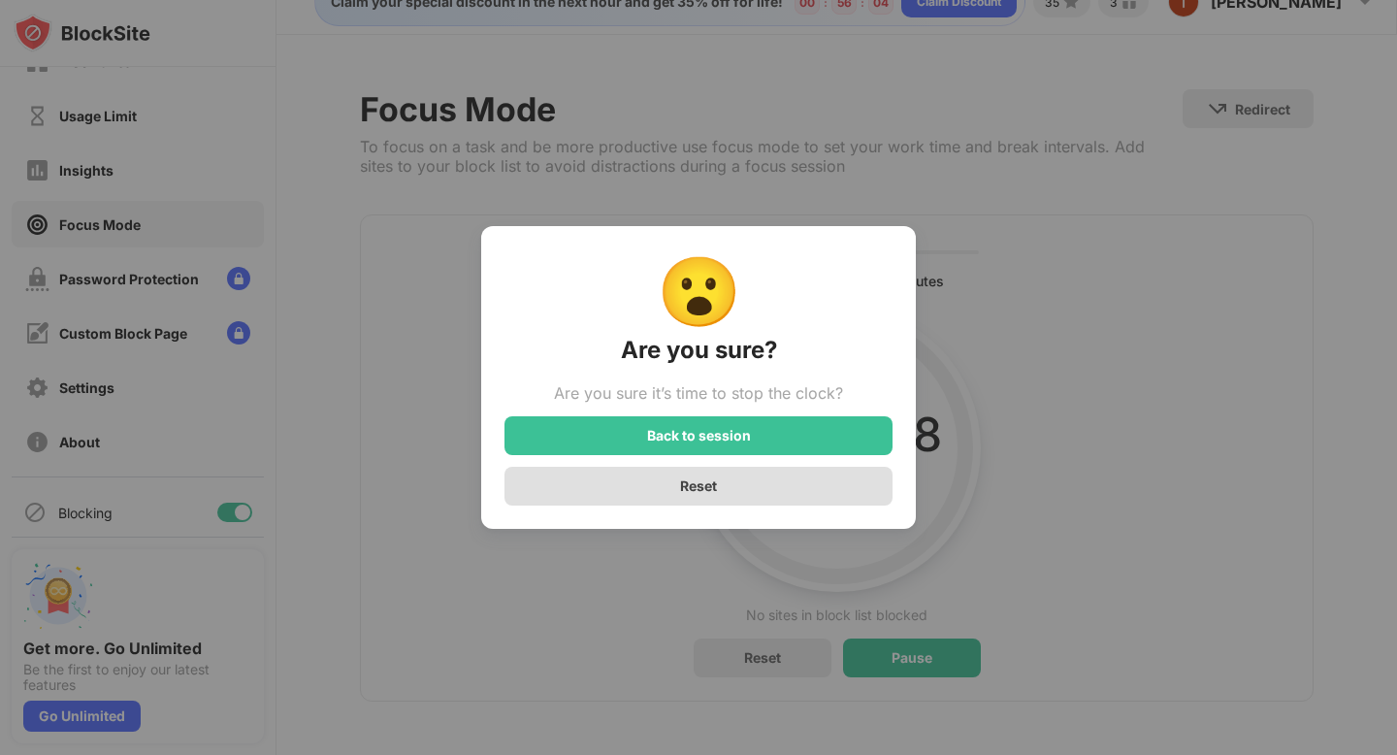
click at [771, 498] on div "Reset" at bounding box center [698, 486] width 388 height 39
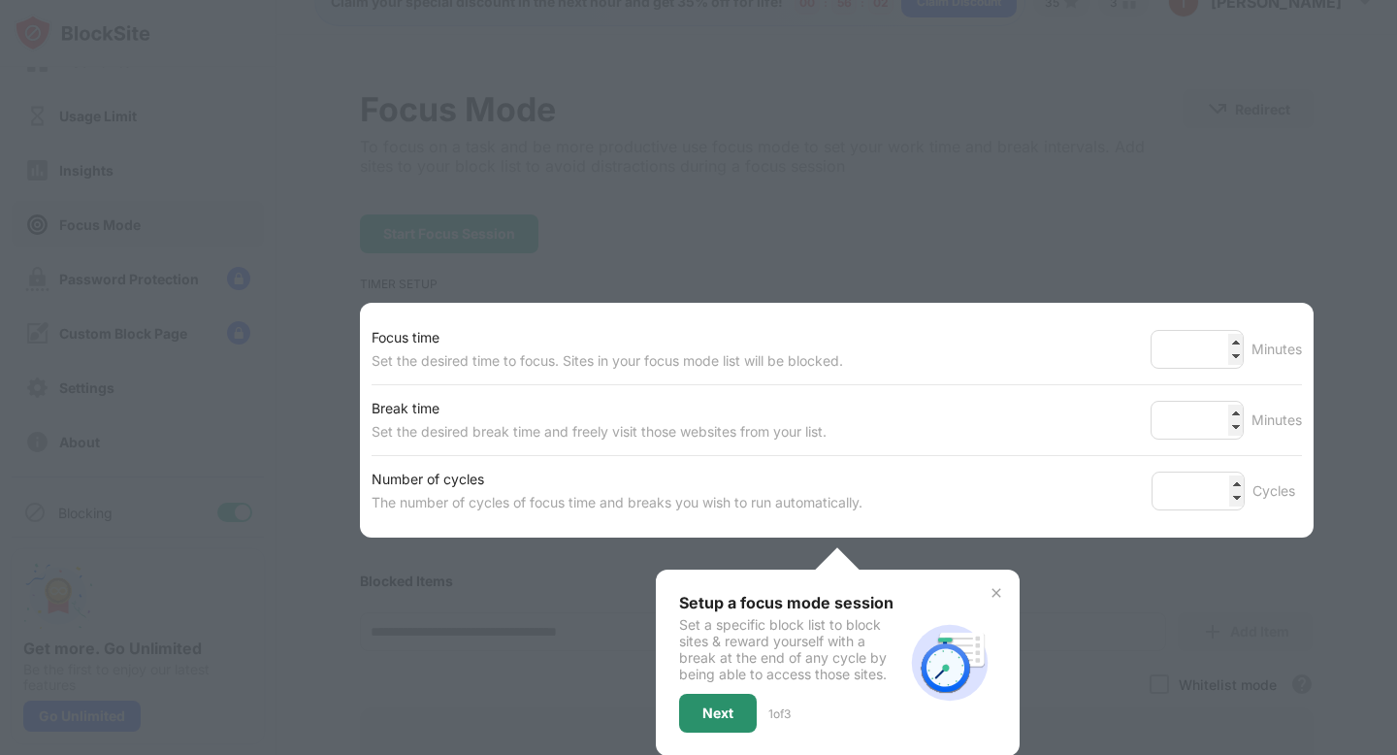
click at [731, 696] on div "Next" at bounding box center [718, 713] width 78 height 39
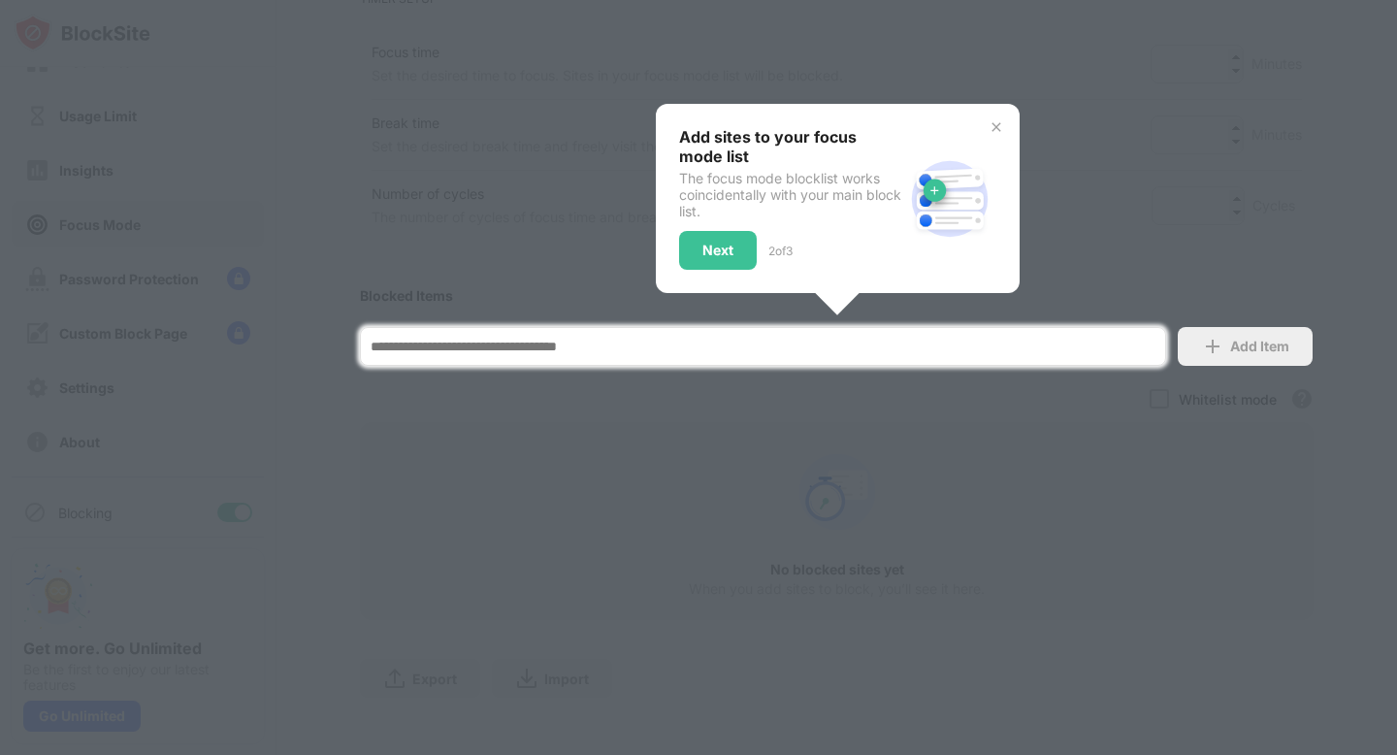
scroll to position [332, 0]
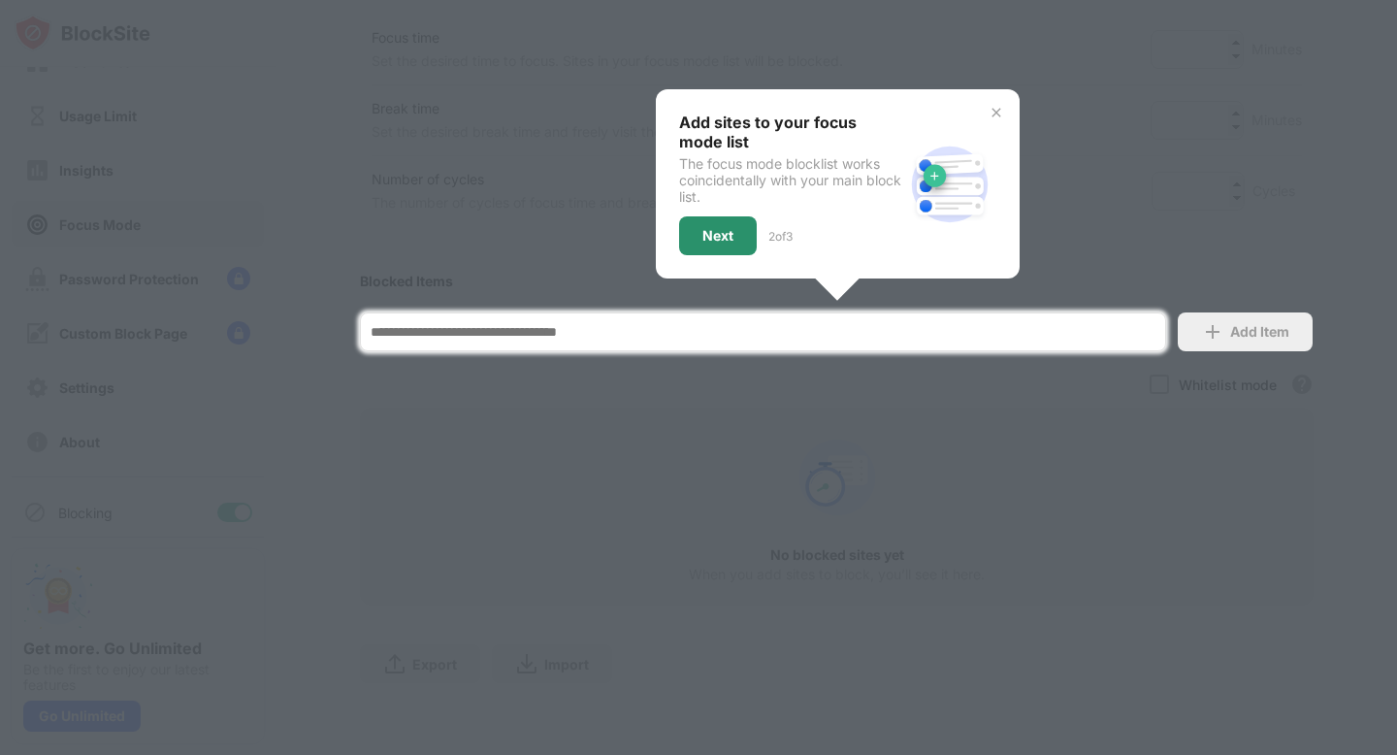
click at [712, 229] on div "Next" at bounding box center [717, 236] width 31 height 16
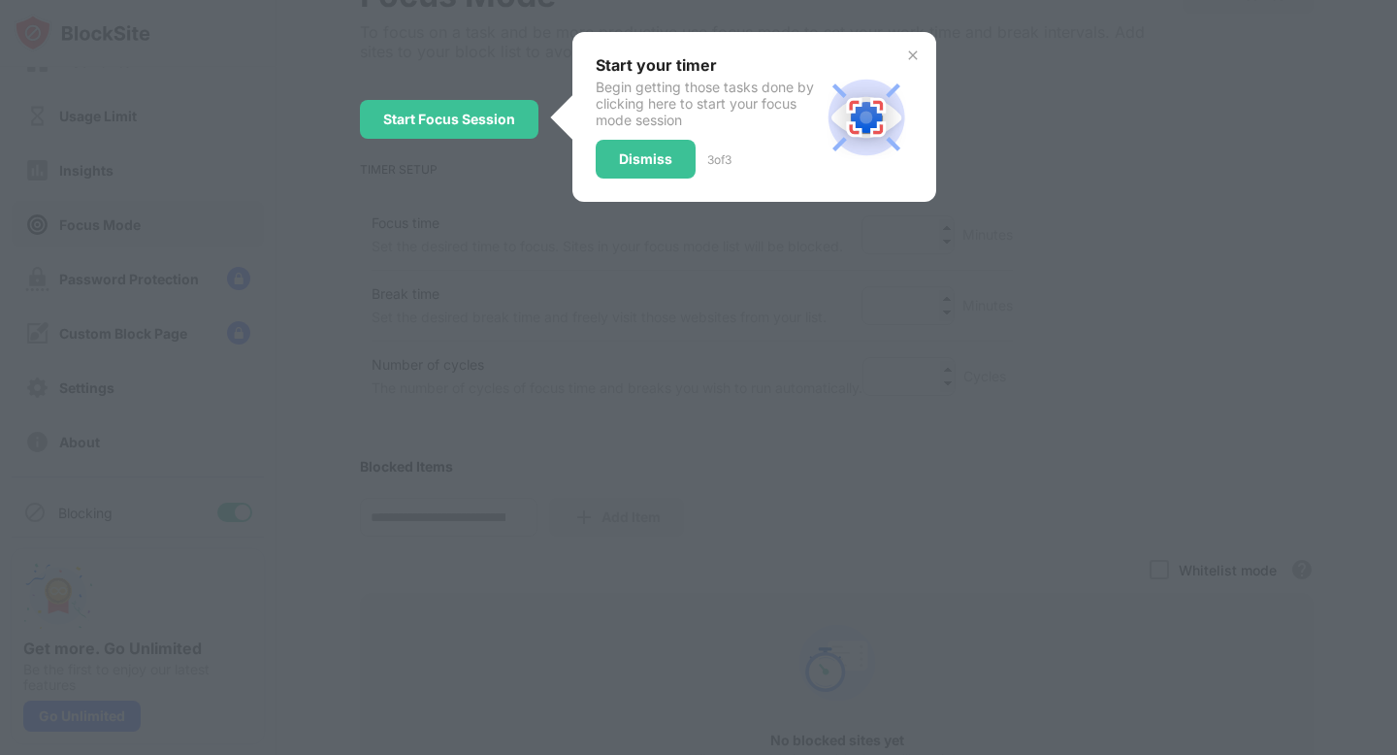
scroll to position [0, 0]
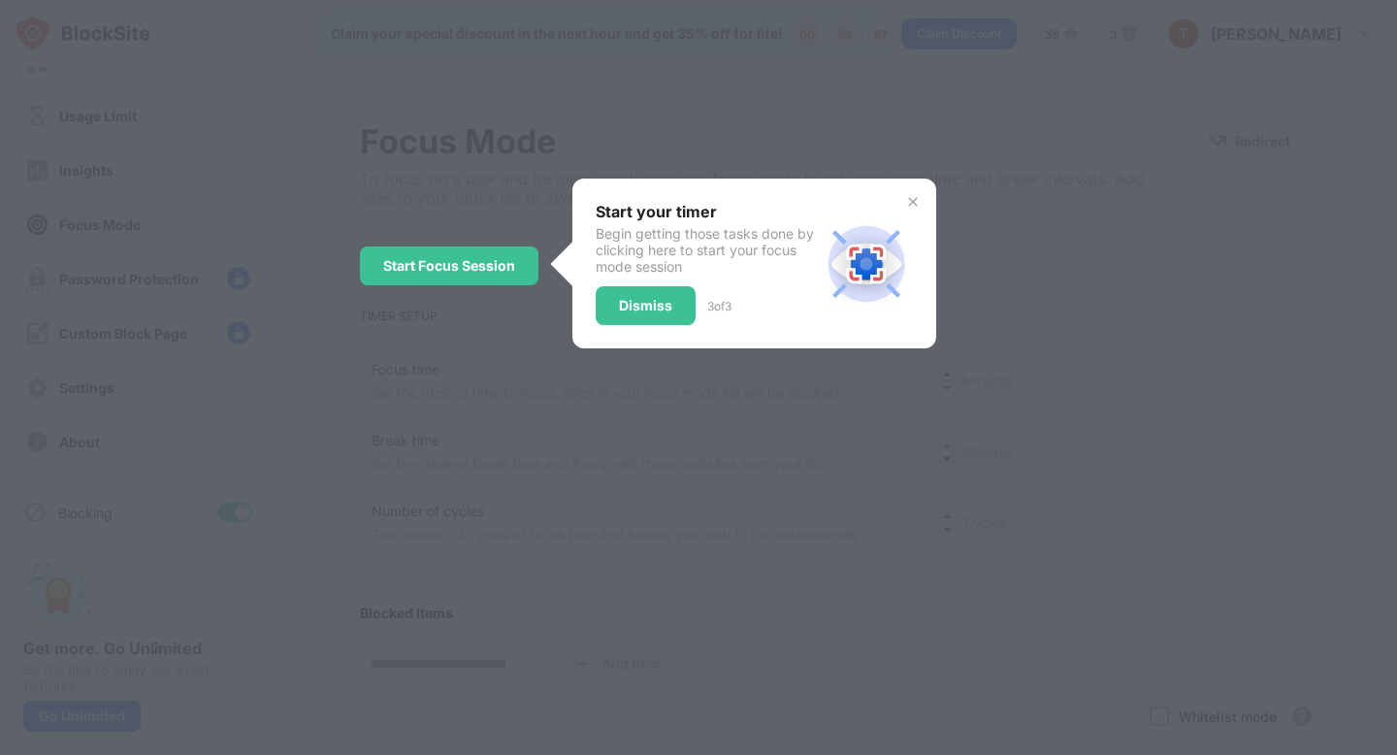
click at [911, 205] on img at bounding box center [913, 202] width 16 height 16
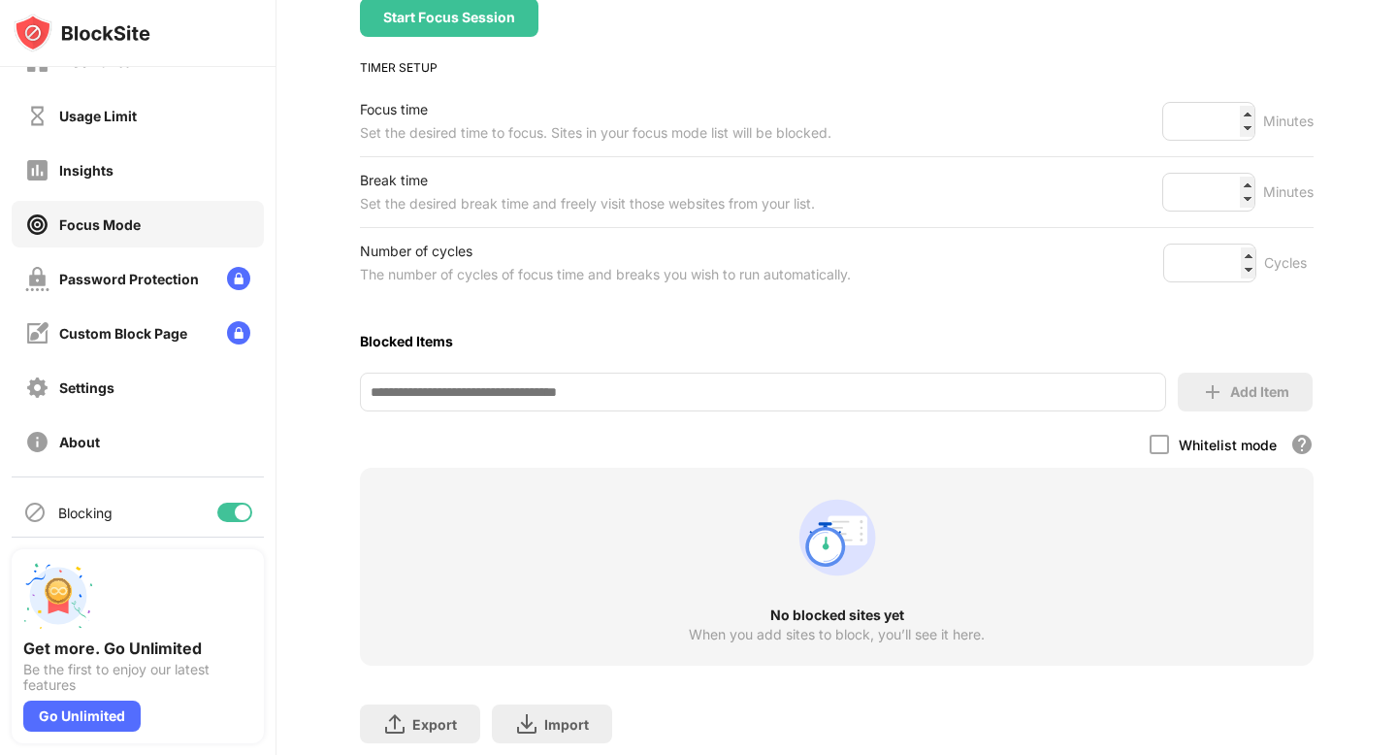
scroll to position [280, 0]
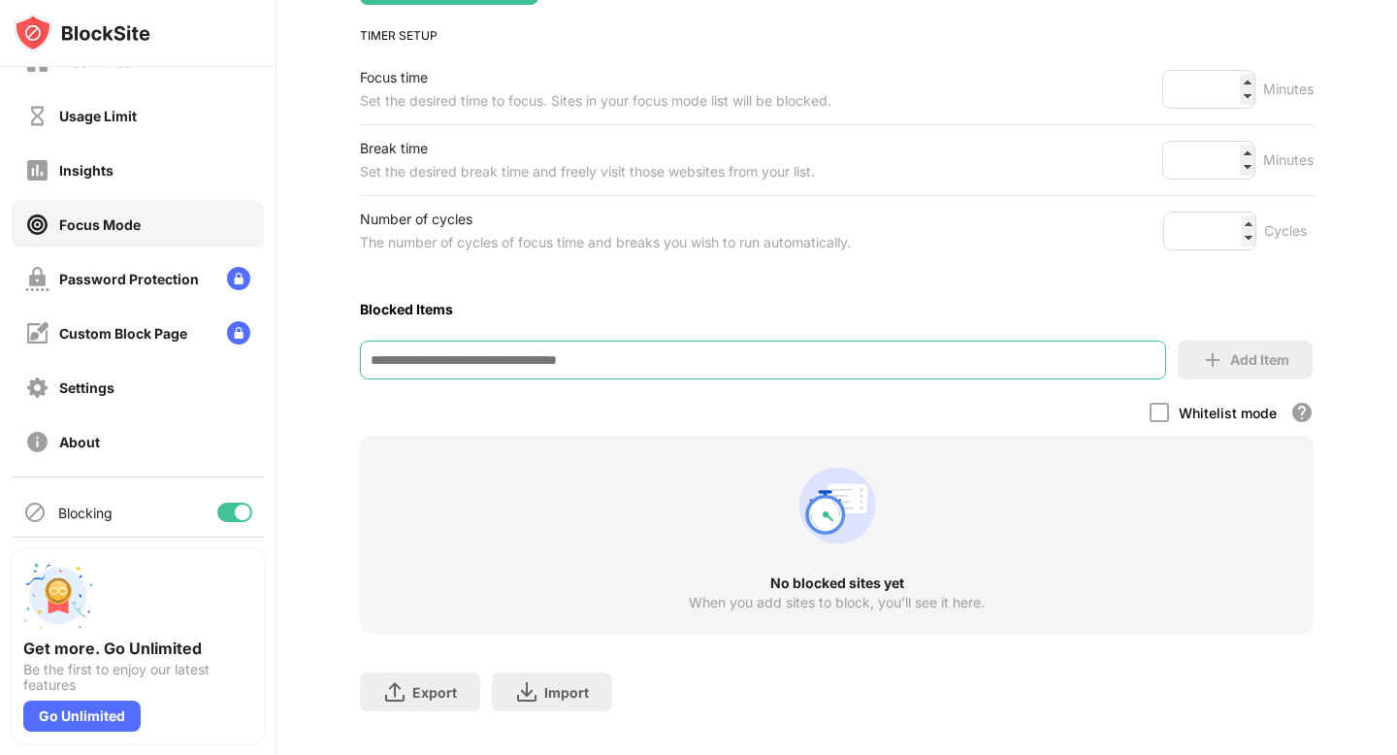
click at [593, 350] on input at bounding box center [762, 360] width 805 height 39
type input "*"
type input "*****"
click at [1268, 356] on div "Add Item" at bounding box center [1259, 360] width 59 height 16
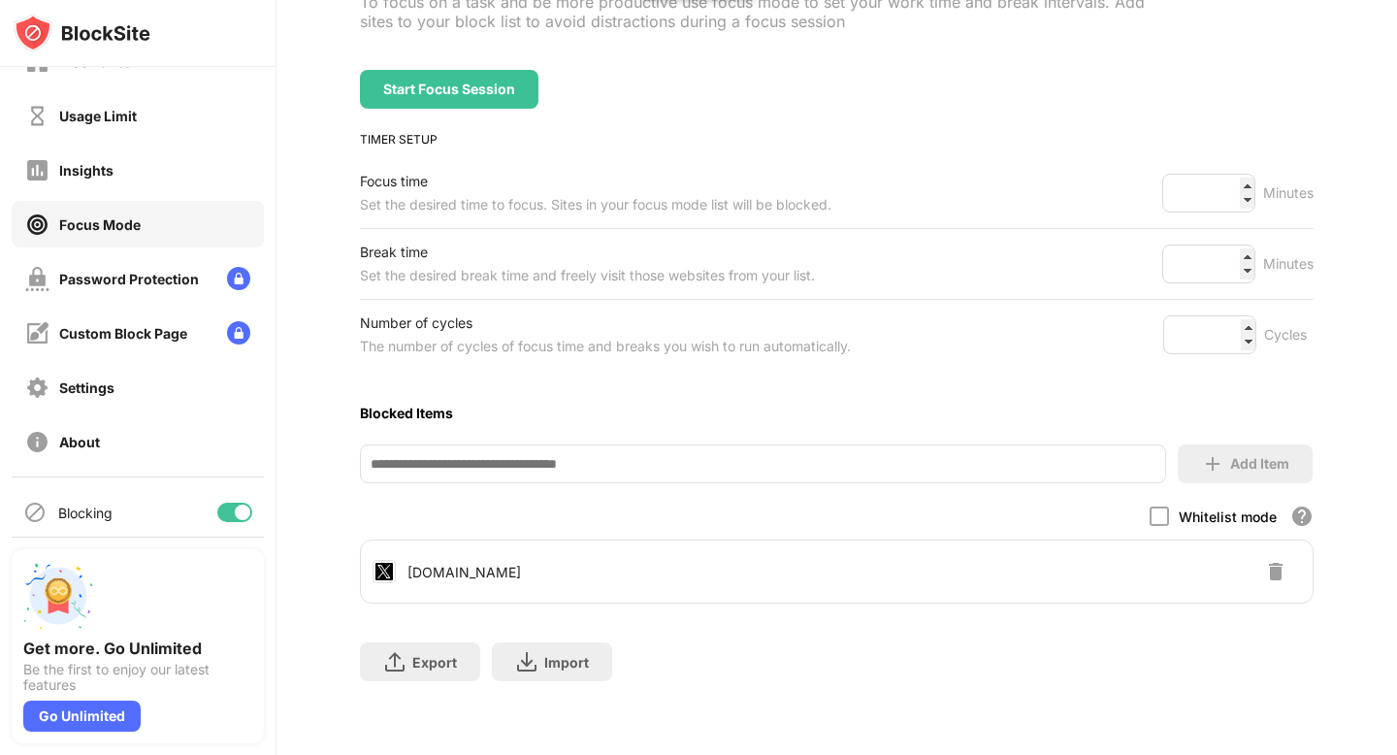
scroll to position [175, 0]
click at [582, 465] on input at bounding box center [762, 465] width 805 height 39
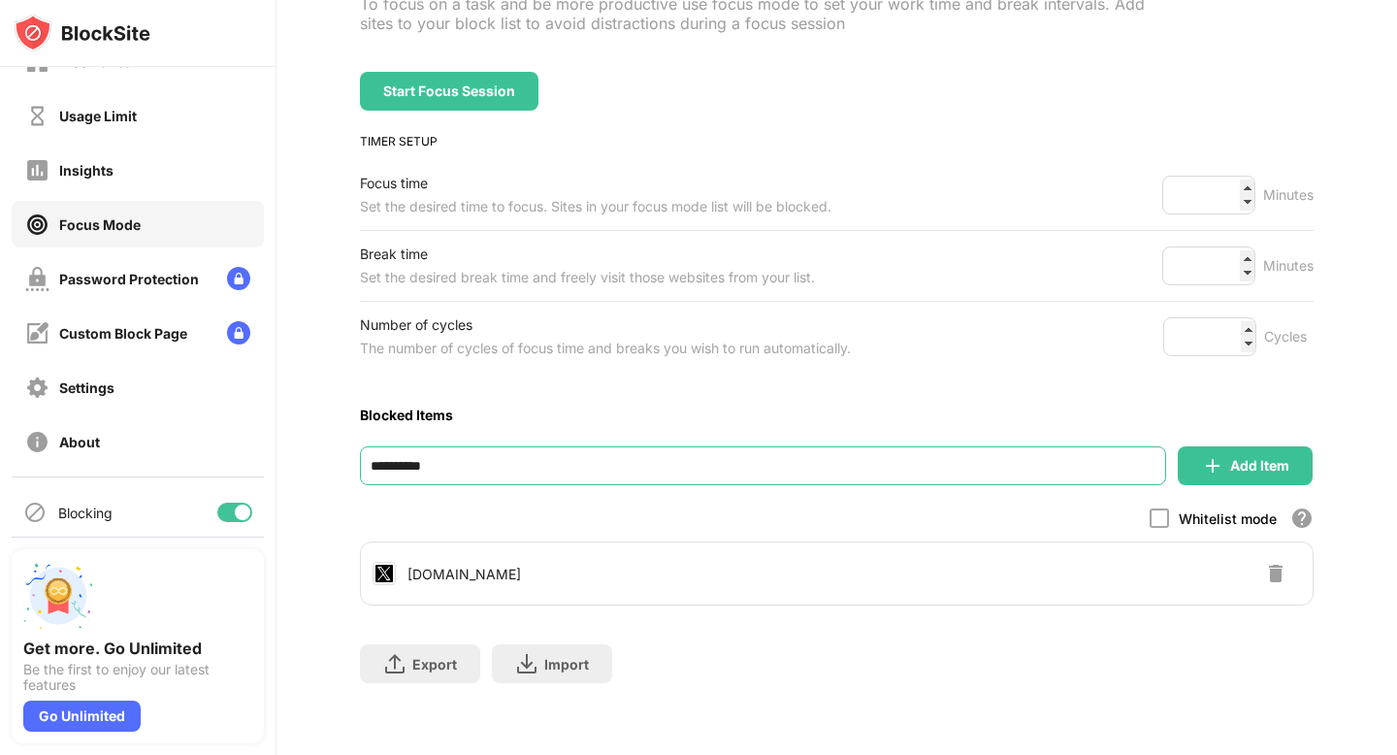
type input "**********"
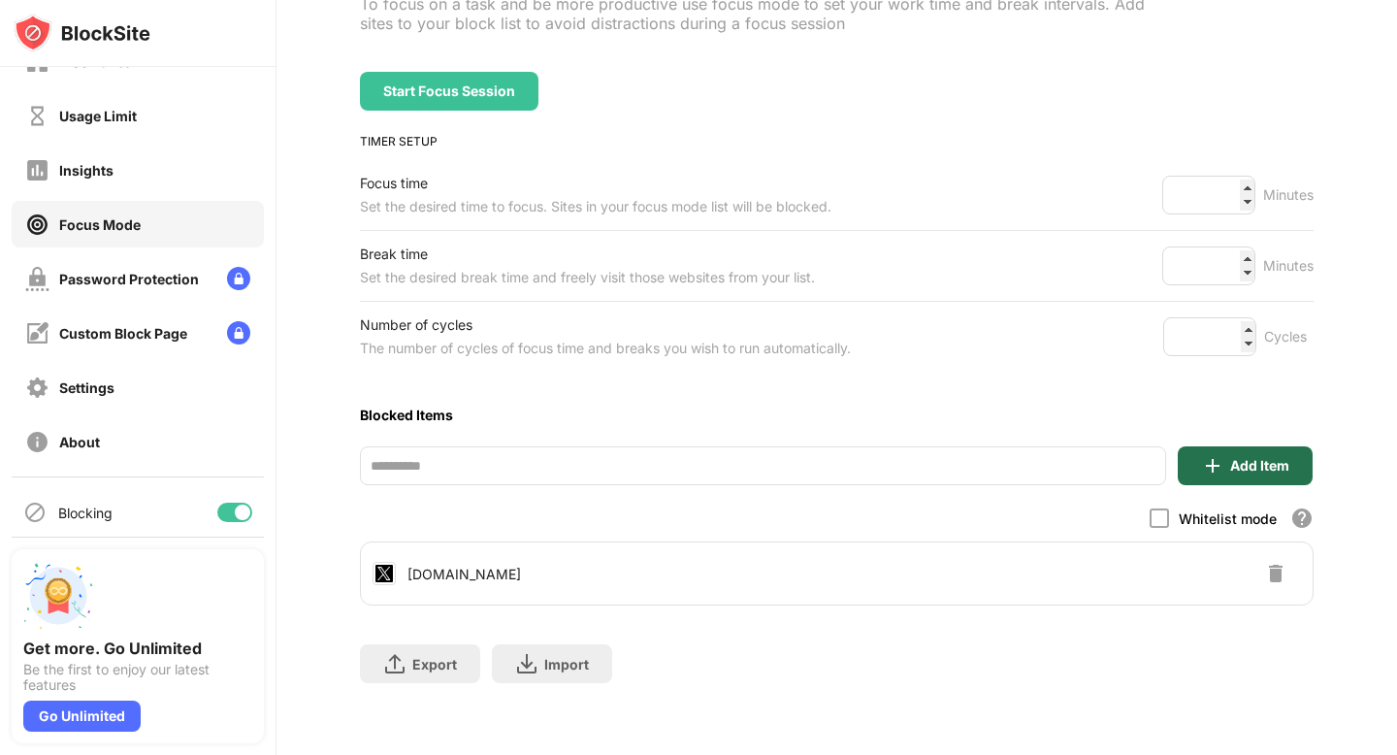
click at [1260, 453] on div "Add Item" at bounding box center [1245, 465] width 135 height 39
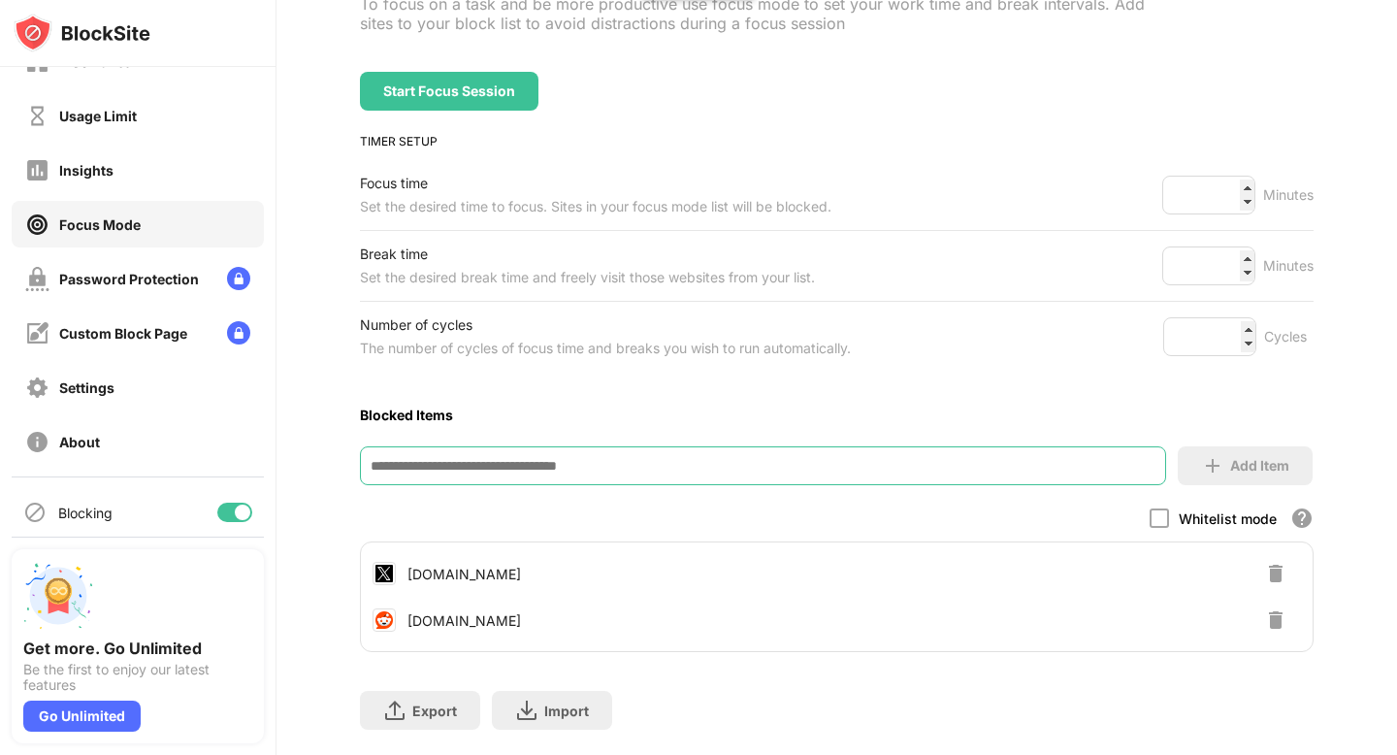
click at [598, 475] on input at bounding box center [762, 465] width 805 height 39
type input "**********"
click at [1223, 458] on div "Add Item" at bounding box center [1245, 465] width 135 height 39
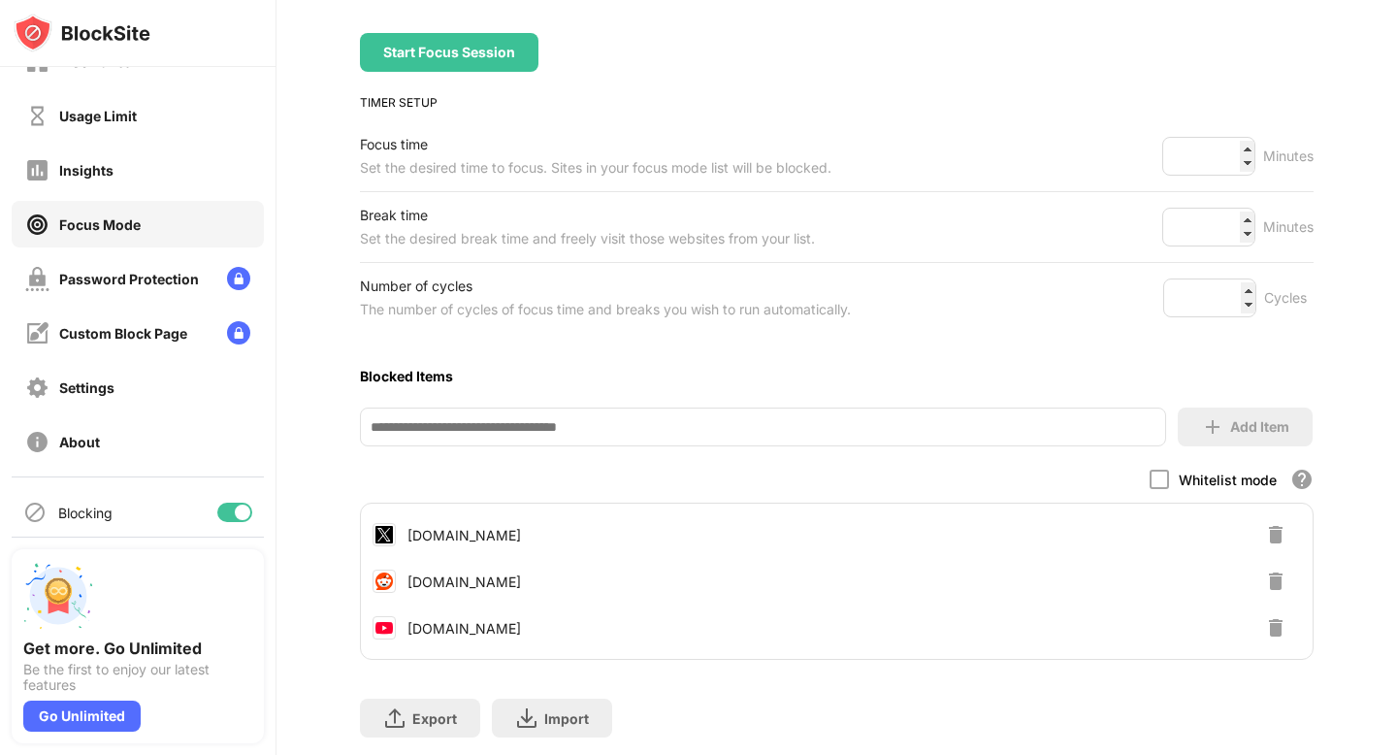
scroll to position [216, 0]
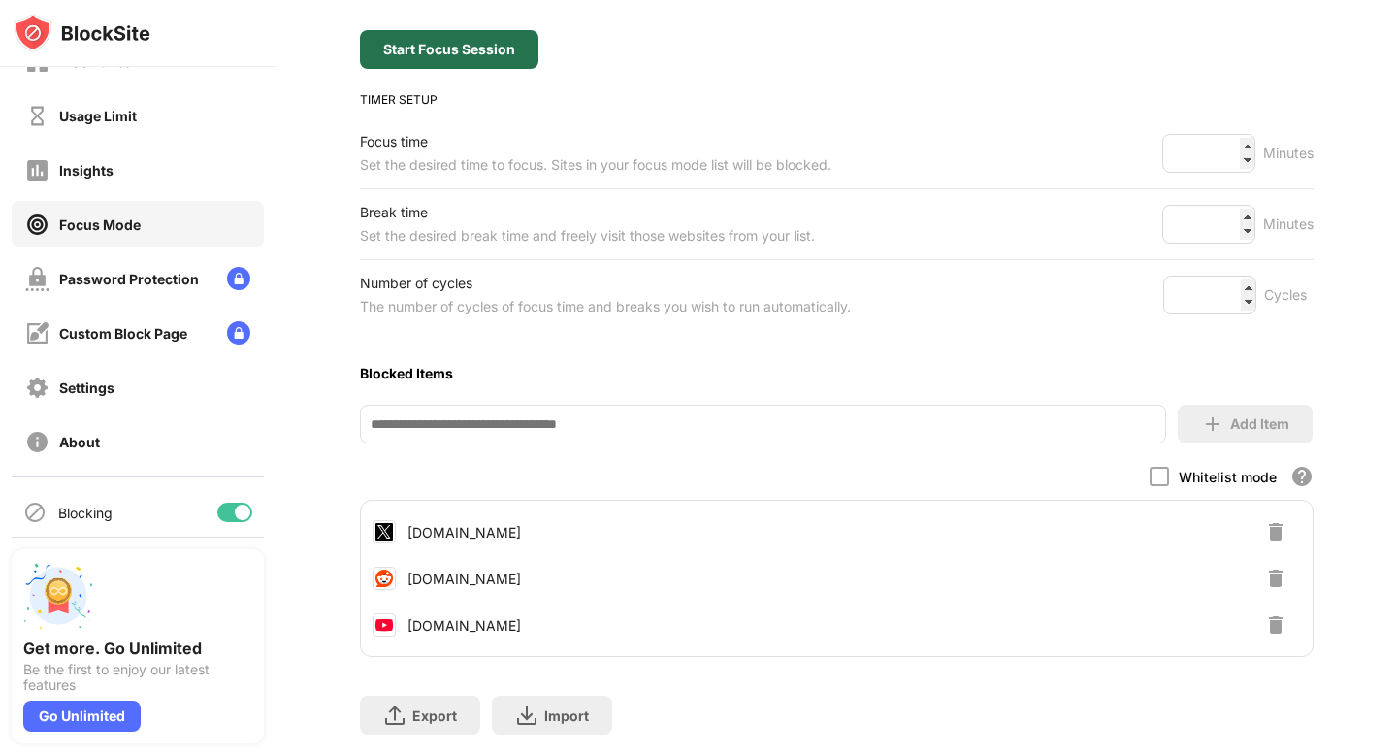
click at [485, 47] on div "Start Focus Session" at bounding box center [449, 50] width 132 height 16
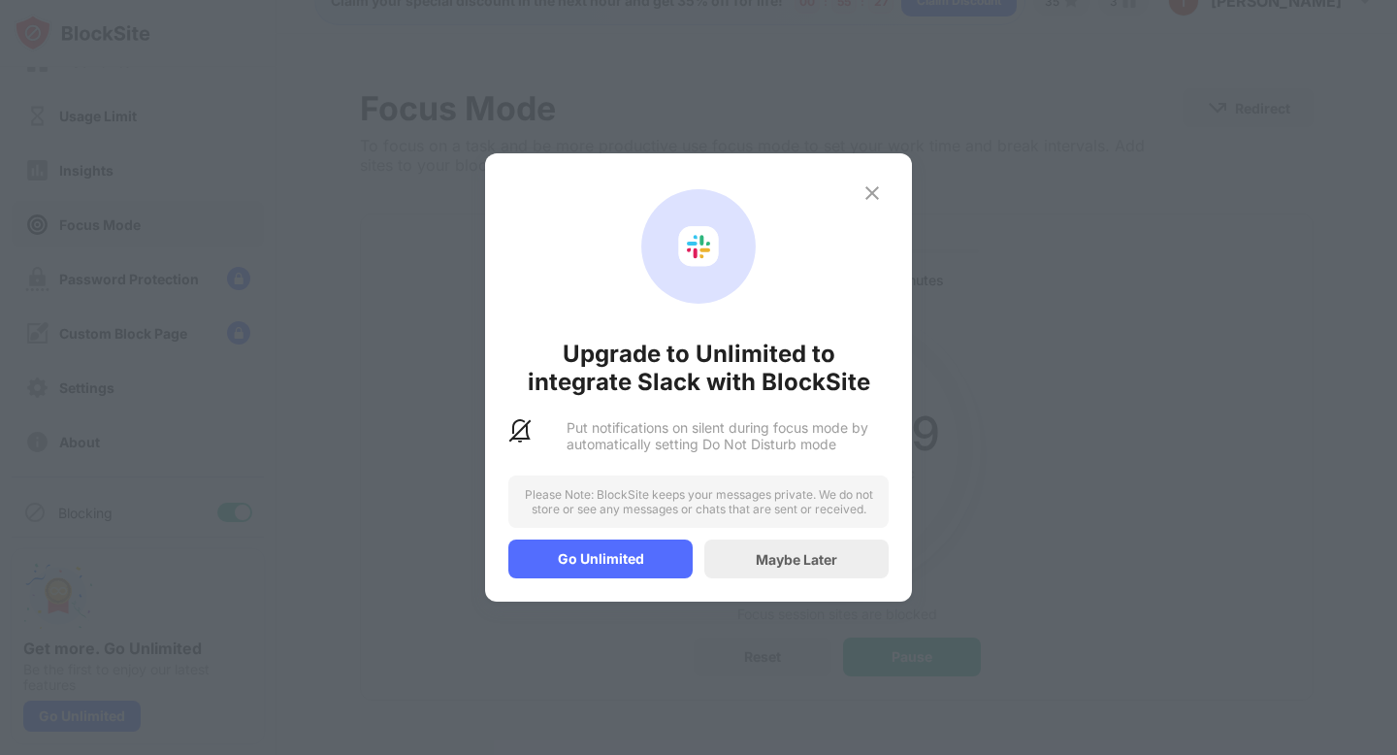
scroll to position [32, 0]
click at [873, 190] on img at bounding box center [872, 192] width 23 height 23
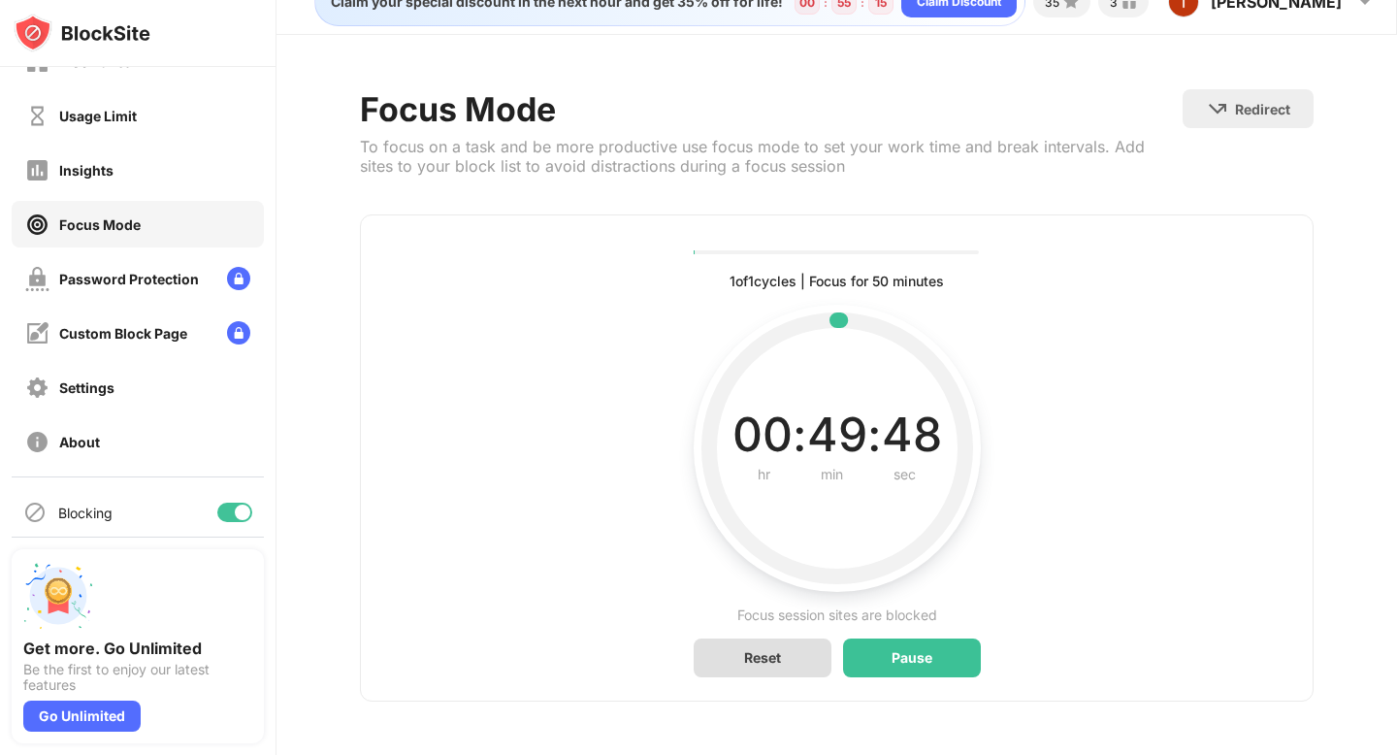
click at [780, 665] on div "Reset" at bounding box center [763, 657] width 138 height 39
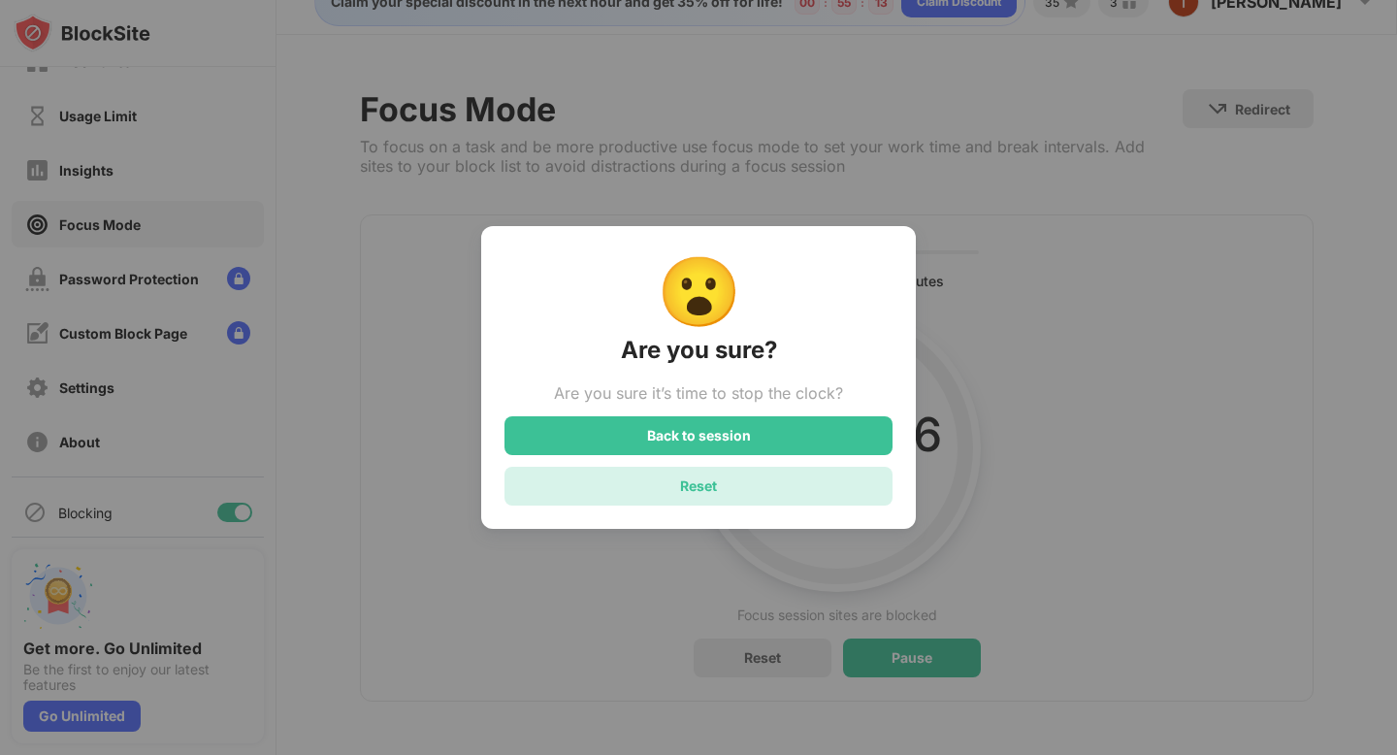
click at [761, 488] on div "Reset" at bounding box center [698, 486] width 388 height 39
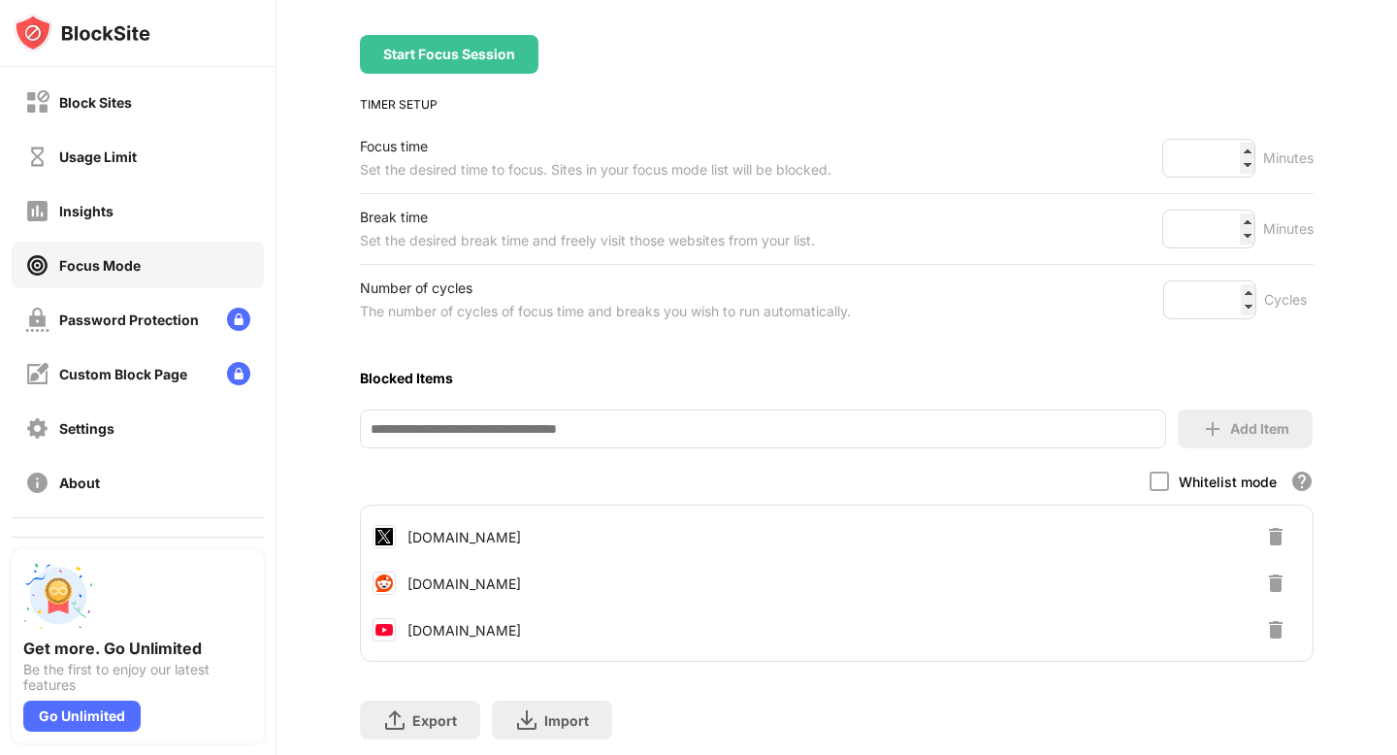
scroll to position [268, 0]
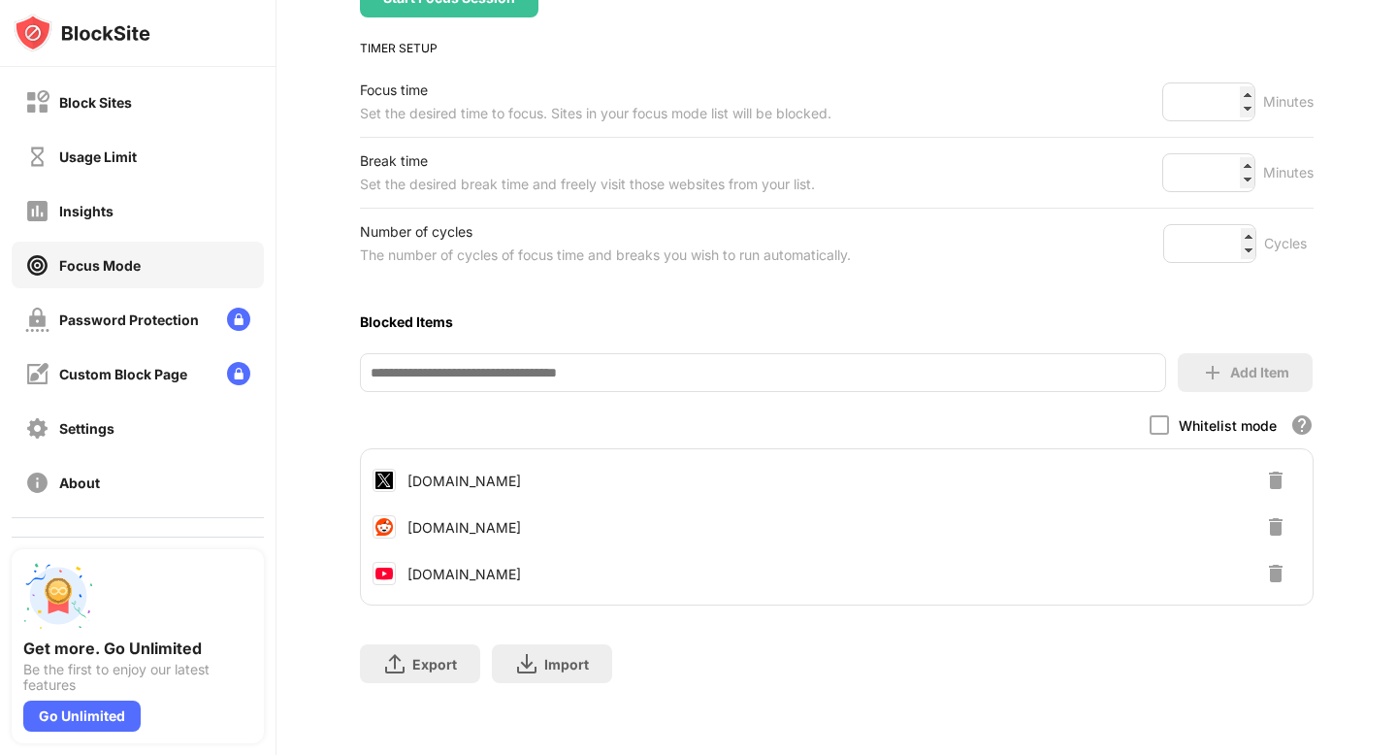
click at [829, 520] on div "[DOMAIN_NAME]" at bounding box center [836, 527] width 951 height 47
click at [678, 371] on input at bounding box center [762, 372] width 805 height 39
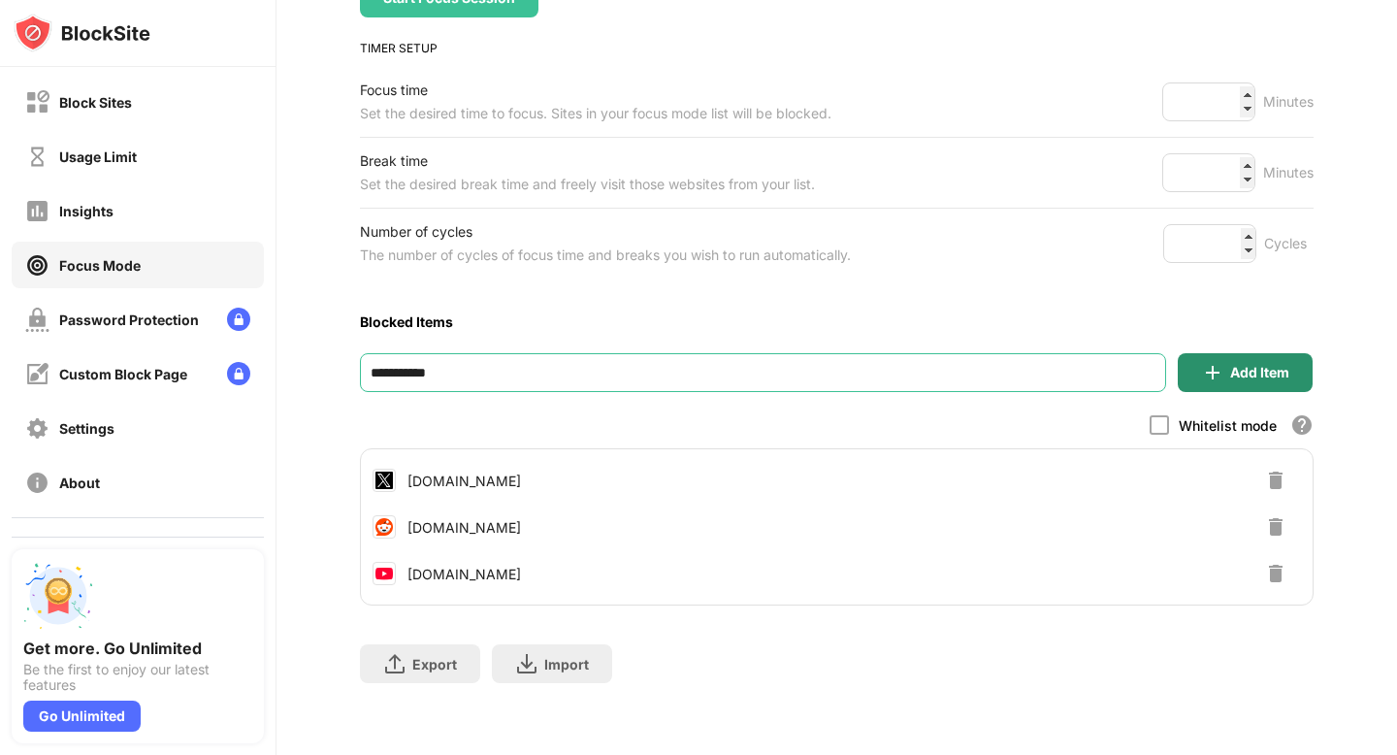
type input "**********"
click at [1271, 365] on div "Add Item" at bounding box center [1259, 373] width 59 height 16
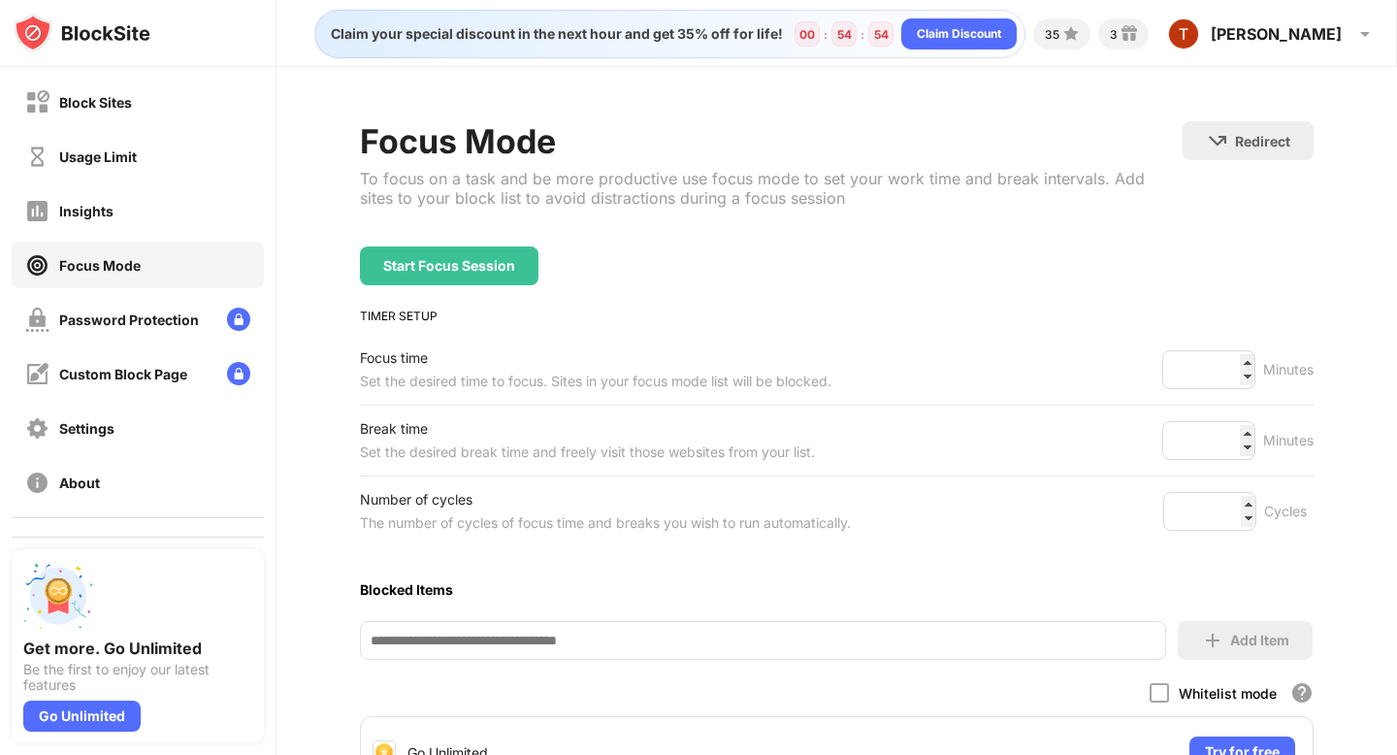
scroll to position [363, 0]
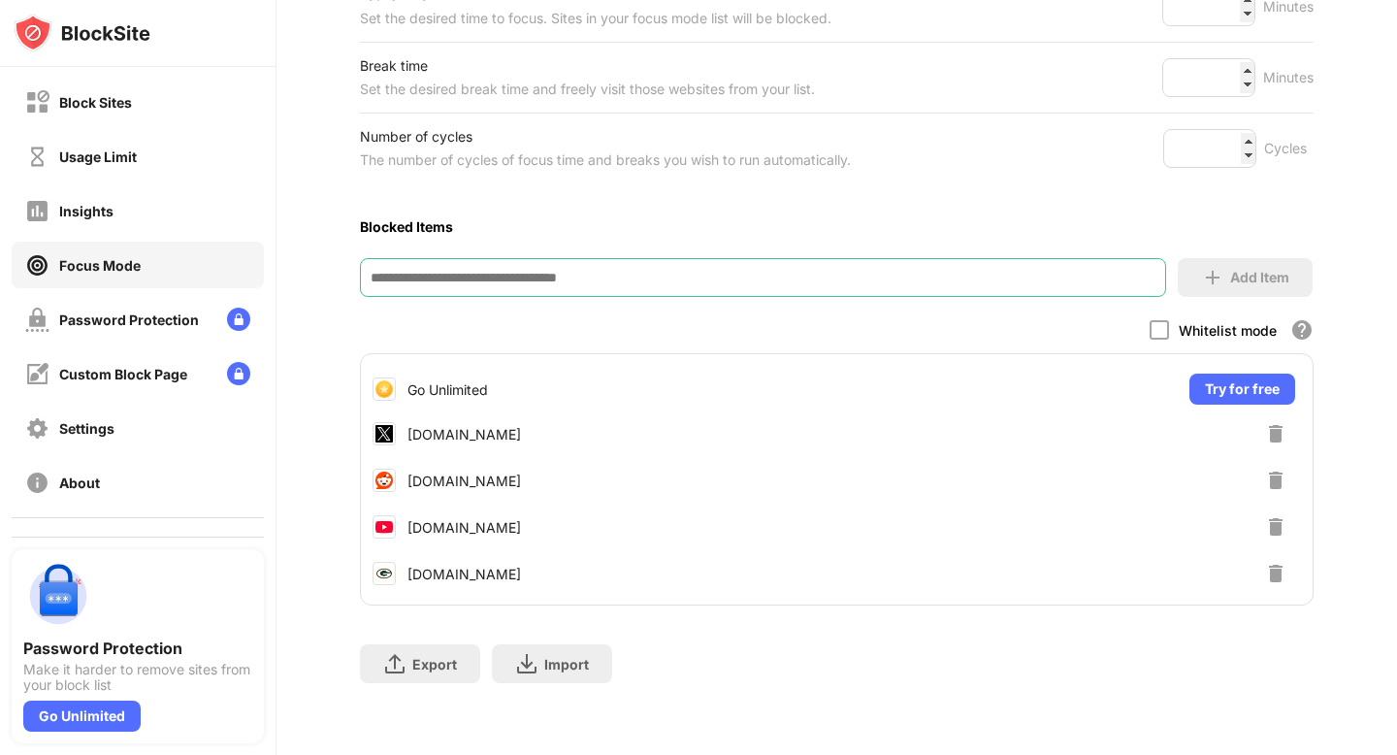
click at [523, 260] on input at bounding box center [762, 277] width 805 height 39
type input "**********"
click at [1239, 265] on div "Add Item" at bounding box center [1245, 277] width 135 height 39
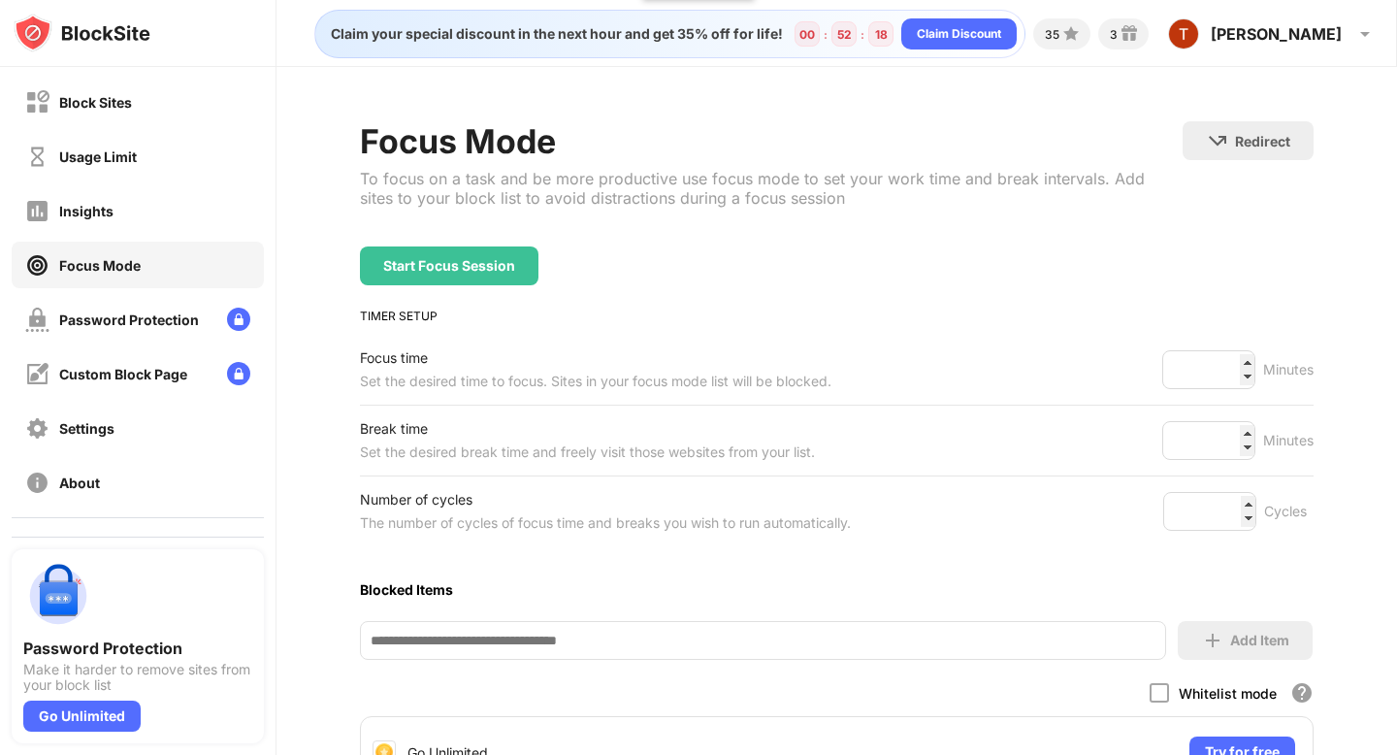
scroll to position [409, 0]
